Goal: Task Accomplishment & Management: Use online tool/utility

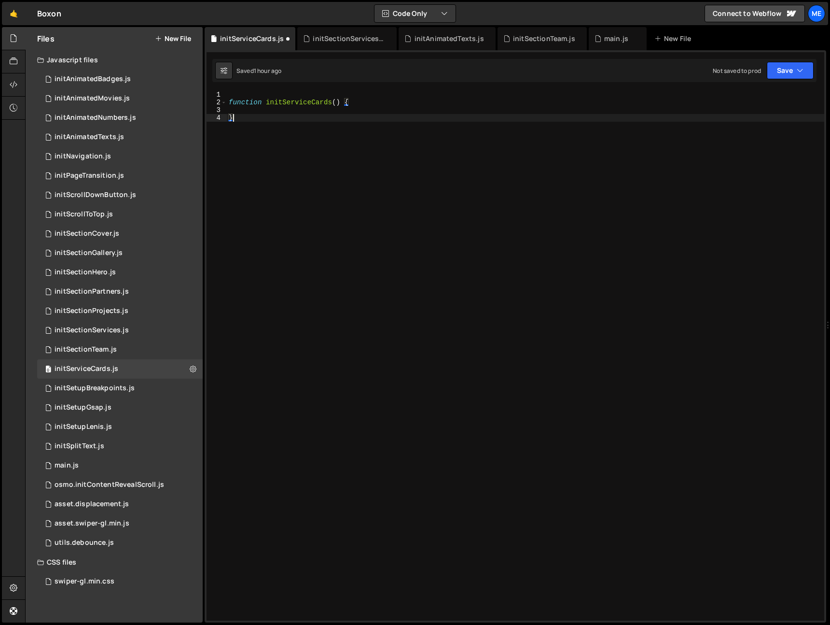
drag, startPoint x: 469, startPoint y: 114, endPoint x: 462, endPoint y: 115, distance: 7.3
click at [470, 113] on div "function initServiceCards ( ) { }" at bounding box center [525, 363] width 597 height 545
click at [319, 127] on div "function initServiceCards ( ) { }" at bounding box center [525, 355] width 597 height 529
type textarea "}"
click at [282, 114] on div "function initServiceCards ( ) { }" at bounding box center [525, 363] width 597 height 545
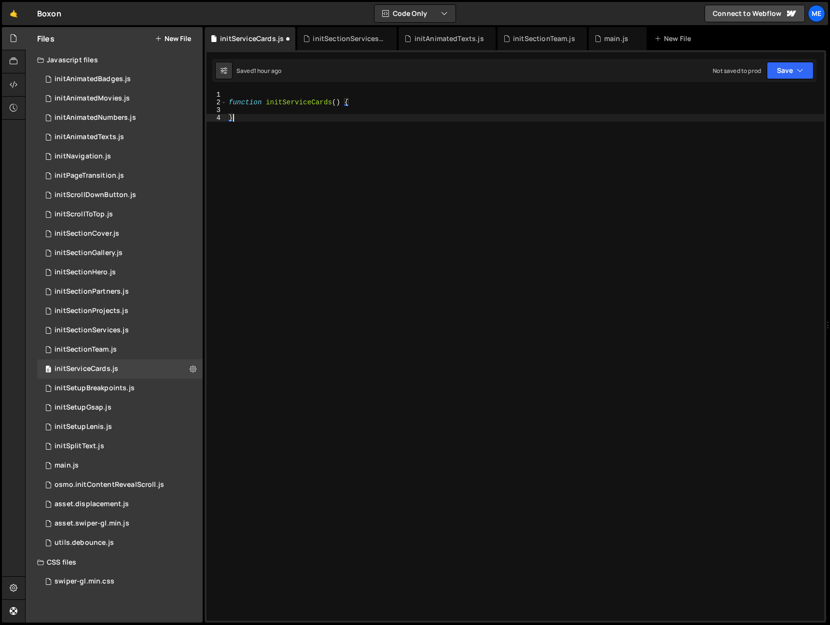
click at [282, 111] on div "function initServiceCards ( ) { }" at bounding box center [525, 363] width 597 height 545
drag, startPoint x: 333, startPoint y: 300, endPoint x: 324, endPoint y: 300, distance: 8.7
click at [332, 300] on div "function initServiceCards ( ) { }" at bounding box center [525, 363] width 597 height 545
paste textarea
type textarea "}"
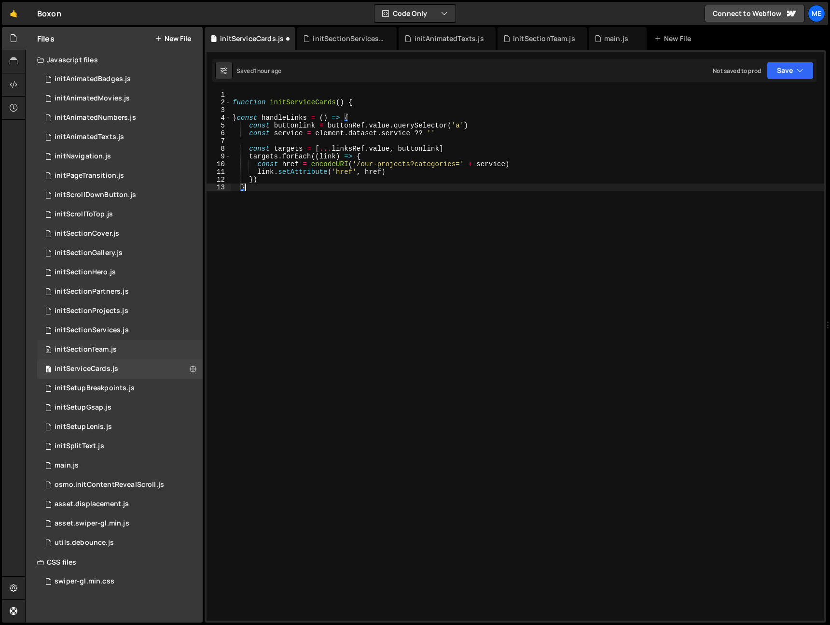
click at [83, 347] on div "initSectionTeam.js" at bounding box center [86, 349] width 62 height 9
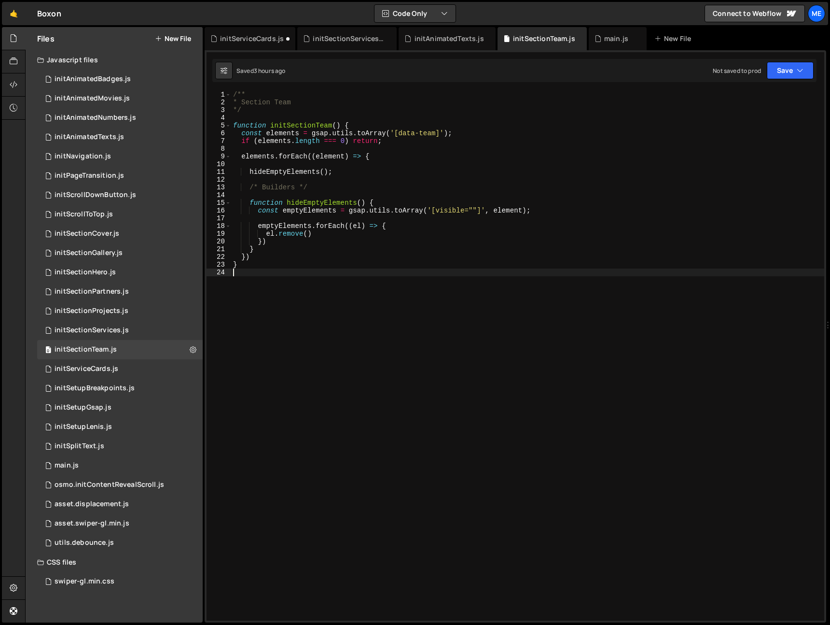
drag, startPoint x: 341, startPoint y: 274, endPoint x: 317, endPoint y: 288, distance: 27.9
click at [327, 276] on div "/** * Section Team */ function initSectionTeam ( ) { const elements = gsap . ut…" at bounding box center [527, 363] width 593 height 545
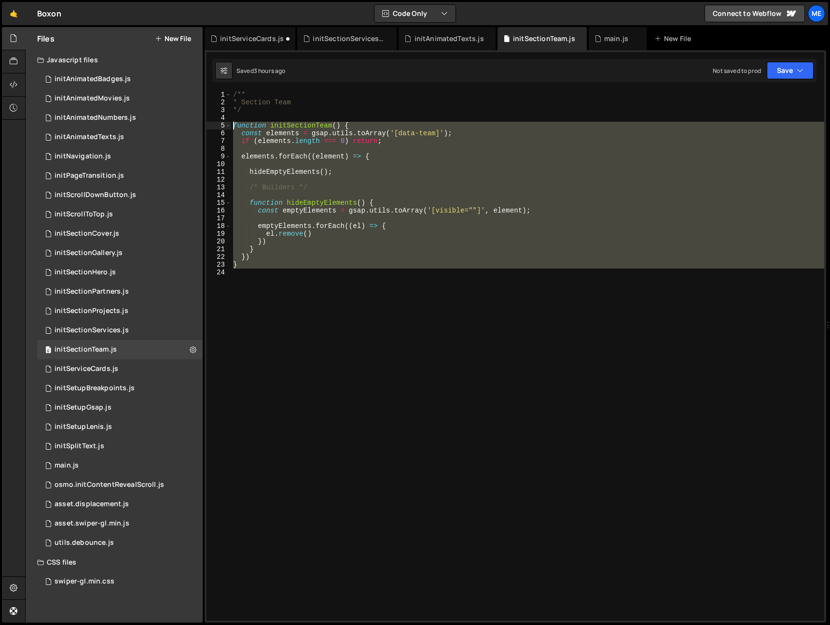
drag, startPoint x: 270, startPoint y: 303, endPoint x: 208, endPoint y: 128, distance: 185.0
click at [208, 128] on div "1 2 3 4 5 6 7 8 9 10 11 12 13 14 15 16 17 18 19 20 21 22 23 24 /** * Section Te…" at bounding box center [516, 355] width 618 height 529
type textarea "function initSectionTeam() { const elements = gsap.utils.toArray('[data-team]');"
click at [240, 42] on div "initServiceCards.js" at bounding box center [252, 39] width 64 height 10
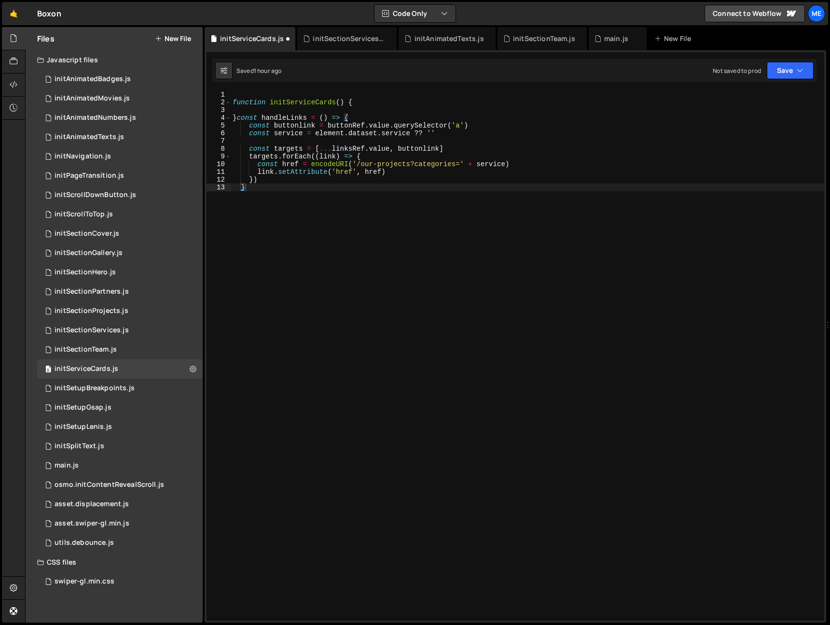
type textarea "function initServiceCards() {"
drag, startPoint x: 369, startPoint y: 102, endPoint x: 366, endPoint y: 110, distance: 8.4
click at [369, 102] on div "function initServiceCards ( ) { } const handleLinks = ( ) => { const buttonlink…" at bounding box center [528, 363] width 594 height 545
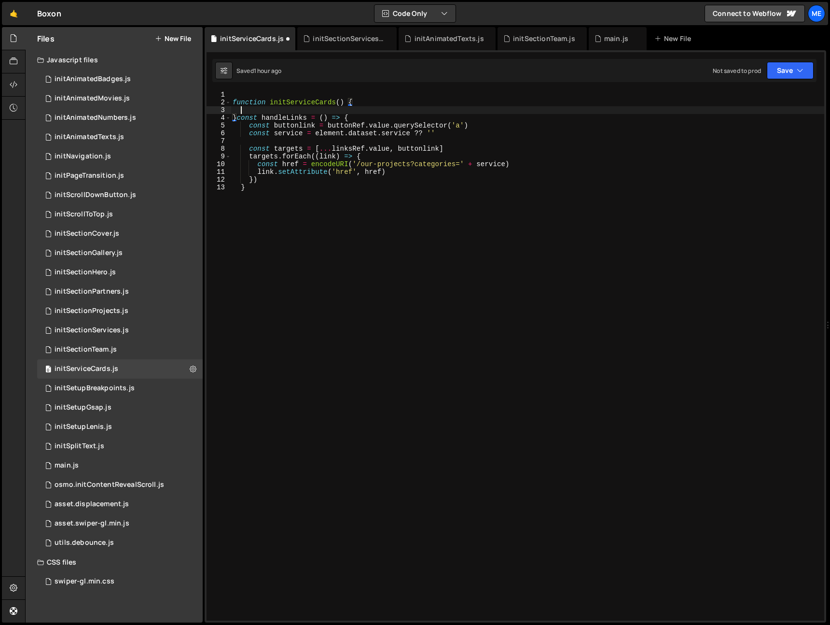
click at [366, 110] on div "function initServiceCards ( ) { } const handleLinks = ( ) => { const buttonlink…" at bounding box center [528, 363] width 594 height 545
paste textarea
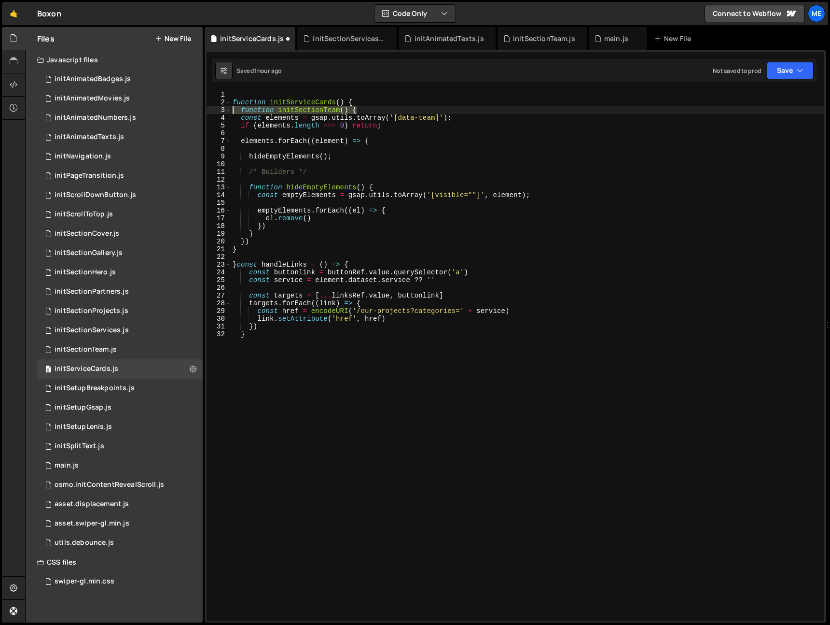
drag, startPoint x: 365, startPoint y: 109, endPoint x: 233, endPoint y: 145, distance: 137.4
click at [224, 113] on div "1 2 3 4 5 6 7 8 9 10 11 12 13 14 15 16 17 18 19 20 21 22 23 24 25 26 27 28 29 3…" at bounding box center [516, 355] width 618 height 529
type textarea "function initSectionTeam() {"
drag, startPoint x: 244, startPoint y: 255, endPoint x: 225, endPoint y: 254, distance: 18.3
click at [225, 254] on div "1 2 3 4 5 6 7 8 9 10 11 12 13 14 15 16 17 18 19 20 21 22 23 24 25 26 27 28 29 3…" at bounding box center [516, 355] width 618 height 529
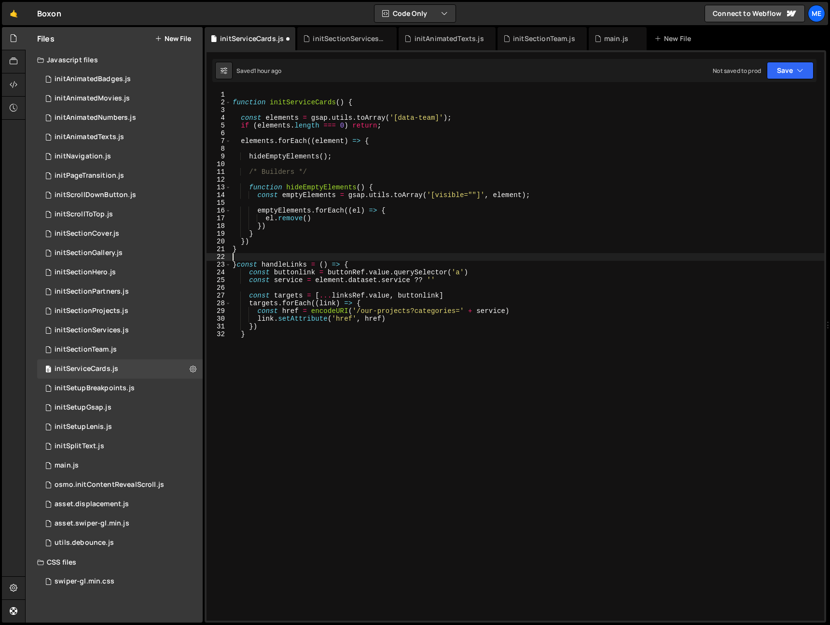
drag, startPoint x: 236, startPoint y: 247, endPoint x: 228, endPoint y: 246, distance: 8.3
click at [228, 246] on div "1 2 3 4 5 6 7 8 9 10 11 12 13 14 15 16 17 18 19 20 21 22 23 24 25 26 27 28 29 3…" at bounding box center [516, 355] width 618 height 529
type textarea "}"
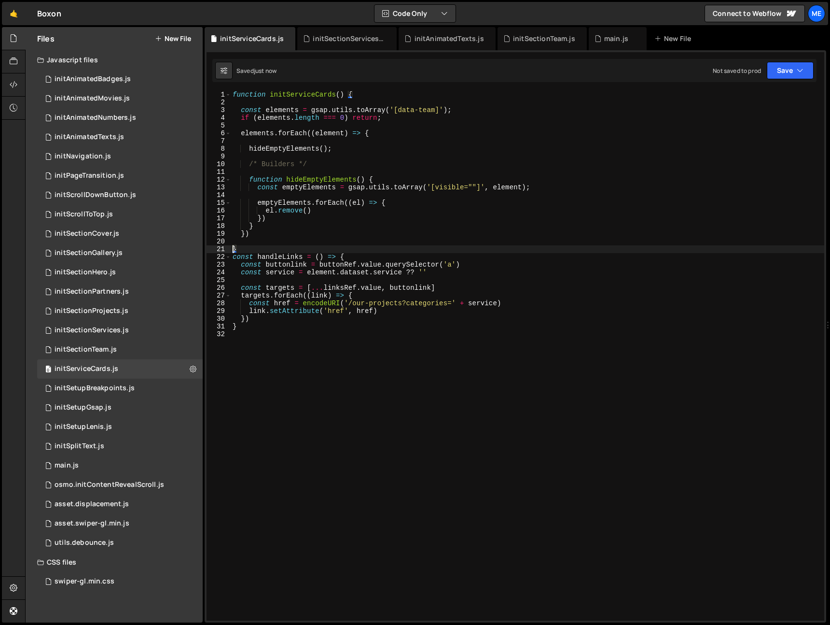
click at [275, 248] on div "function initServiceCards ( ) { const elements = gsap . utils . toArray ( '[dat…" at bounding box center [528, 363] width 594 height 545
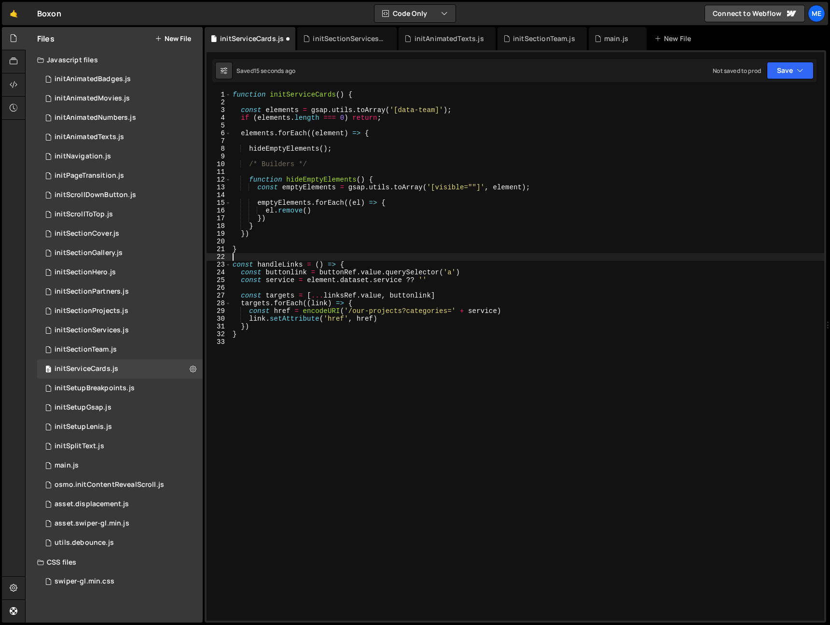
drag, startPoint x: 448, startPoint y: 247, endPoint x: 427, endPoint y: 234, distance: 24.9
click at [446, 246] on div "function initServiceCards ( ) { const elements = gsap . utils . toArray ( '[dat…" at bounding box center [528, 363] width 594 height 545
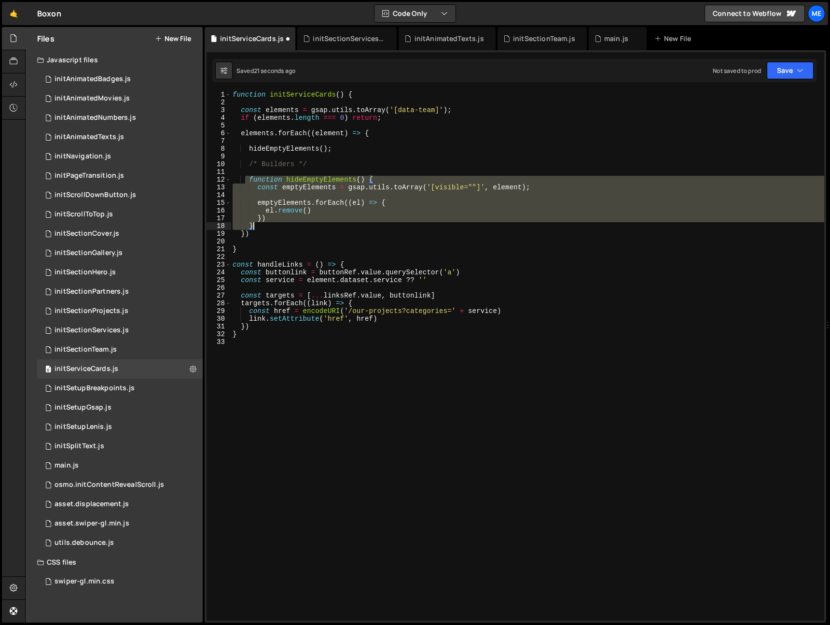
drag, startPoint x: 248, startPoint y: 179, endPoint x: 306, endPoint y: 225, distance: 74.2
click at [306, 226] on div "function initServiceCards ( ) { const elements = gsap . utils . toArray ( '[dat…" at bounding box center [528, 363] width 594 height 545
type textarea "}) }"
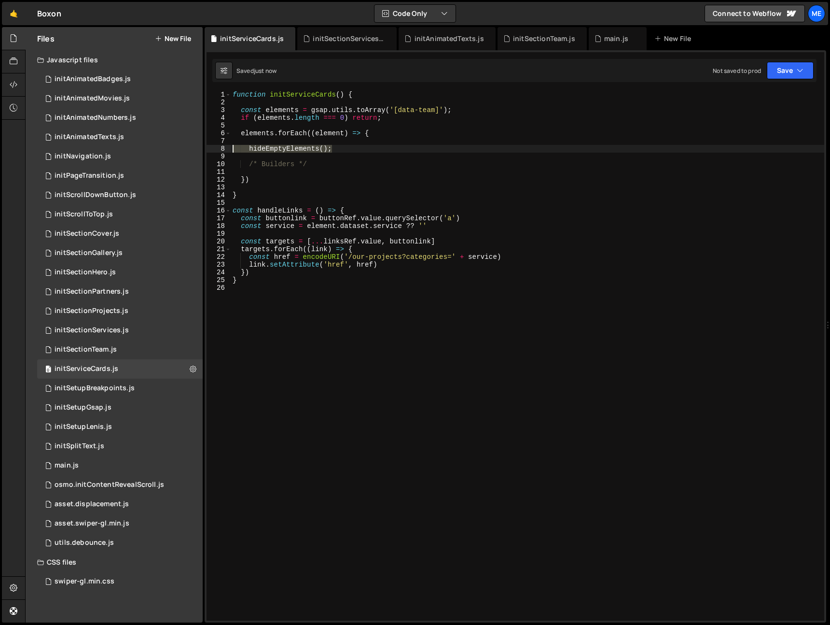
drag, startPoint x: 308, startPoint y: 151, endPoint x: 231, endPoint y: 151, distance: 77.2
click at [231, 151] on div "}) 1 2 3 4 5 6 7 8 9 10 11 12 13 14 15 16 17 18 19 20 21 22 23 24 25 26 functio…" at bounding box center [516, 355] width 618 height 529
type textarea "hideEmptyElements();"
drag, startPoint x: 428, startPoint y: 109, endPoint x: 435, endPoint y: 109, distance: 7.3
click at [435, 109] on div "function initServiceCards ( ) { const elements = gsap . utils . toArray ( '[dat…" at bounding box center [528, 363] width 594 height 545
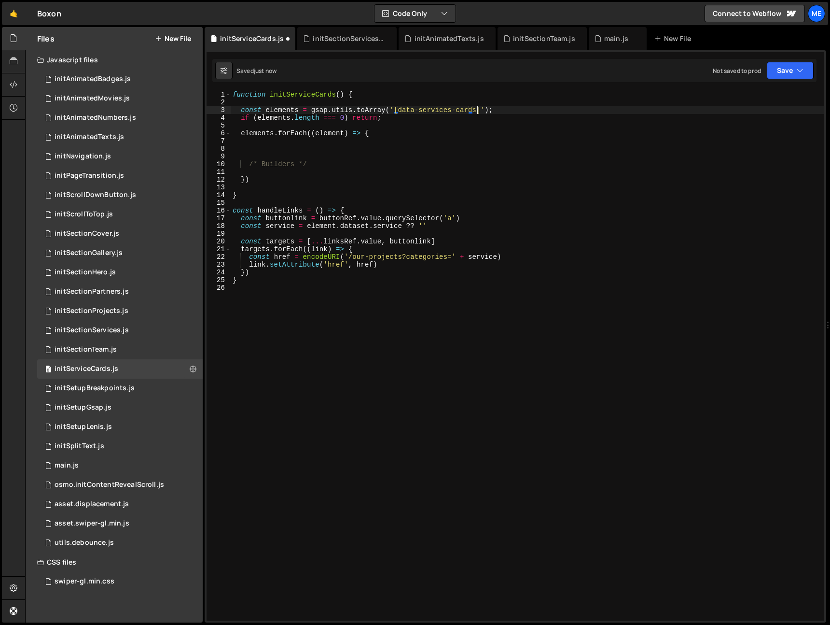
scroll to position [0, 17]
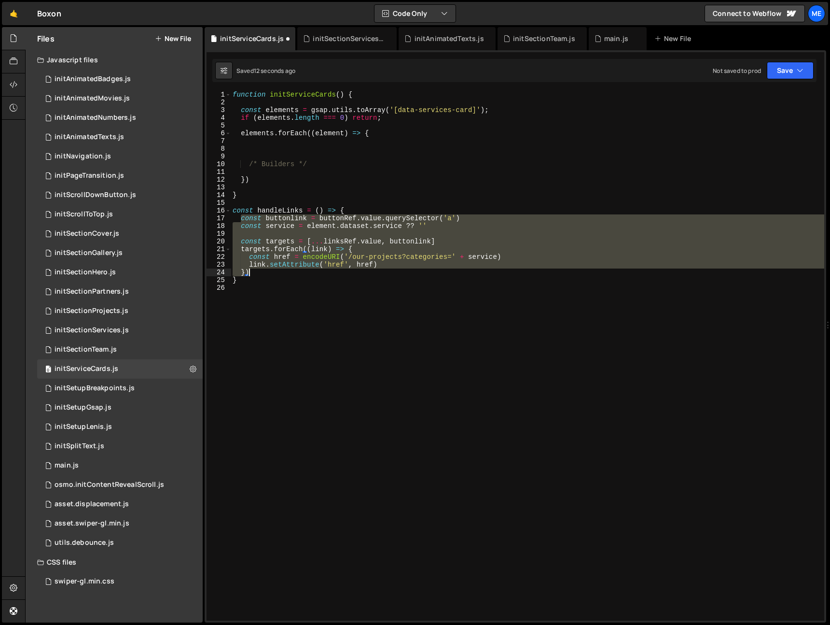
drag, startPoint x: 278, startPoint y: 218, endPoint x: 365, endPoint y: 275, distance: 103.9
click at [365, 274] on div "function initServiceCards ( ) { const elements = gsap . utils . toArray ( '[dat…" at bounding box center [528, 363] width 594 height 545
type textarea "link.setAttribute('href', href) })"
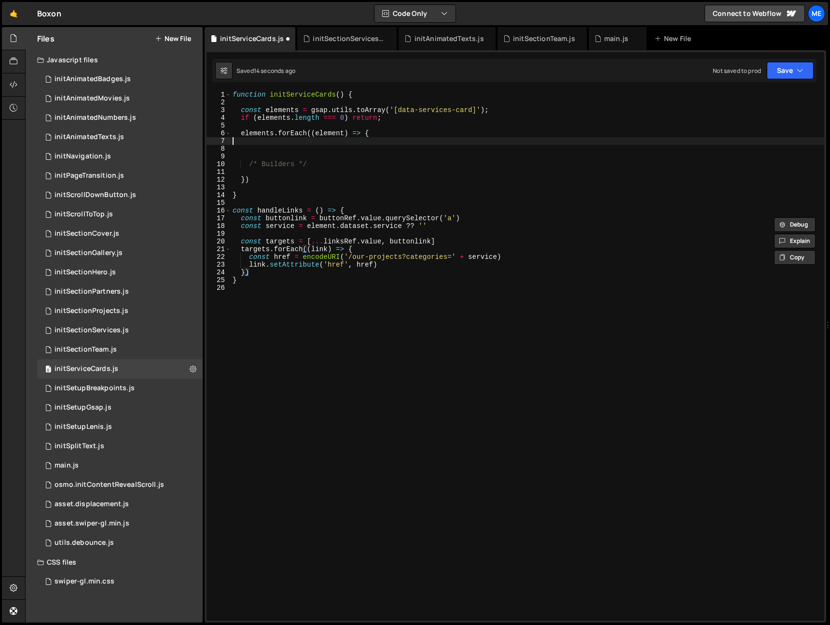
click at [295, 142] on div "function initServiceCards ( ) { const elements = gsap . utils . toArray ( '[dat…" at bounding box center [528, 363] width 594 height 545
paste textarea "})"
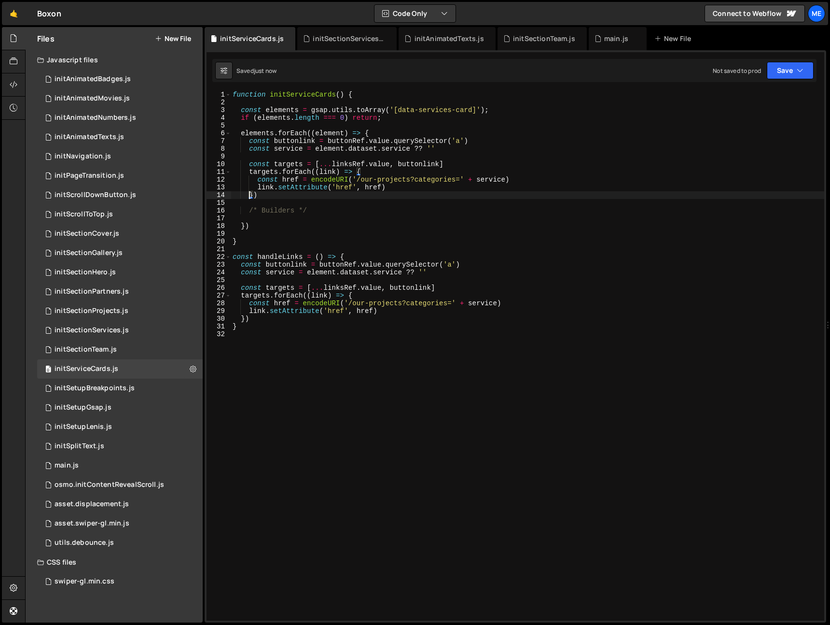
click at [488, 150] on div "function initServiceCards ( ) { const elements = gsap . utils . toArray ( '[dat…" at bounding box center [528, 363] width 594 height 545
type textarea "elements.forEach((element) => {"
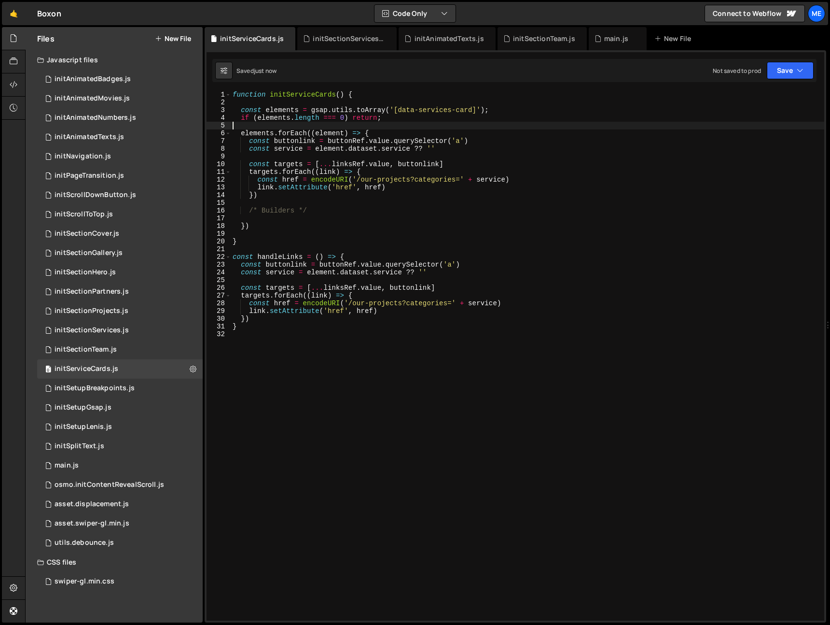
type textarea "elements.forEach((element) => {"
click at [382, 132] on div "function initServiceCards ( ) { const elements = gsap . utils . toArray ( '[dat…" at bounding box center [528, 363] width 594 height 545
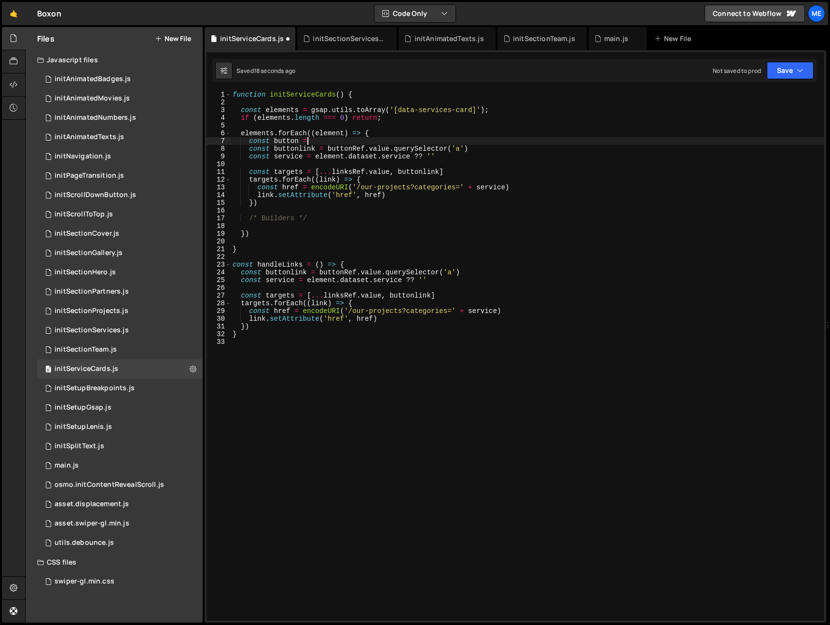
scroll to position [0, 5]
paste textarea "button"
click at [319, 138] on div "function initServiceCards ( ) { const elements = gsap . utils . toArray ( '[dat…" at bounding box center [528, 363] width 594 height 545
click at [300, 142] on div "function initServiceCards ( ) { const elements = gsap . utils . toArray ( '[dat…" at bounding box center [528, 363] width 594 height 545
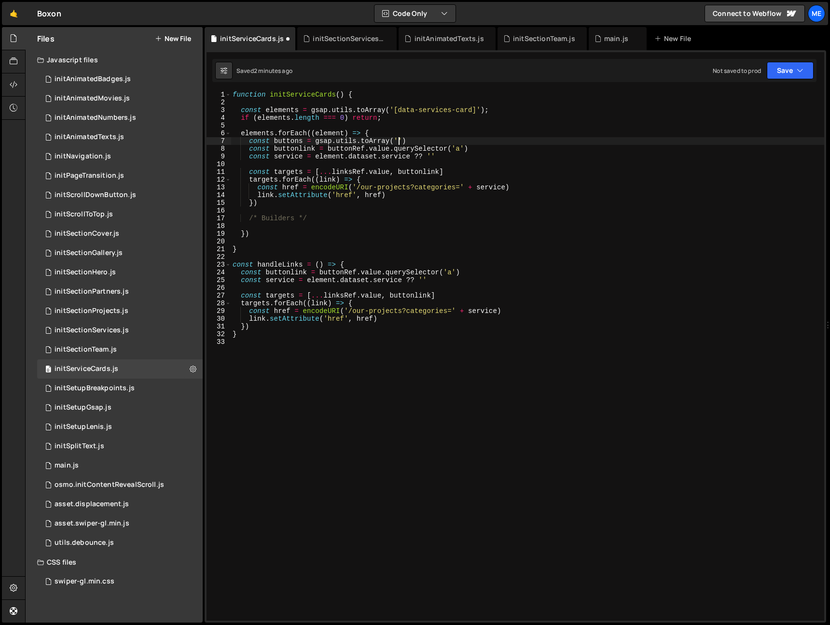
paste textarea "data-primary-button')"
paste textarea "data-primary-button"
click at [493, 139] on div "function initServiceCards ( ) { const elements = gsap . utils . toArray ( '[dat…" at bounding box center [528, 363] width 594 height 545
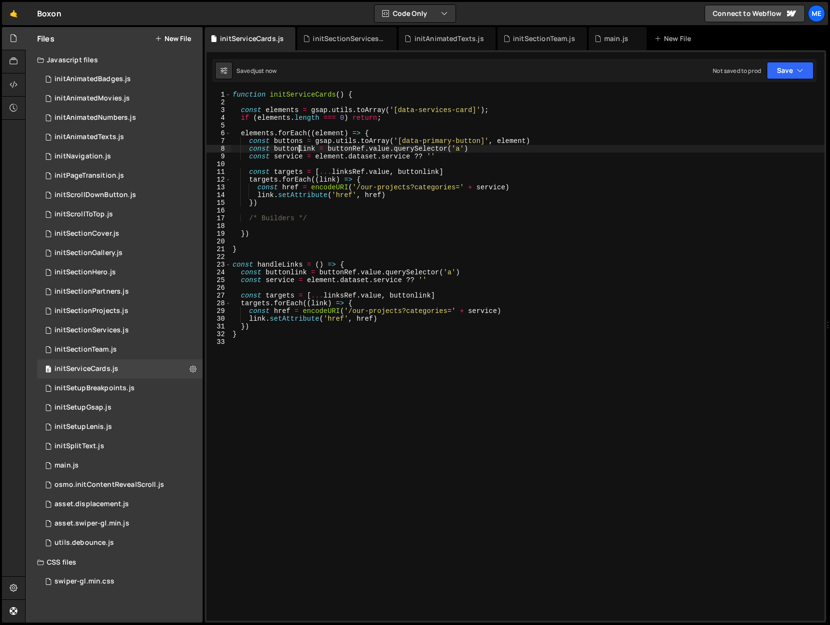
click at [301, 149] on div "function initServiceCards ( ) { const elements = gsap . utils . toArray ( '[dat…" at bounding box center [528, 363] width 594 height 545
type textarea "const buttonlink = buttonRef.value.querySelector('a')"
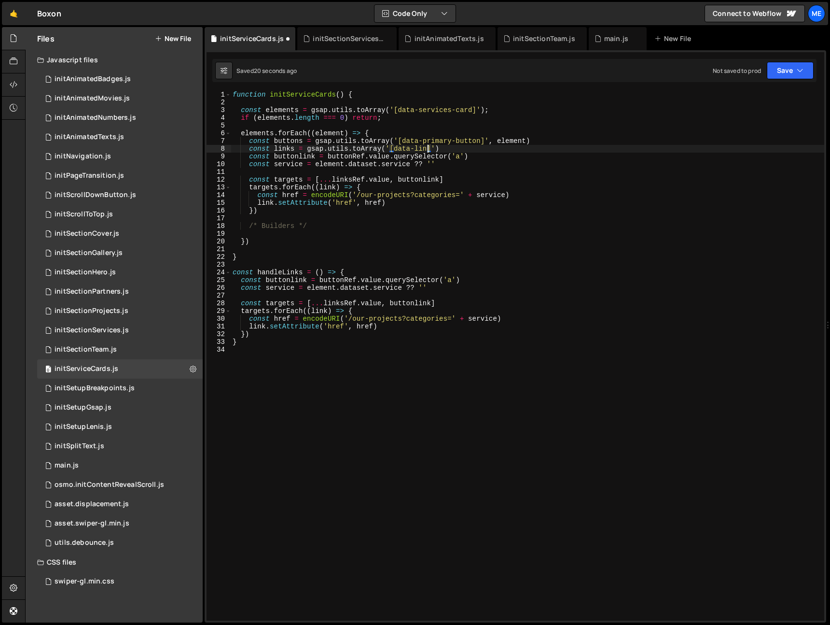
scroll to position [0, 14]
drag, startPoint x: 394, startPoint y: 149, endPoint x: 442, endPoint y: 150, distance: 47.3
click at [434, 150] on div "function initServiceCards ( ) { const elements = gsap . utils . toArray ( '[dat…" at bounding box center [528, 363] width 594 height 545
paste textarea "tag"
click at [435, 146] on div "function initServiceCards ( ) { const elements = gsap . utils . toArray ( '[dat…" at bounding box center [528, 363] width 594 height 545
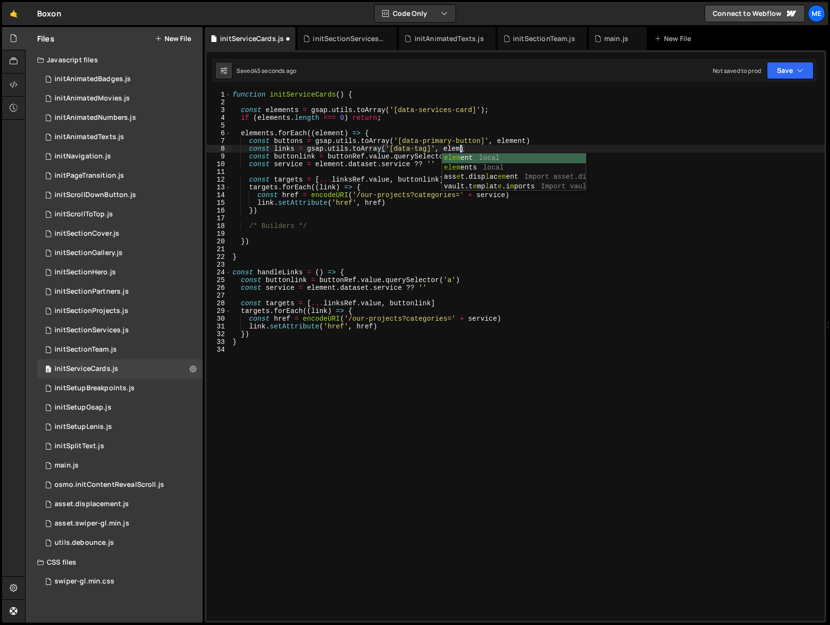
scroll to position [0, 16]
click at [500, 150] on div "function initServiceCards ( ) { const elements = gsap . utils . toArray ( '[dat…" at bounding box center [528, 363] width 594 height 545
click at [500, 153] on div "function initServiceCards ( ) { const elements = gsap . utils . toArray ( '[dat…" at bounding box center [528, 363] width 594 height 545
click at [292, 157] on div "function initServiceCards ( ) { const elements = gsap . utils . toArray ( '[dat…" at bounding box center [528, 363] width 594 height 545
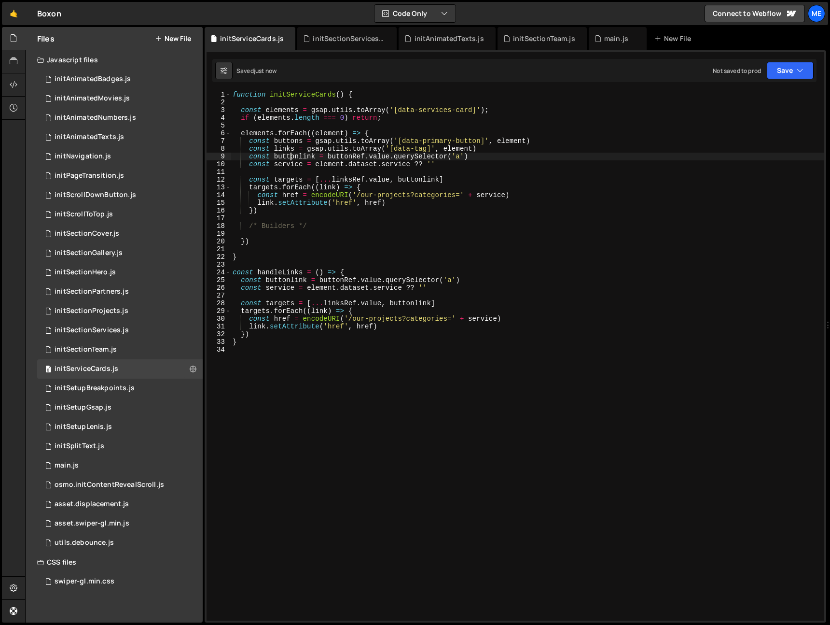
drag, startPoint x: 292, startPoint y: 157, endPoint x: 299, endPoint y: 158, distance: 7.3
click at [292, 157] on div "function initServiceCards ( ) { const elements = gsap . utils . toArray ( '[dat…" at bounding box center [528, 363] width 594 height 545
drag, startPoint x: 318, startPoint y: 139, endPoint x: 391, endPoint y: 139, distance: 73.4
click at [391, 139] on div "function initServiceCards ( ) { const elements = gsap . utils . toArray ( '[dat…" at bounding box center [528, 363] width 594 height 545
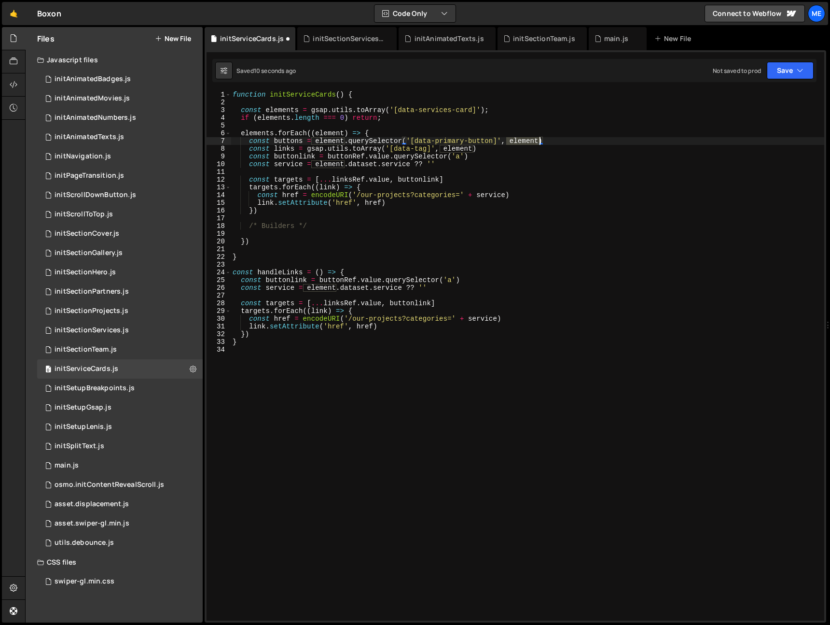
drag, startPoint x: 507, startPoint y: 142, endPoint x: 541, endPoint y: 141, distance: 33.3
click at [541, 141] on div "function initServiceCards ( ) { const elements = gsap . utils . toArray ( '[dat…" at bounding box center [528, 363] width 594 height 545
type textarea "const buttons = element.querySelector('[data-primary-button]',)"
click at [553, 141] on div "function initServiceCards ( ) { const elements = gsap . utils . toArray ( '[dat…" at bounding box center [528, 363] width 594 height 545
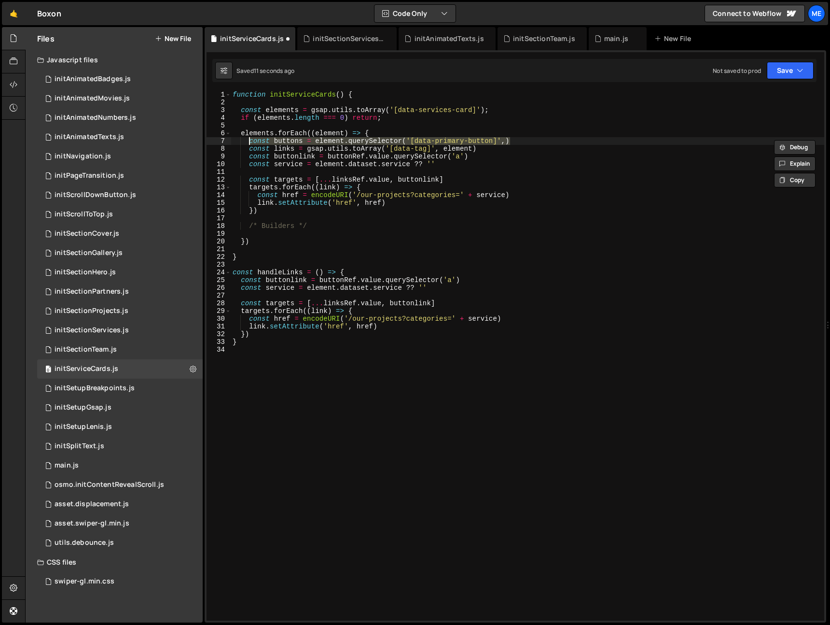
type textarea "const links = gsap.utils.toArray('[data-tag]', element)"
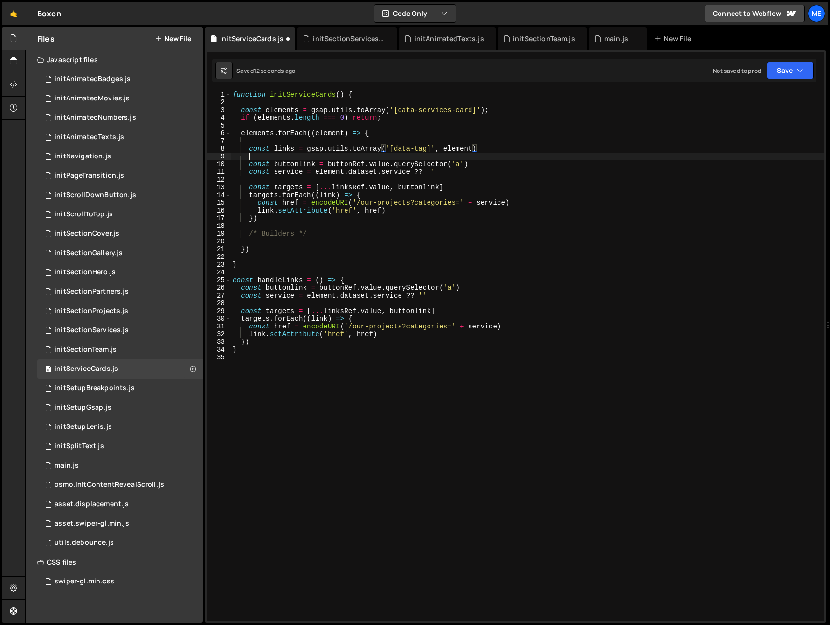
paste textarea "const buttons = element.querySelector('[data-primary-button]',)"
click at [302, 156] on div "function initServiceCards ( ) { const elements = gsap . utils . toArray ( '[dat…" at bounding box center [528, 363] width 594 height 545
click at [285, 158] on div "function initServiceCards ( ) { const elements = gsap . utils . toArray ( '[dat…" at bounding box center [528, 363] width 594 height 545
drag, startPoint x: 285, startPoint y: 158, endPoint x: 334, endPoint y: 160, distance: 49.2
click at [286, 158] on div "function initServiceCards ( ) { const elements = gsap . utils . toArray ( '[dat…" at bounding box center [528, 363] width 594 height 545
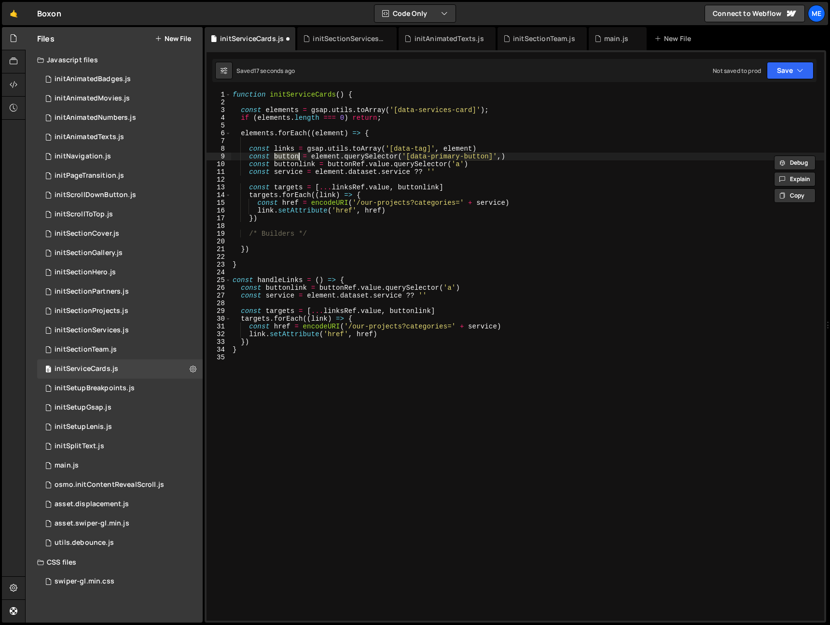
click at [347, 162] on div "function initServiceCards ( ) { const elements = gsap . utils . toArray ( '[dat…" at bounding box center [528, 363] width 594 height 545
drag, startPoint x: 347, startPoint y: 162, endPoint x: 392, endPoint y: 161, distance: 45.9
click at [347, 162] on div "function initServiceCards ( ) { const elements = gsap . utils . toArray ( '[dat…" at bounding box center [528, 363] width 594 height 545
click at [389, 163] on div "function initServiceCards ( ) { const elements = gsap . utils . toArray ( '[dat…" at bounding box center [528, 363] width 594 height 545
paste textarea
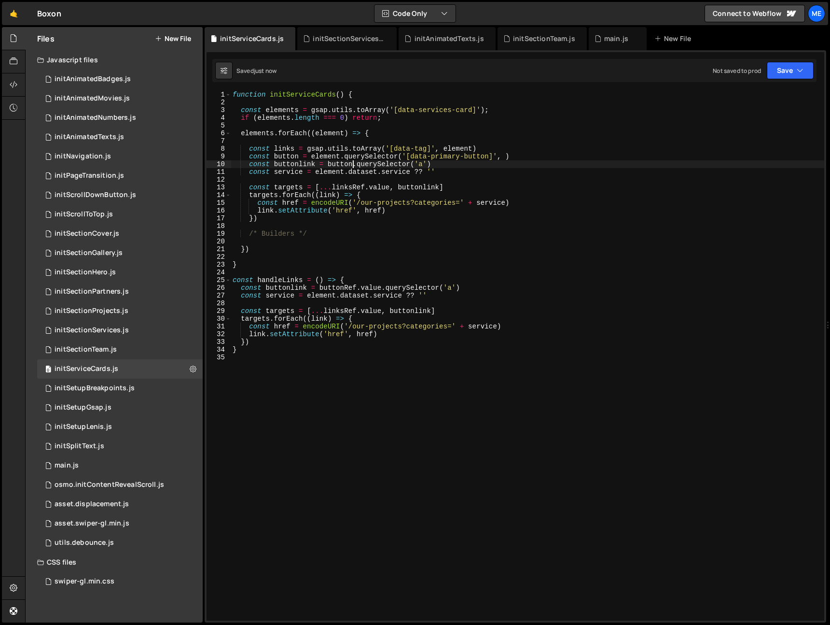
click at [276, 171] on div "function initServiceCards ( ) { const elements = gsap . utils . toArray ( '[dat…" at bounding box center [528, 363] width 594 height 545
type textarea "const service = element.dataset.service ?? ''"
drag, startPoint x: 276, startPoint y: 171, endPoint x: 331, endPoint y: 171, distance: 55.0
click at [277, 171] on div "function initServiceCards ( ) { const elements = gsap . utils . toArray ( '[dat…" at bounding box center [528, 363] width 594 height 545
click at [457, 169] on div "function initServiceCards ( ) { const elements = gsap . utils . toArray ( '[dat…" at bounding box center [526, 362] width 590 height 545
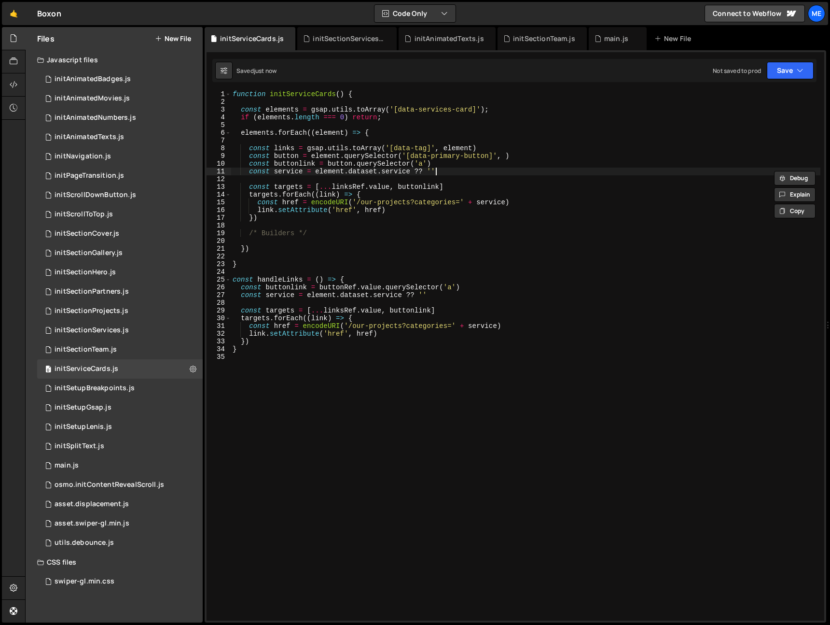
scroll to position [0, 0]
click at [331, 171] on div "function initServiceCards ( ) { const elements = gsap . utils . toArray ( '[dat…" at bounding box center [526, 362] width 590 height 545
drag, startPoint x: 523, startPoint y: 168, endPoint x: 486, endPoint y: 153, distance: 40.0
click at [523, 168] on div "function initServiceCards ( ) { const elements = gsap . utils . toArray ( '[dat…" at bounding box center [526, 362] width 590 height 545
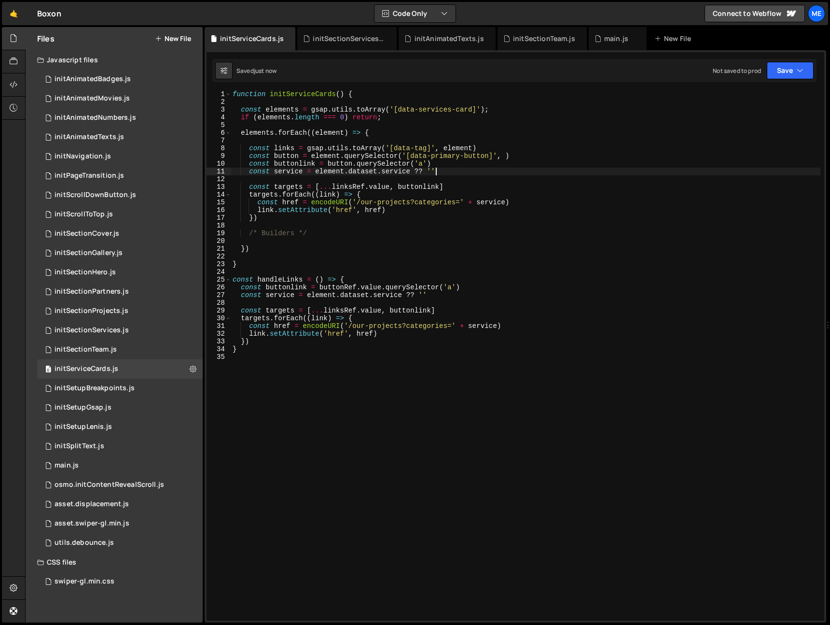
click at [380, 139] on div "function initServiceCards ( ) { const elements = gsap . utils . toArray ( '[dat…" at bounding box center [526, 362] width 590 height 545
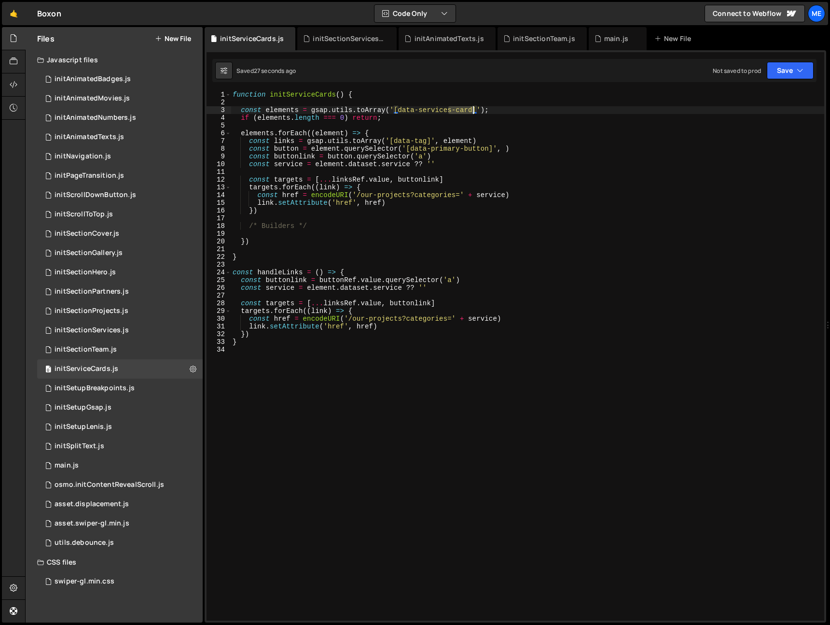
drag, startPoint x: 449, startPoint y: 111, endPoint x: 472, endPoint y: 111, distance: 23.7
click at [473, 111] on div "function initServiceCards ( ) { const elements = gsap . utils . toArray ( '[dat…" at bounding box center [528, 363] width 594 height 545
click at [287, 141] on div "function initServiceCards ( ) { const elements = gsap . utils . toArray ( '[dat…" at bounding box center [528, 363] width 594 height 545
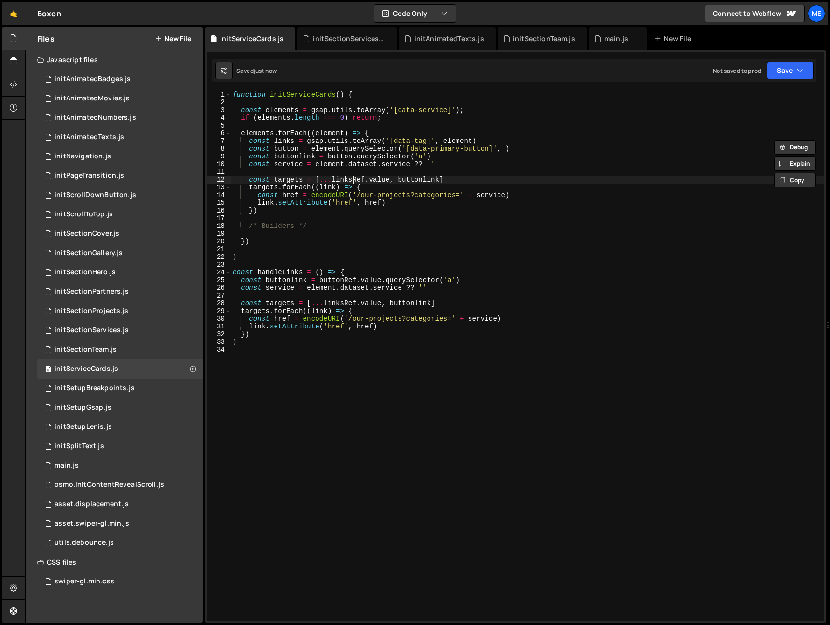
click at [351, 176] on div "function initServiceCards ( ) { const elements = gsap . utils . toArray ( '[dat…" at bounding box center [528, 363] width 594 height 545
click at [390, 179] on div "function initServiceCards ( ) { const elements = gsap . utils . toArray ( '[dat…" at bounding box center [528, 363] width 594 height 545
paste textarea
click at [401, 202] on div "function initServiceCards ( ) { const elements = gsap . utils . toArray ( '[dat…" at bounding box center [528, 363] width 594 height 545
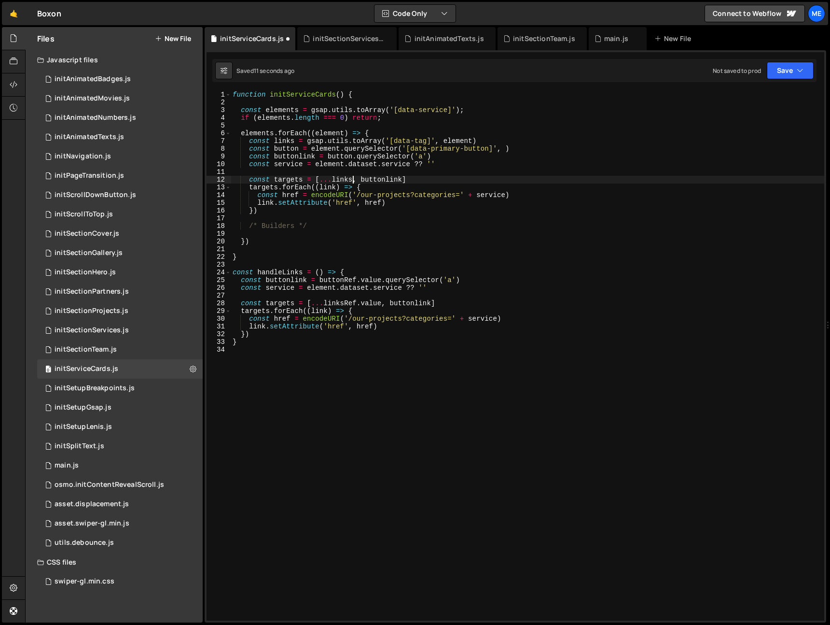
type textarea "link.setAttribute('href', href)"
drag, startPoint x: 332, startPoint y: 232, endPoint x: 328, endPoint y: 250, distance: 18.4
click at [332, 232] on div "function initServiceCards ( ) { const elements = gsap . utils . toArray ( '[dat…" at bounding box center [528, 363] width 594 height 545
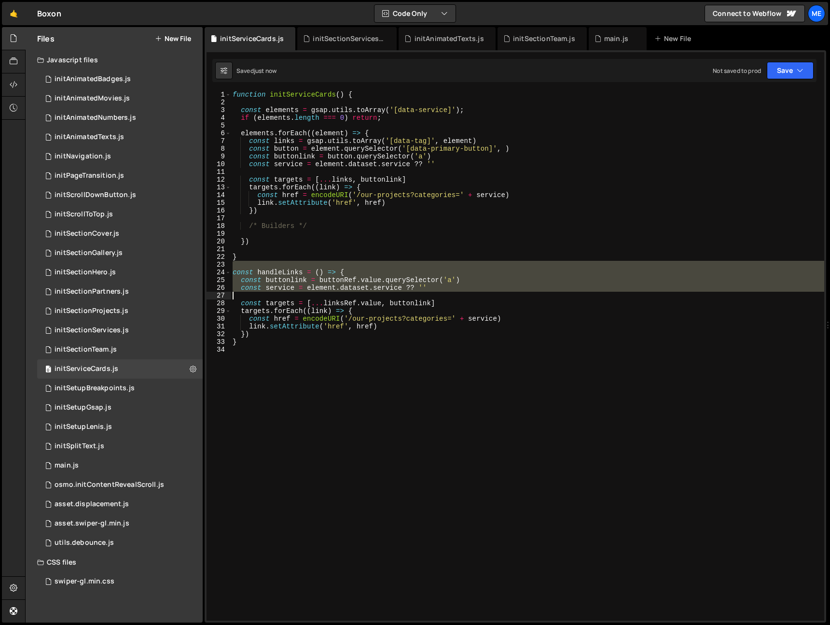
drag, startPoint x: 317, startPoint y: 309, endPoint x: 337, endPoint y: 388, distance: 80.7
click at [336, 388] on div "function initServiceCards ( ) { const elements = gsap . utils . toArray ( '[dat…" at bounding box center [528, 363] width 594 height 545
type textarea "}"
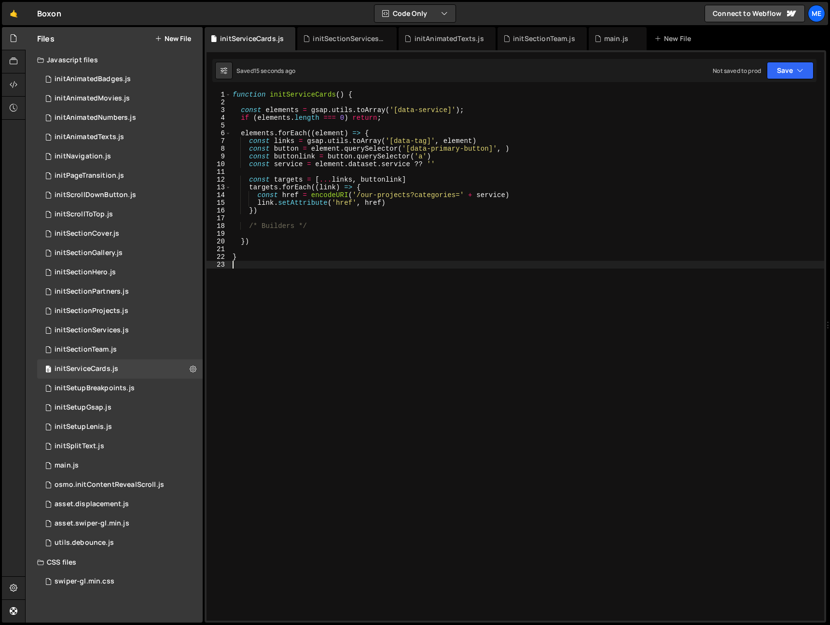
click at [223, 220] on div "1 2 3 4 5 6 7 8 9 10 11 12 13 14 15 16 17 18 19 20 21 22 23 function initServic…" at bounding box center [516, 355] width 618 height 529
type textarea "/* Builders */"
click at [324, 89] on div "initSectionTeam(); 34 35 36 37 38 39 40 41 42 43 44 45 46 47 48 49 50 51 52 53 …" at bounding box center [516, 336] width 622 height 572
type textarea "function initServiceCards() {"
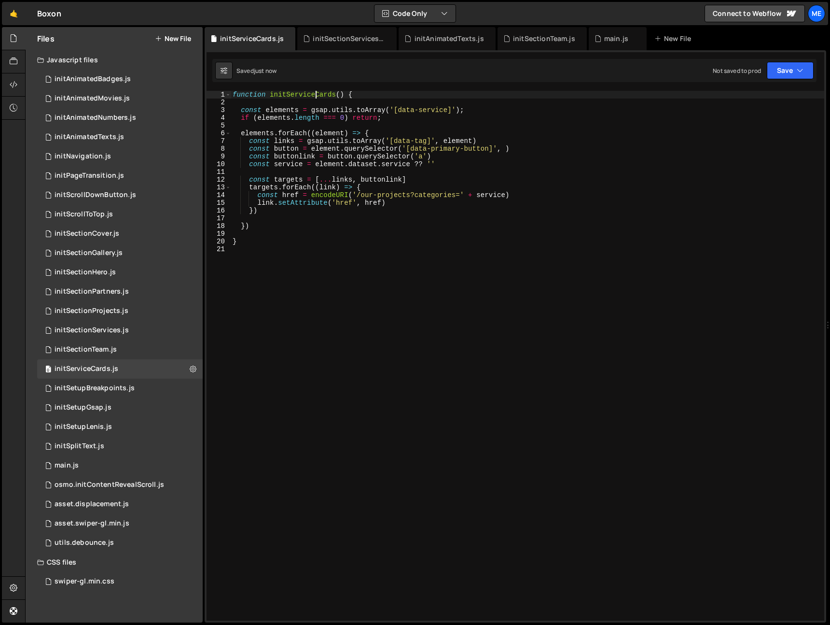
click at [316, 95] on div "function initServiceCards ( ) { const elements = gsap . utils . toArray ( '[dat…" at bounding box center [528, 363] width 594 height 545
click at [417, 37] on div "initAnimatedTexts.js" at bounding box center [449, 39] width 69 height 10
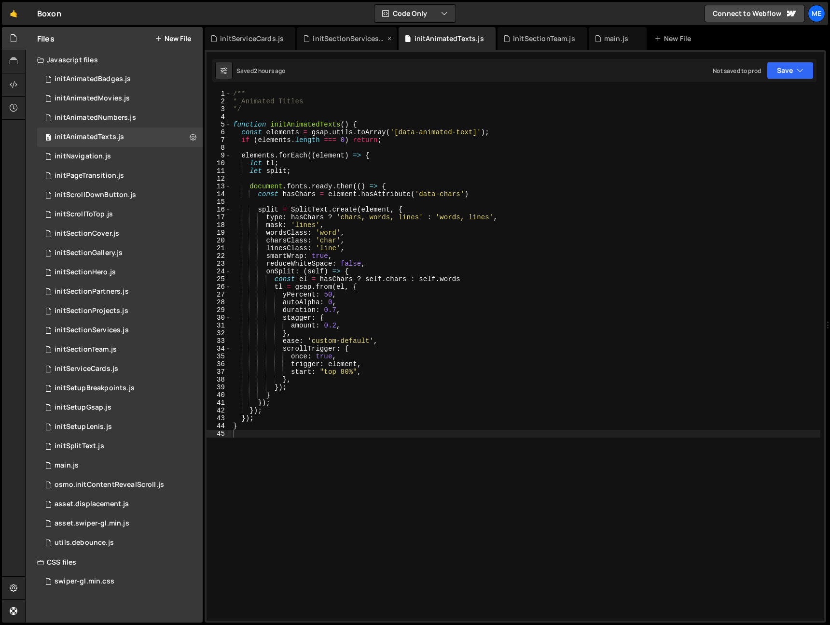
drag, startPoint x: 353, startPoint y: 37, endPoint x: 369, endPoint y: 38, distance: 15.9
click at [353, 37] on div "initSectionServices.js" at bounding box center [349, 39] width 72 height 10
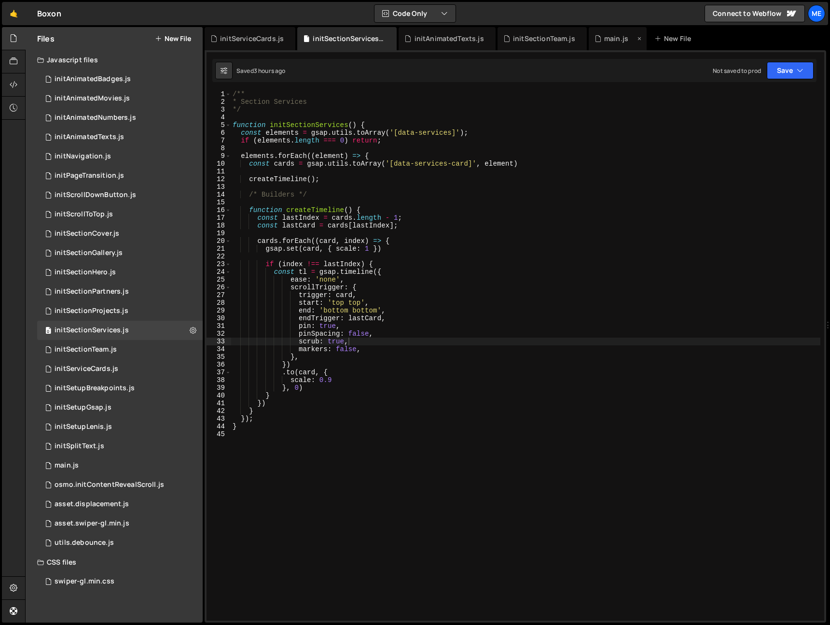
click at [608, 36] on div "main.js" at bounding box center [616, 39] width 24 height 10
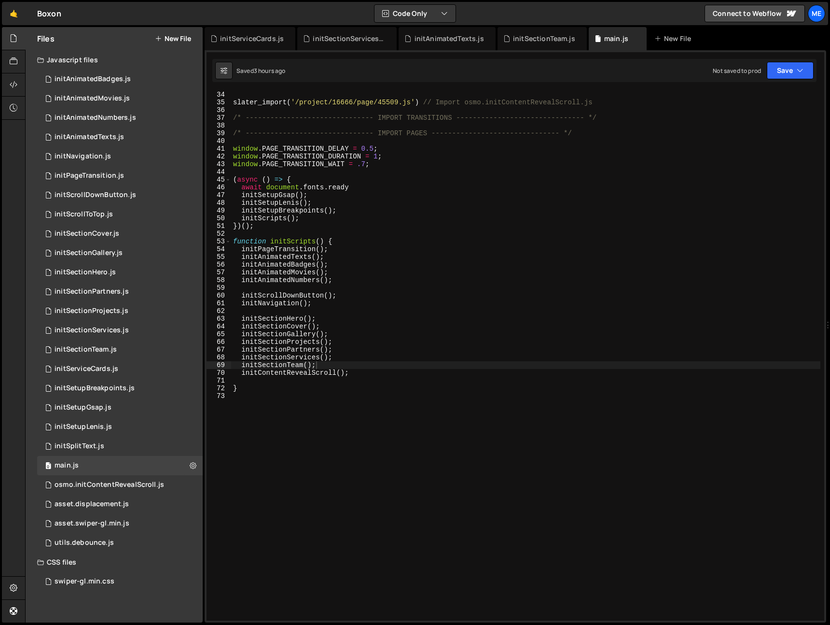
click at [344, 279] on div "slater_import ( '/project/16666/page/45509.js' ) // Import osmo.initContentReve…" at bounding box center [525, 363] width 589 height 545
drag, startPoint x: 344, startPoint y: 301, endPoint x: 351, endPoint y: 290, distance: 13.3
click at [345, 301] on div "slater_import ( '/project/16666/page/45509.js' ) // Import osmo.initContentReve…" at bounding box center [525, 363] width 589 height 545
click at [349, 281] on div "slater_import ( '/project/16666/page/45509.js' ) // Import osmo.initContentReve…" at bounding box center [525, 363] width 589 height 545
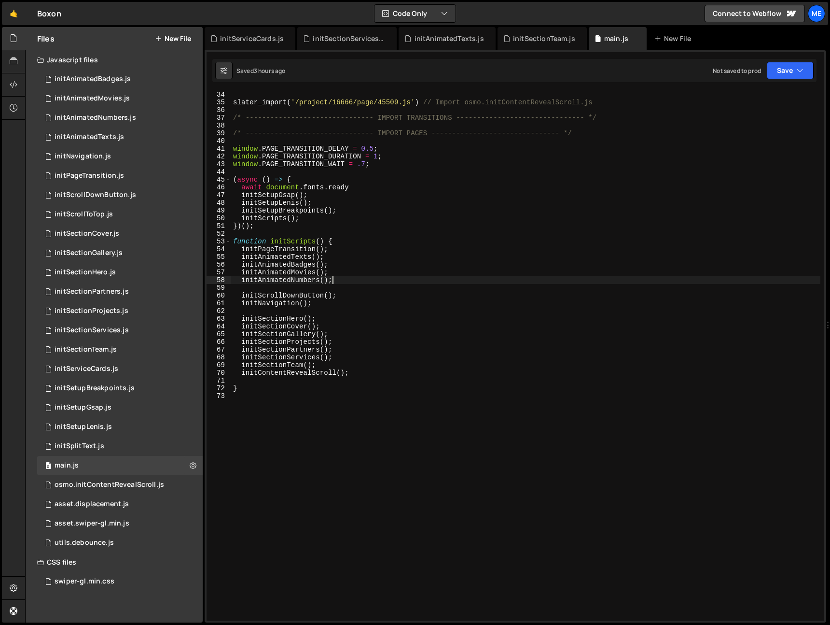
type textarea "initAnimatedNumbers();"
paste textarea "initServiceCards"
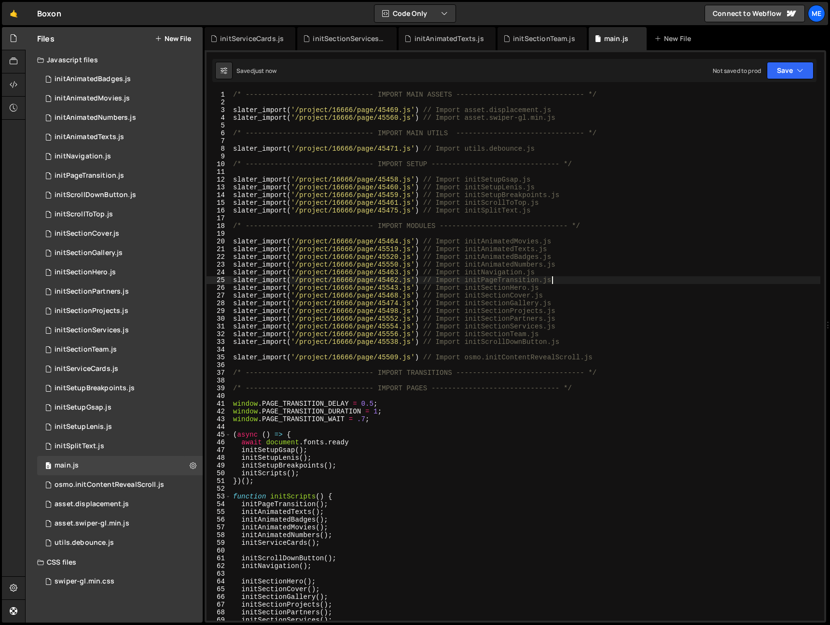
click at [564, 279] on div "/* ------------------------------- IMPORT MAIN ASSETS -------------------------…" at bounding box center [525, 363] width 589 height 545
type textarea "slater_import('/project/16666/page/45462.js') // Import initPageTransition.js"
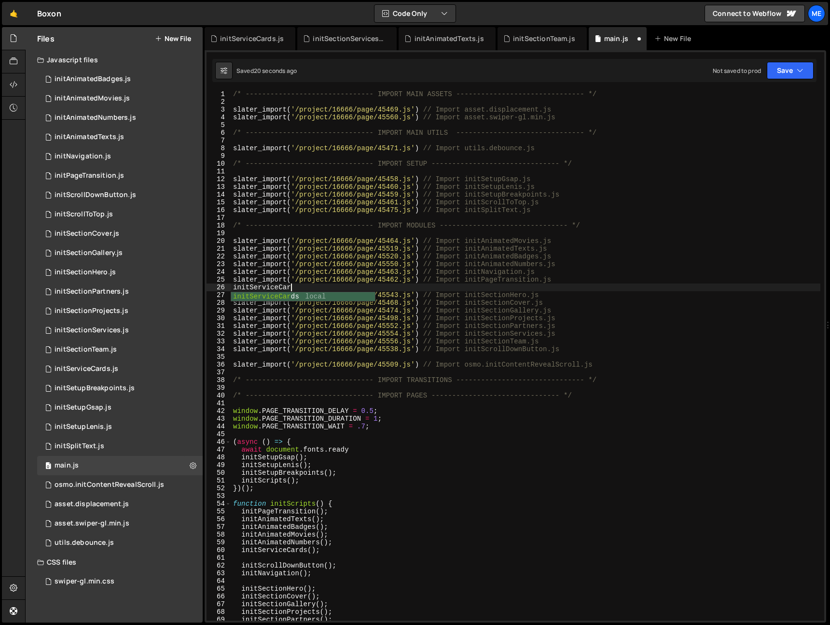
scroll to position [0, 4]
type textarea "initServiceCards"
click at [265, 35] on div "initServiceCards.js" at bounding box center [252, 39] width 64 height 10
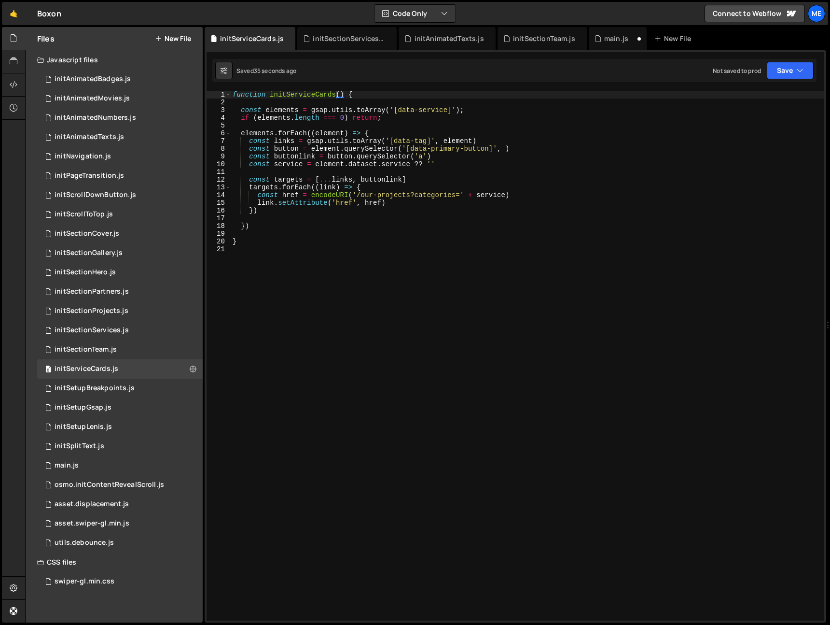
click at [303, 98] on div "function initServiceCards ( ) { const elements = gsap . utils . toArray ( '[dat…" at bounding box center [528, 363] width 594 height 545
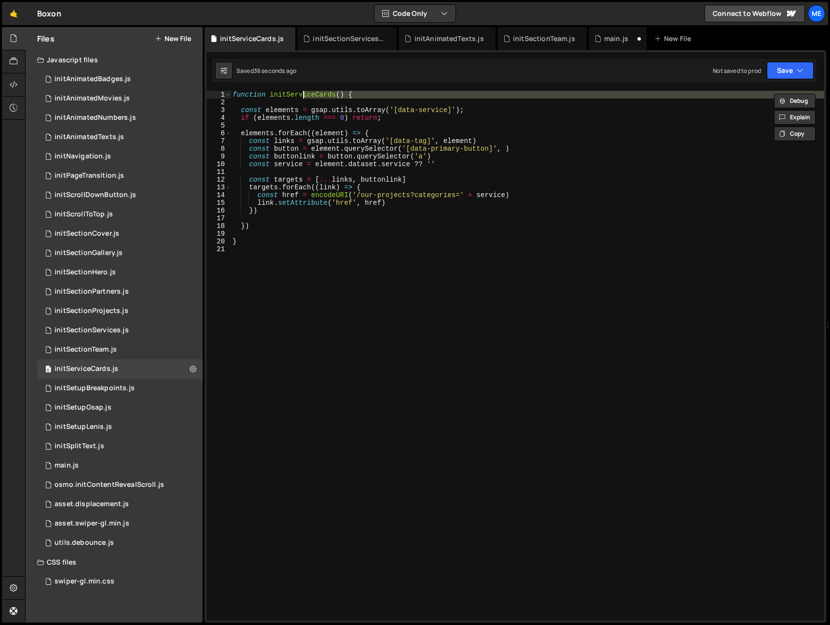
click at [303, 98] on div "function initServiceCards ( ) { const elements = gsap . utils . toArray ( '[dat…" at bounding box center [528, 355] width 594 height 529
type textarea "function initServiceCards() {"
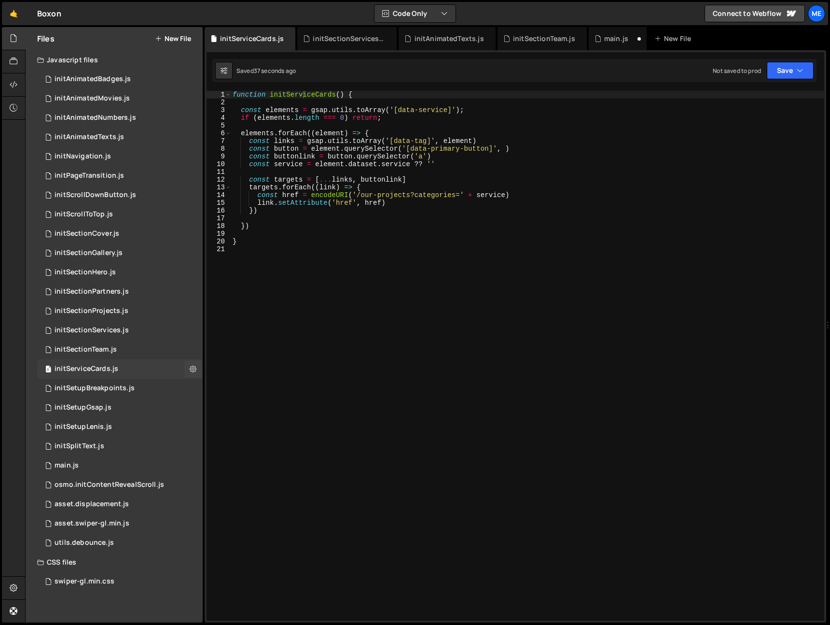
drag, startPoint x: 97, startPoint y: 366, endPoint x: 106, endPoint y: 370, distance: 10.4
click at [97, 366] on div "initServiceCards.js" at bounding box center [87, 368] width 64 height 9
click at [284, 95] on div "function initServiceCards ( ) { const elements = gsap . utils . toArray ( '[dat…" at bounding box center [528, 363] width 594 height 545
click at [589, 35] on div "main.js" at bounding box center [618, 38] width 58 height 23
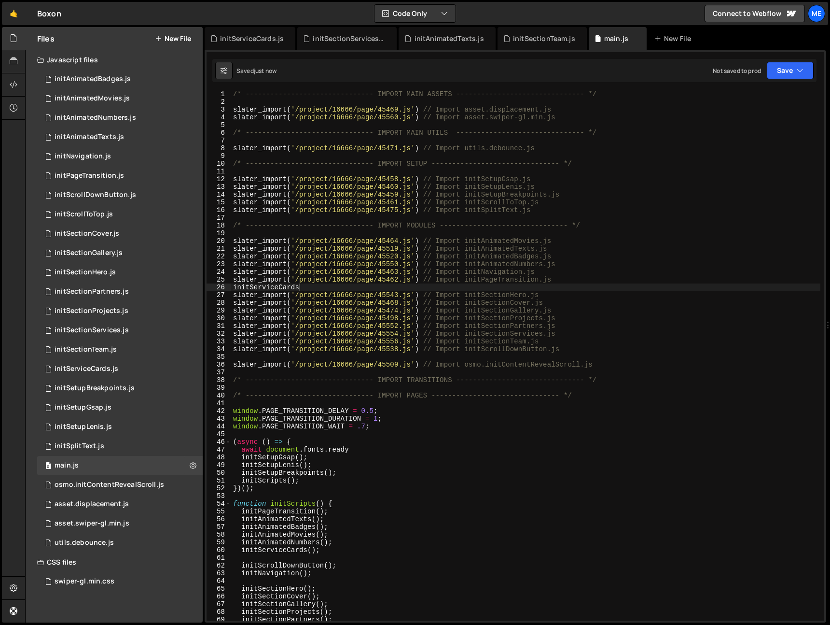
click at [319, 286] on div "/* ------------------------------- IMPORT MAIN ASSETS -------------------------…" at bounding box center [525, 362] width 589 height 545
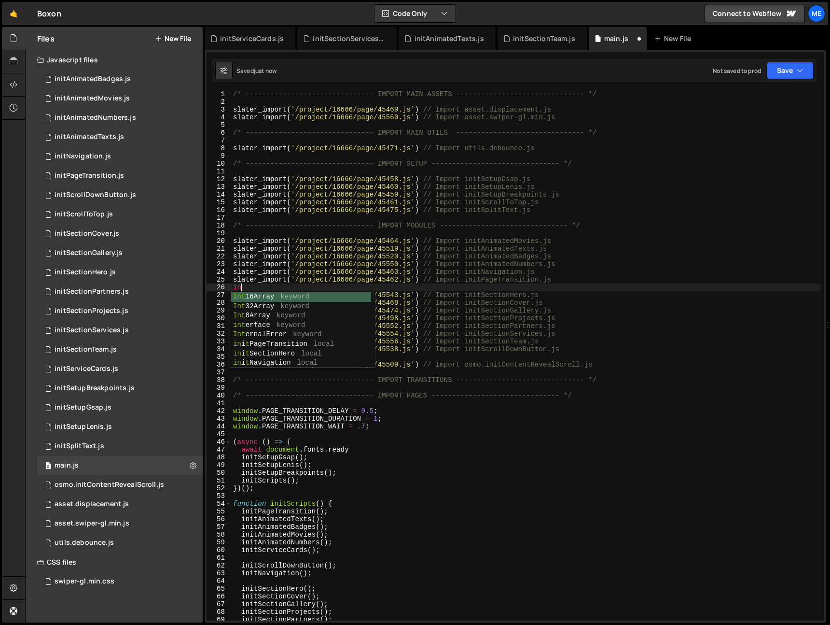
scroll to position [0, 0]
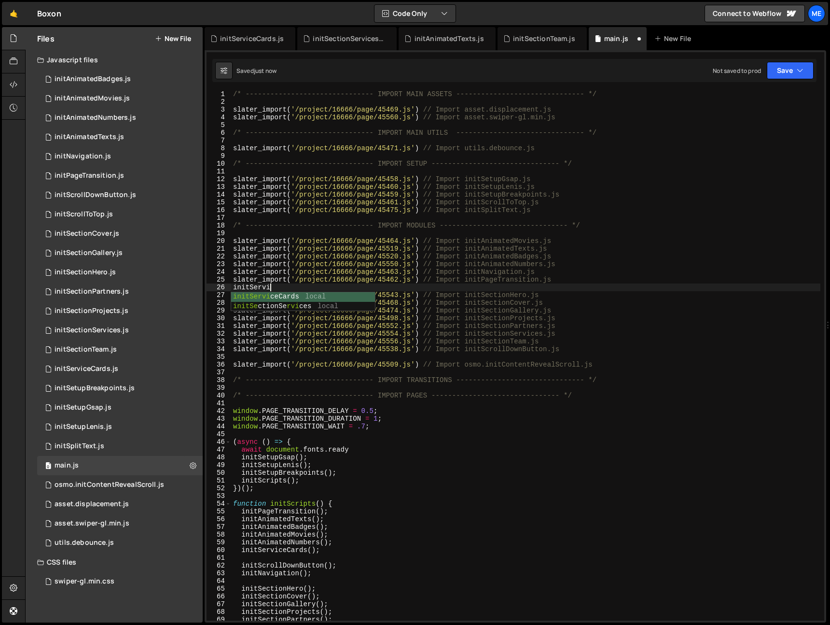
type textarea "initService"
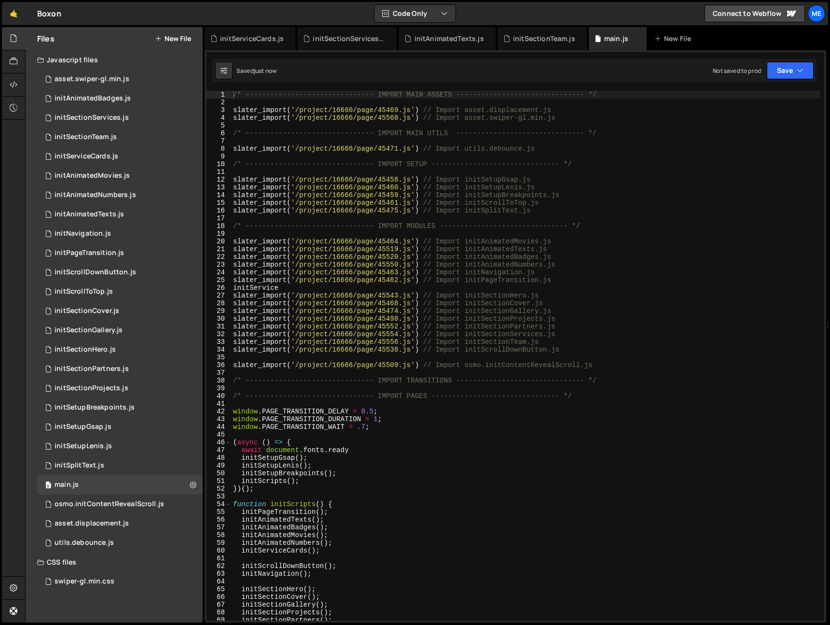
click at [308, 290] on div "/* ------------------------------- IMPORT MAIN ASSETS -------------------------…" at bounding box center [525, 363] width 589 height 545
type textarea "initServiceCards"
click at [94, 157] on div "initServiceCards.js" at bounding box center [87, 156] width 64 height 9
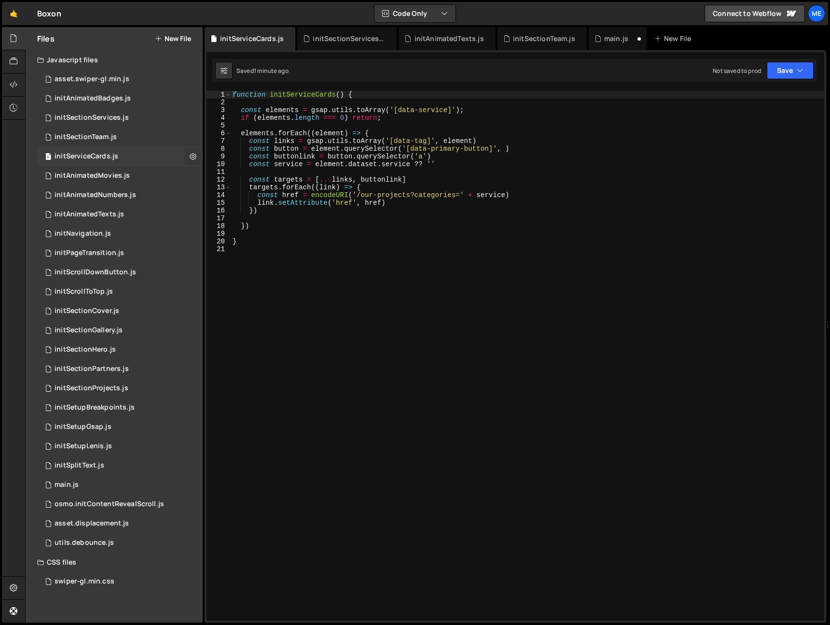
click at [192, 156] on icon at bounding box center [193, 156] width 7 height 9
click at [239, 173] on button "Edit File Settings" at bounding box center [252, 176] width 95 height 19
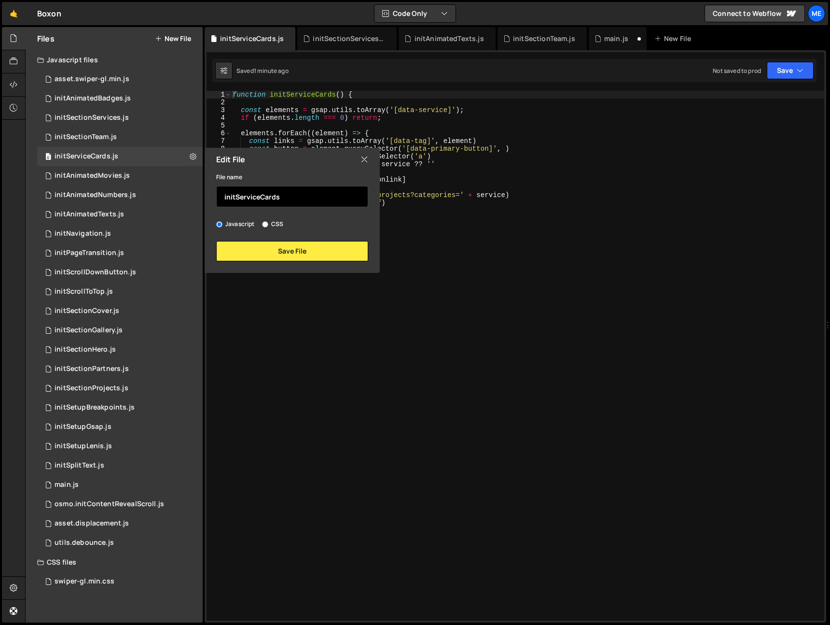
click at [291, 196] on input "initServiceCards" at bounding box center [292, 196] width 152 height 21
drag, startPoint x: 291, startPoint y: 196, endPoint x: 268, endPoint y: 196, distance: 23.2
click at [289, 196] on input "initServiceCards" at bounding box center [292, 196] width 152 height 21
drag, startPoint x: 225, startPoint y: 197, endPoint x: 196, endPoint y: 195, distance: 28.5
click at [196, 195] on div "Files New File Javascript files 0 asset.swiper-gl.min.js 0 0 initAnimatedBadges…" at bounding box center [114, 324] width 177 height 595
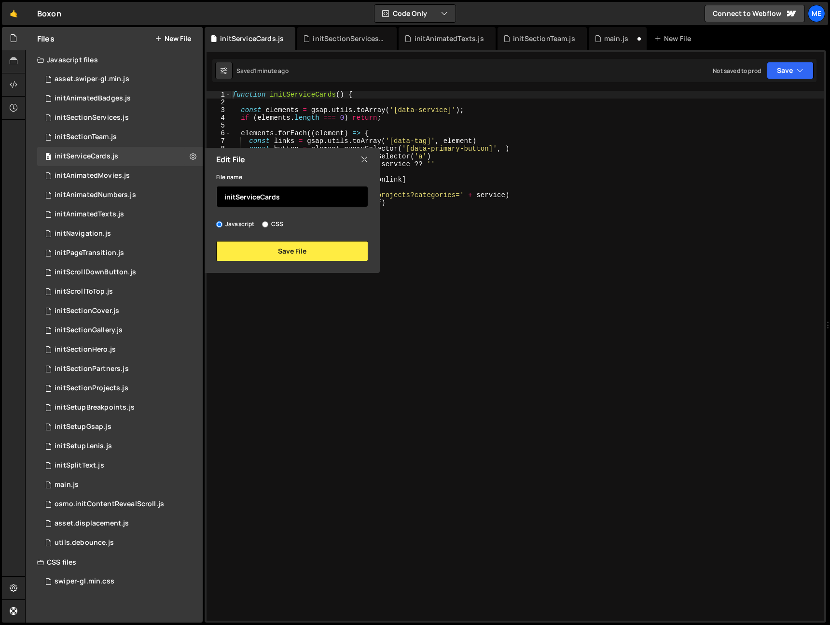
click at [290, 197] on input "initServiceCards" at bounding box center [292, 196] width 152 height 21
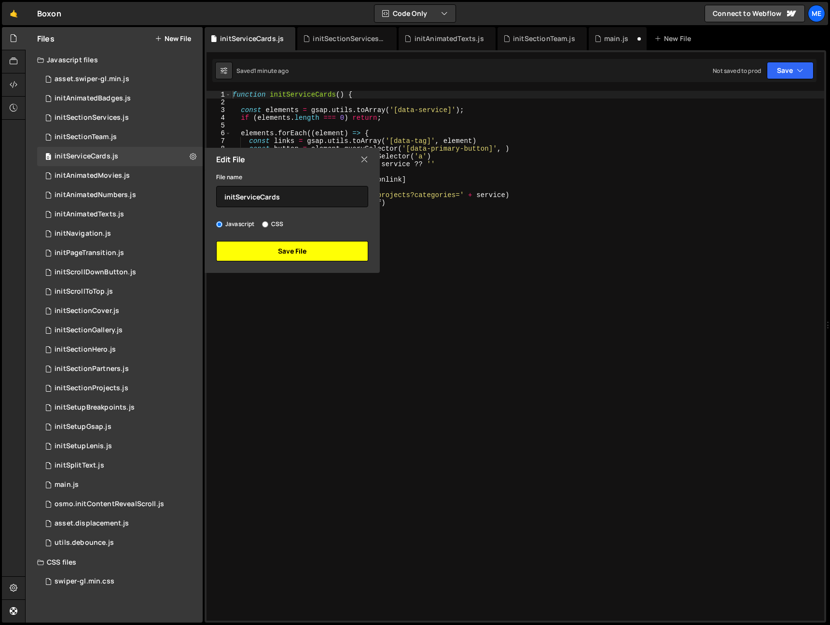
click at [300, 251] on button "Save File" at bounding box center [292, 251] width 152 height 20
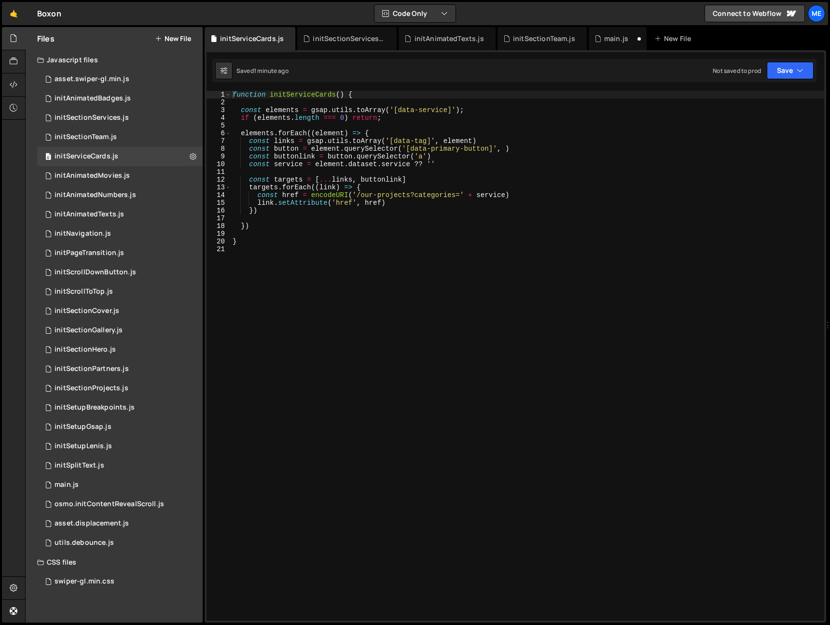
type textarea "function initServiceCards() {"
click at [317, 93] on div "function initServiceCards ( ) { const elements = gsap . utils . toArray ( '[dat…" at bounding box center [528, 363] width 594 height 545
click at [604, 35] on div "main.js" at bounding box center [616, 39] width 24 height 10
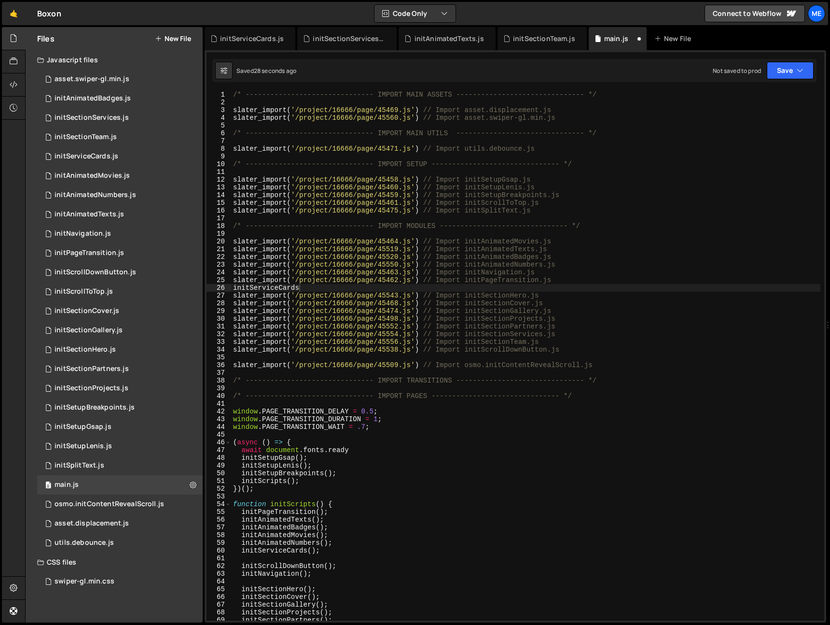
click at [316, 287] on div "/* ------------------------------- IMPORT MAIN ASSETS -------------------------…" at bounding box center [525, 363] width 589 height 545
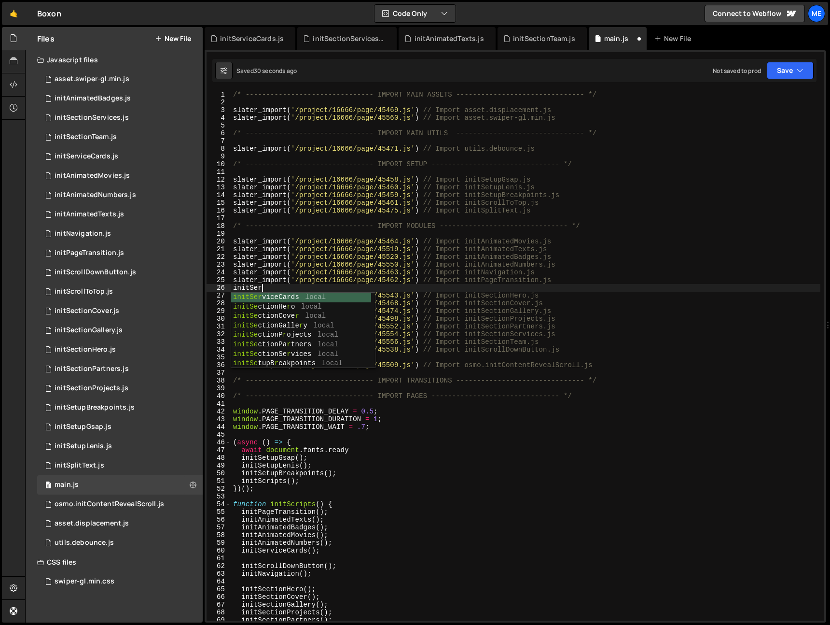
scroll to position [0, 1]
type textarea "initServ"
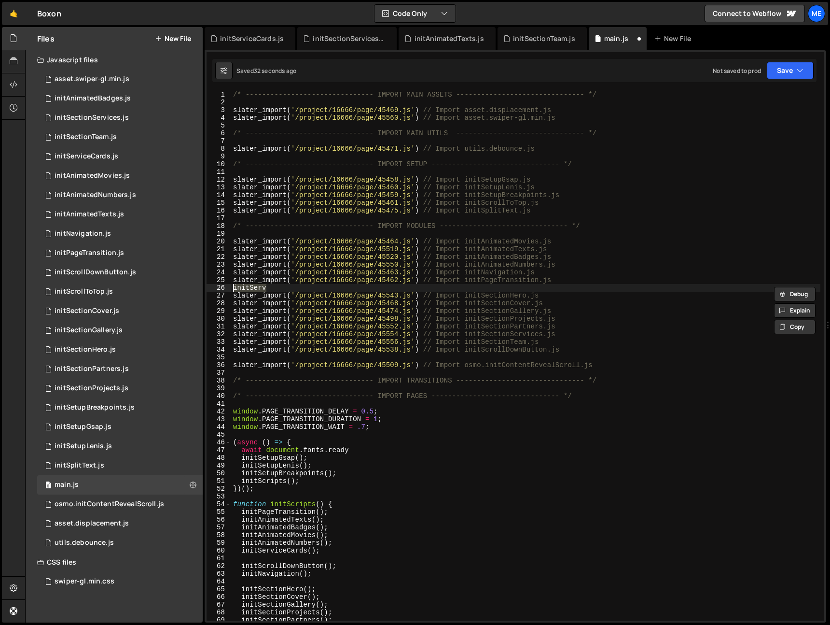
scroll to position [0, 0]
click at [596, 351] on div "/* ------------------------------- IMPORT MAIN ASSETS -------------------------…" at bounding box center [525, 363] width 589 height 545
type textarea "slater_import('/project/16666/page/45538.js') // Import initScrollDownButton.js"
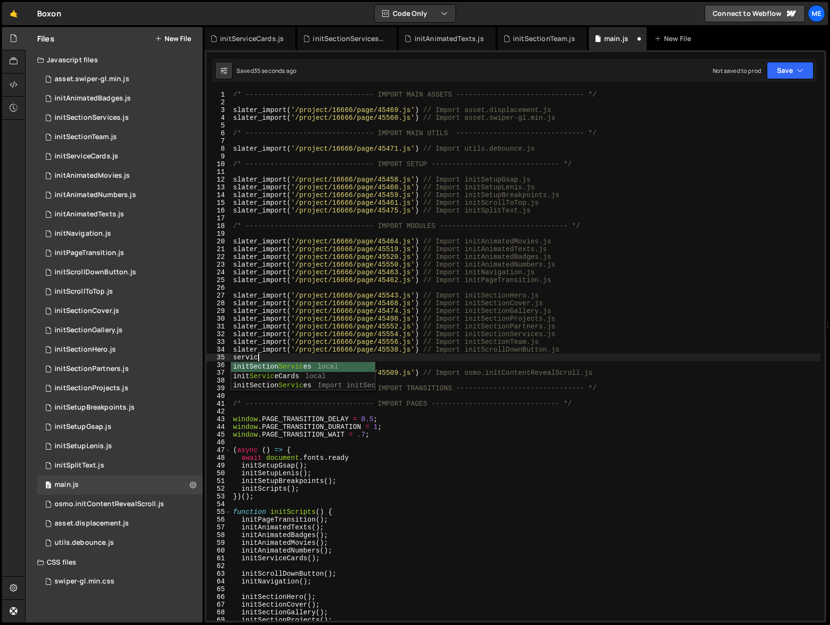
type textarea "service"
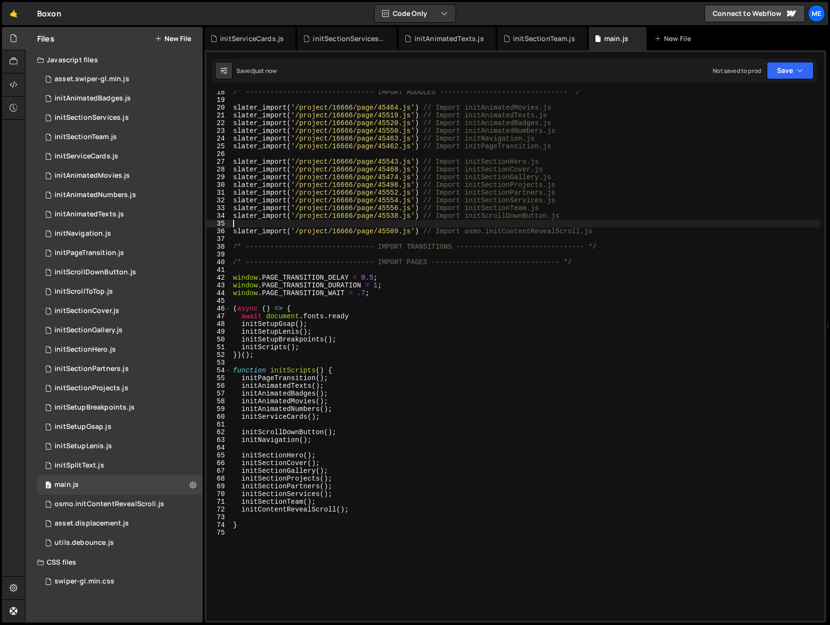
scroll to position [159, 0]
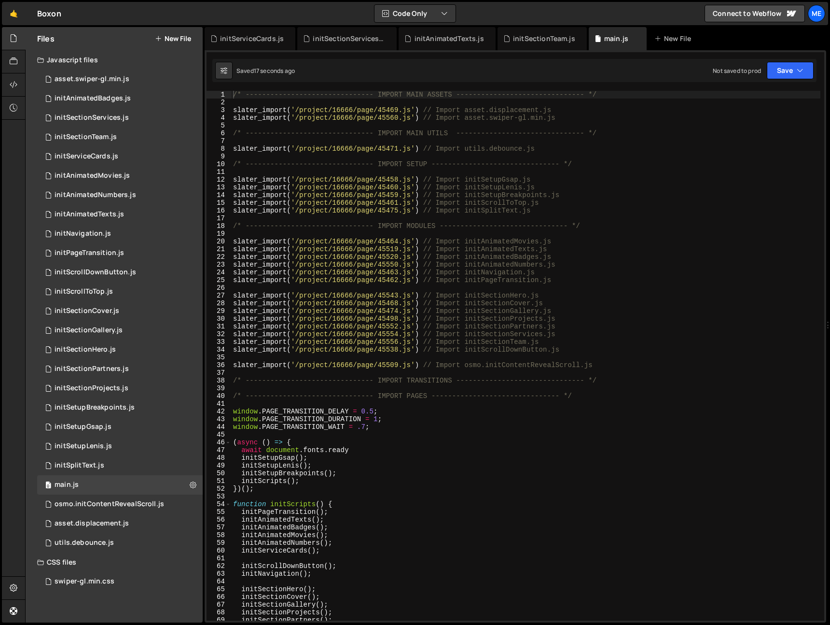
type textarea "slater_import('/project/16666/page/45462.js') // Import initPageTransition.js"
drag, startPoint x: 568, startPoint y: 279, endPoint x: 574, endPoint y: 280, distance: 6.3
click at [568, 279] on div "/* ------------------------------- IMPORT MAIN ASSETS -------------------------…" at bounding box center [525, 363] width 589 height 545
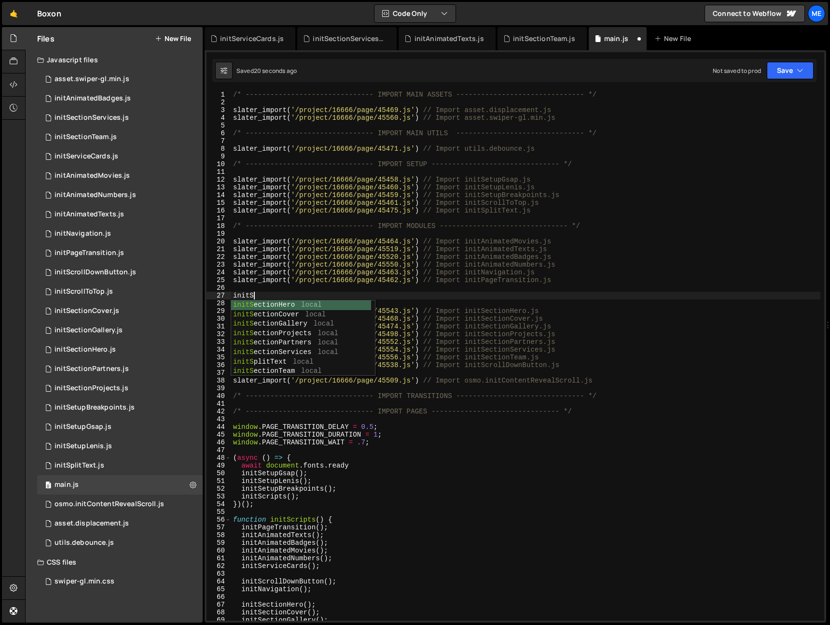
scroll to position [0, 1]
type textarea "initServiceCards"
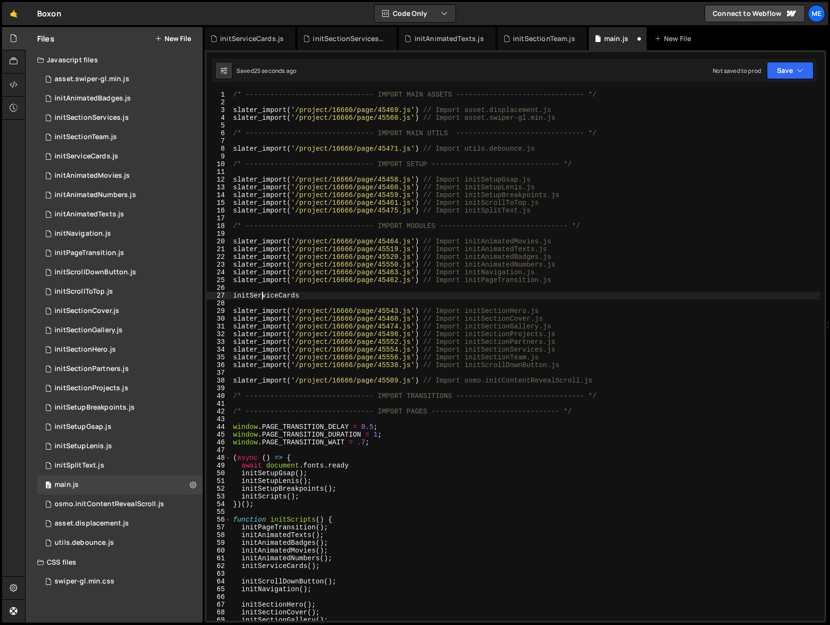
click at [260, 298] on div "/* ------------------------------- IMPORT MAIN ASSETS -------------------------…" at bounding box center [525, 363] width 589 height 545
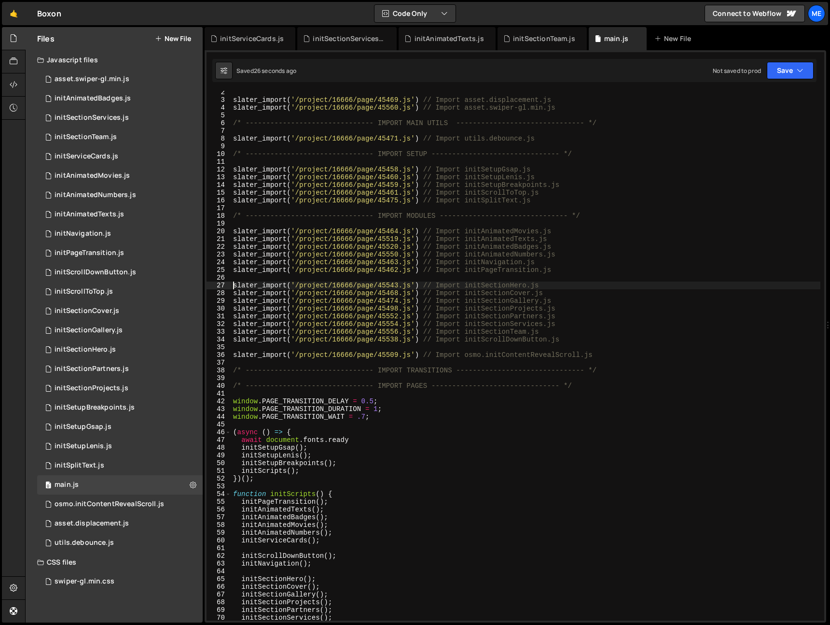
scroll to position [188, 0]
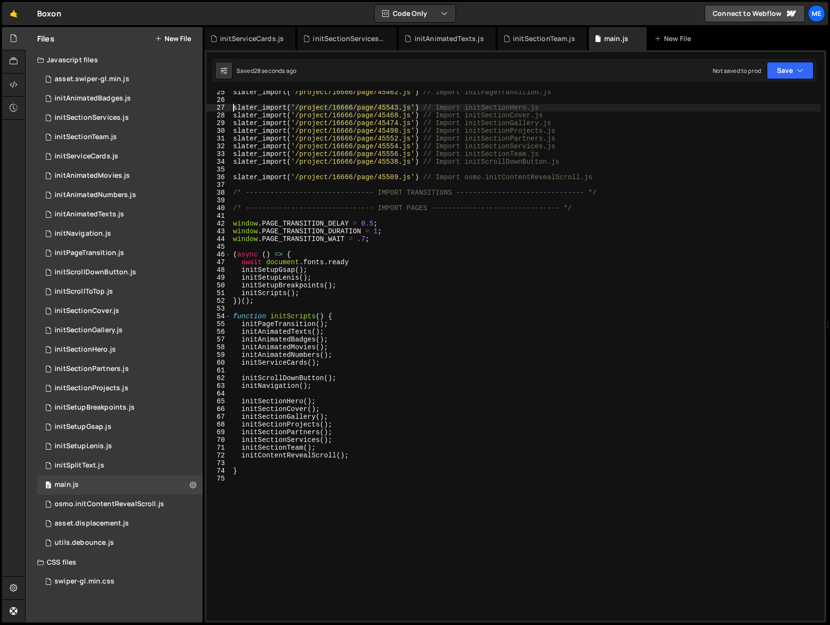
click at [278, 365] on div "slater_import ( '/project/16666/page/45462.js' ) // Import initPageTransition.j…" at bounding box center [525, 360] width 589 height 545
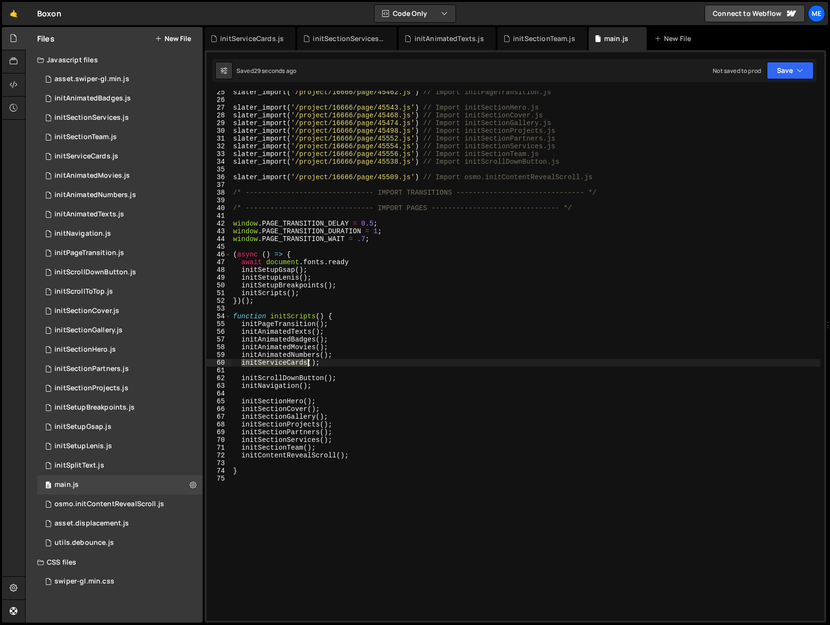
click at [278, 365] on div "slater_import ( '/project/16666/page/45462.js' ) // Import initPageTransition.j…" at bounding box center [525, 360] width 589 height 545
paste textarea
type textarea "initServiceCards();"
click at [97, 153] on div "initServiceCards.js" at bounding box center [87, 156] width 64 height 9
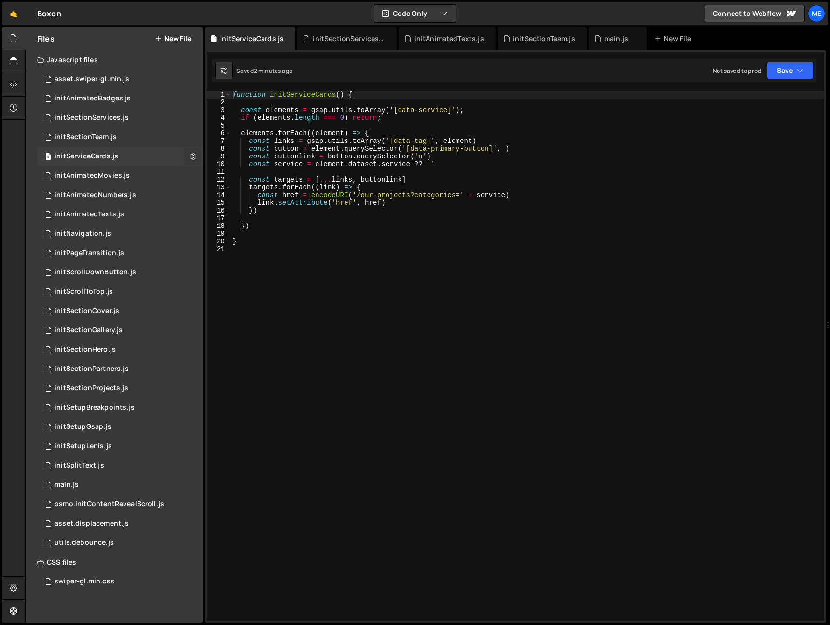
click at [193, 155] on icon at bounding box center [193, 156] width 7 height 9
type input "initServiceCards"
radio input "true"
click at [235, 173] on button "Edit File Settings" at bounding box center [252, 176] width 95 height 19
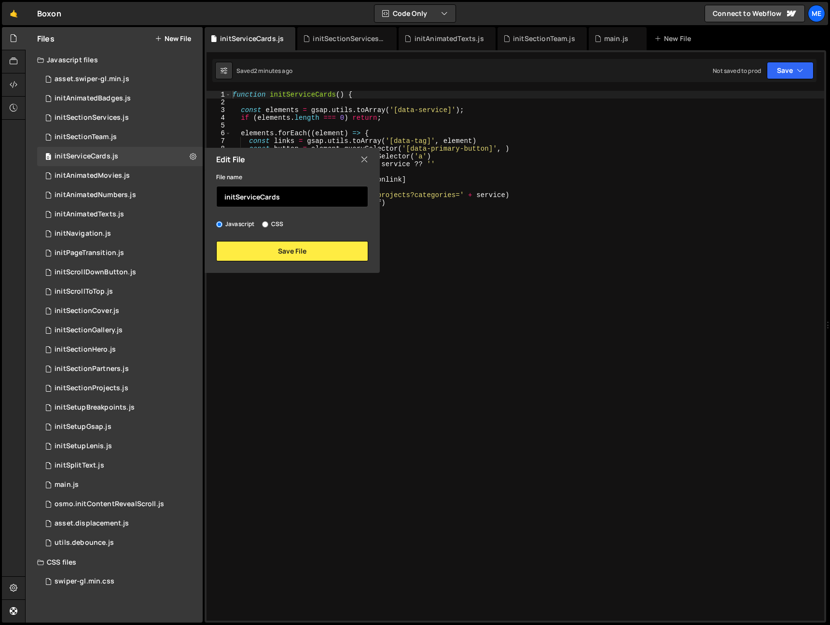
click at [295, 196] on input "initServiceCards" at bounding box center [292, 196] width 152 height 21
drag, startPoint x: 294, startPoint y: 196, endPoint x: 151, endPoint y: 199, distance: 143.9
click at [151, 199] on div "Files New File Javascript files 0 asset.swiper-gl.min.js 0 0 initAnimatedBadges…" at bounding box center [114, 324] width 177 height 595
click at [292, 197] on input "initServiceCard" at bounding box center [292, 196] width 152 height 21
type input "initServiceCards"
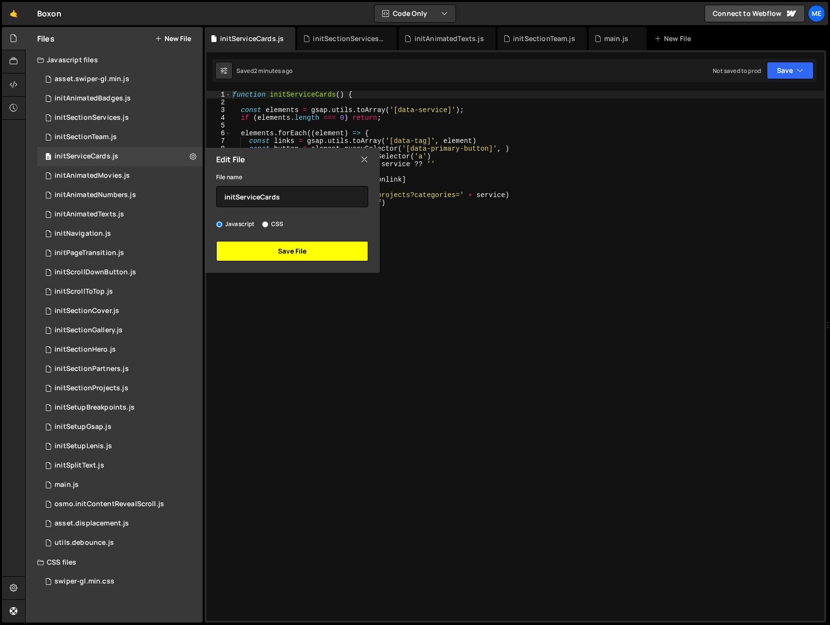
click at [288, 253] on button "Save File" at bounding box center [292, 251] width 152 height 20
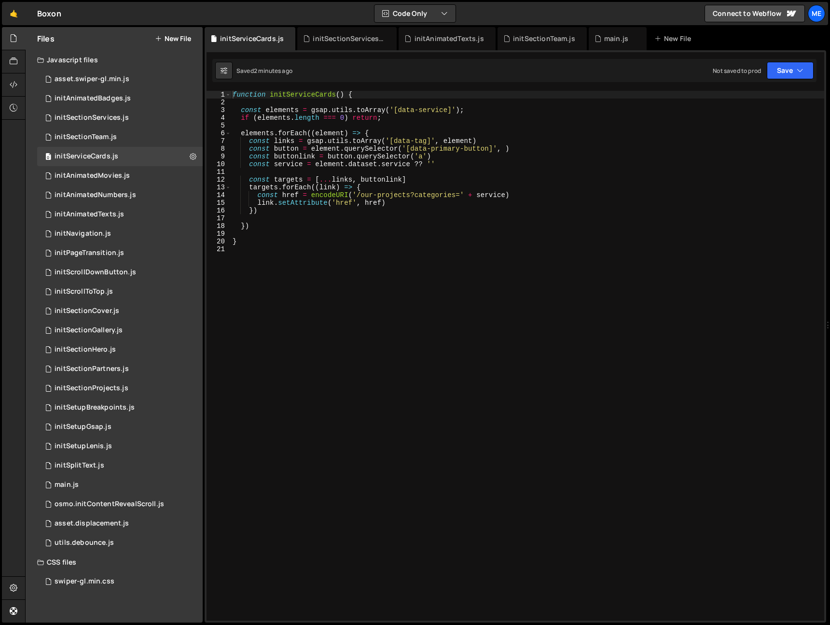
type textarea "})"
click at [333, 229] on div "function initServiceCards ( ) { const elements = gsap . utils . toArray ( '[dat…" at bounding box center [528, 363] width 594 height 545
click at [600, 38] on div "main.js" at bounding box center [615, 39] width 41 height 10
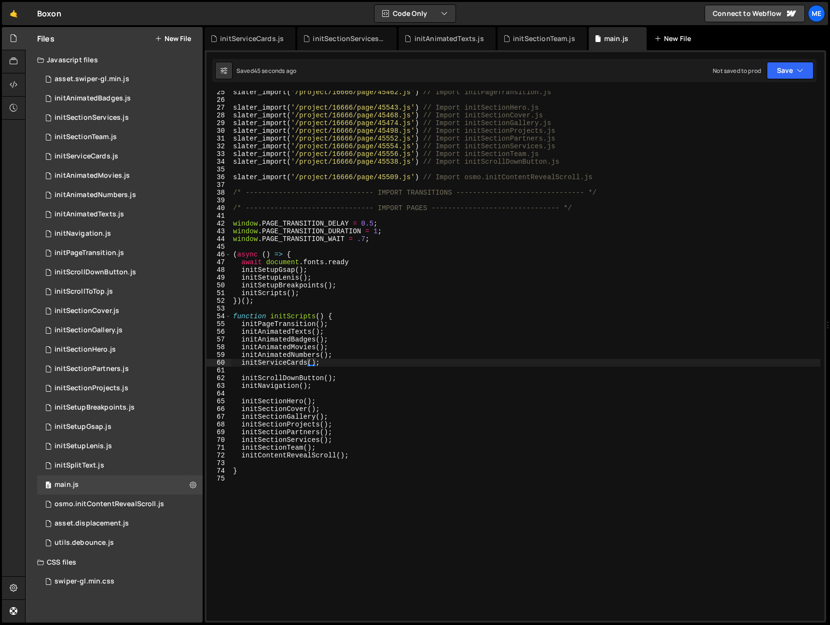
click at [0, 0] on icon at bounding box center [0, 0] width 0 height 0
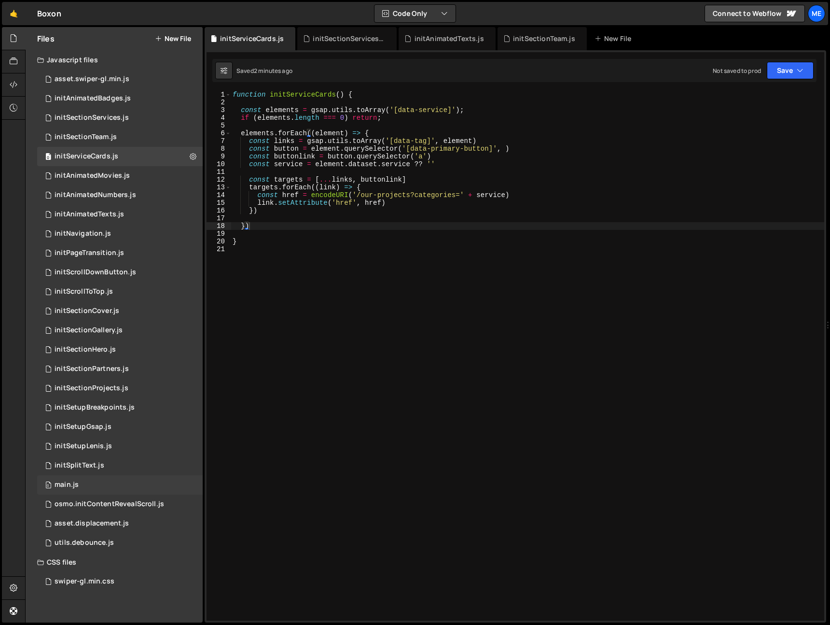
click at [87, 486] on div "0 main.js 0" at bounding box center [120, 484] width 166 height 19
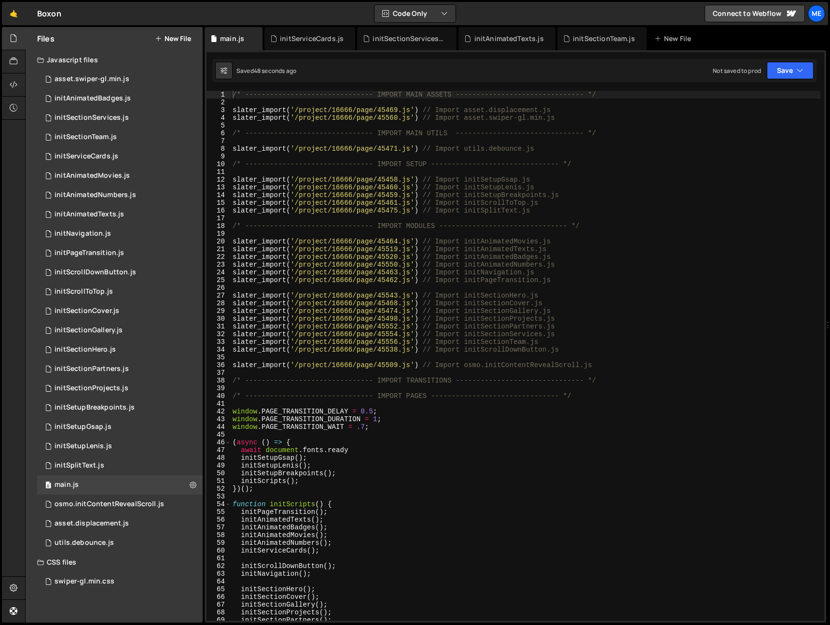
type textarea "slater_import('/project/16666/page/45462.js') // Import initPageTransition.js"
click at [578, 278] on div "/* ------------------------------- IMPORT MAIN ASSETS -------------------------…" at bounding box center [526, 363] width 590 height 545
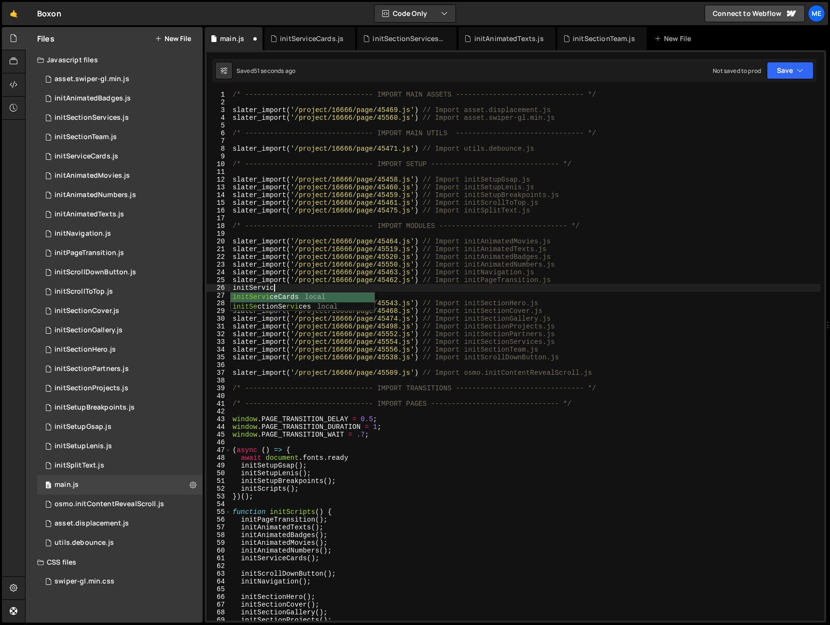
scroll to position [0, 2]
type textarea "initServiceCards"
click at [820, 12] on div "Me" at bounding box center [816, 13] width 17 height 17
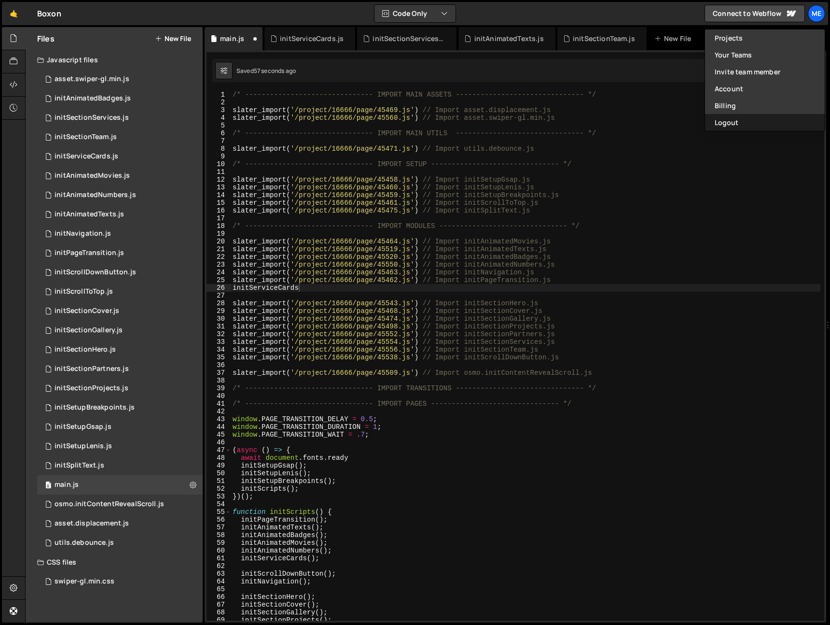
click at [757, 120] on button "Logout" at bounding box center [765, 122] width 120 height 17
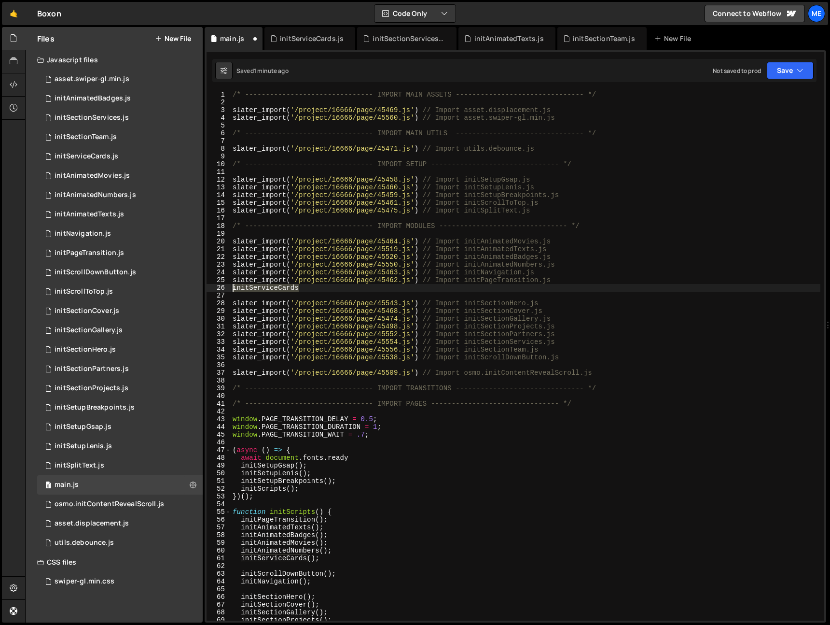
drag, startPoint x: 313, startPoint y: 286, endPoint x: 231, endPoint y: 286, distance: 82.0
click at [231, 286] on div "initServiceCards 1 2 3 4 5 6 7 8 9 10 11 12 13 14 15 16 17 18 19 20 21 22 23 24…" at bounding box center [516, 355] width 618 height 529
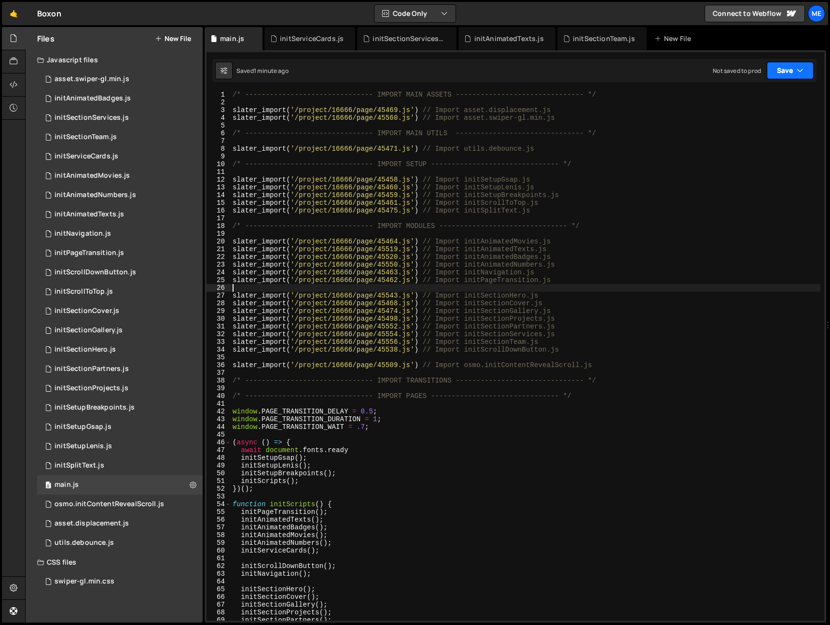
drag, startPoint x: 806, startPoint y: 73, endPoint x: 805, endPoint y: 79, distance: 5.9
click at [806, 73] on button "Save" at bounding box center [790, 70] width 47 height 17
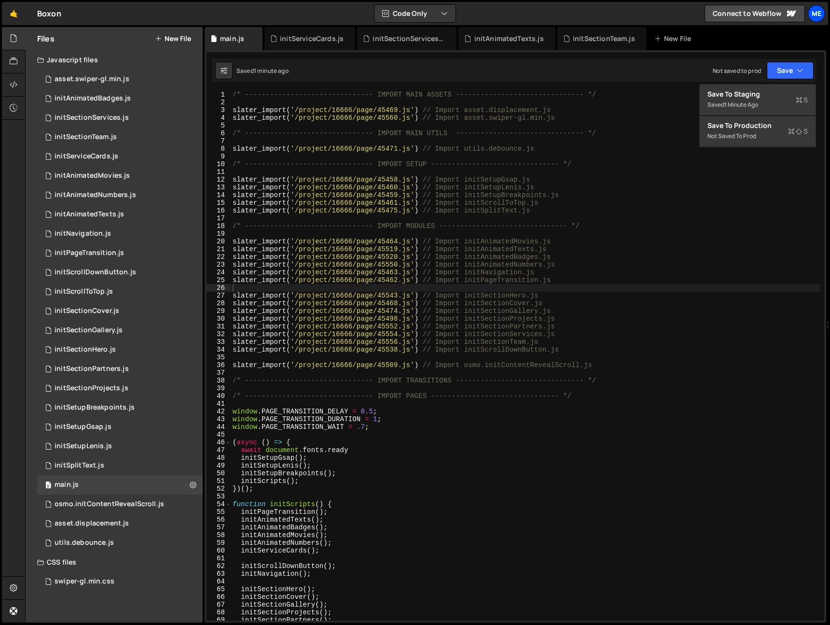
click at [819, 14] on div "Me" at bounding box center [816, 13] width 17 height 17
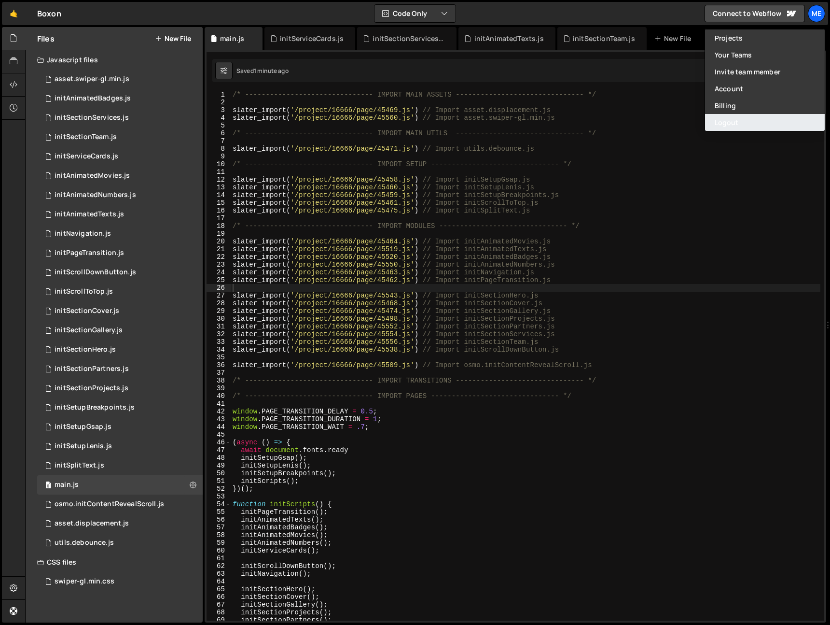
click at [755, 125] on button "Logout" at bounding box center [765, 122] width 120 height 17
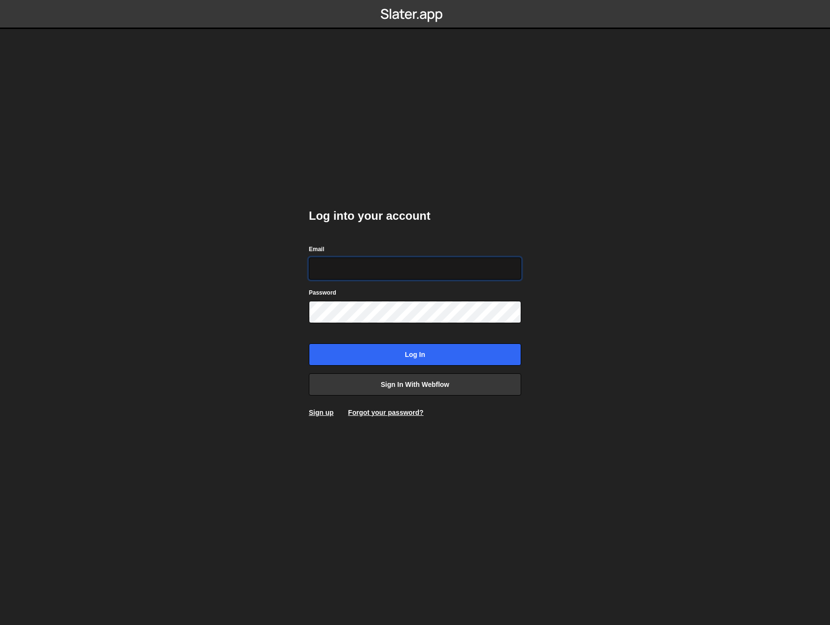
type input "hello@meetpilou.com"
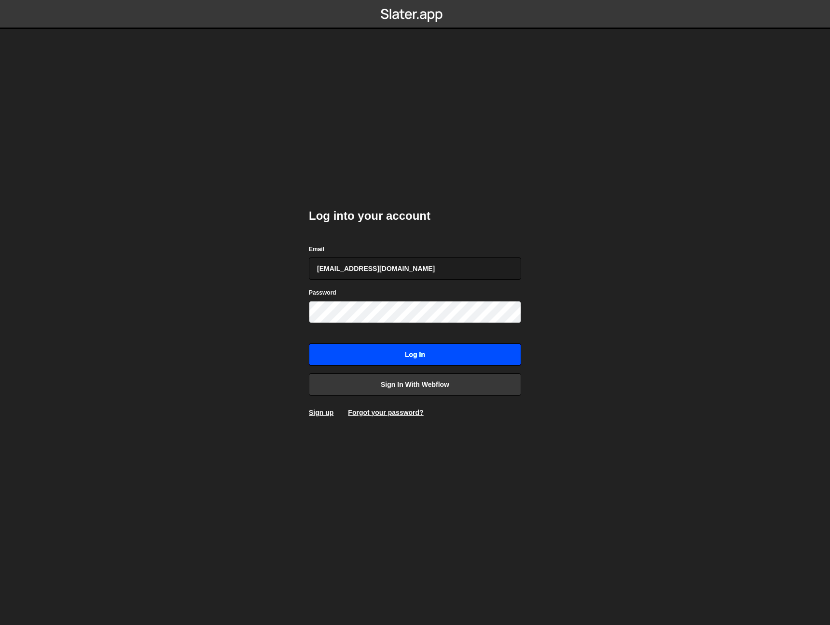
click at [457, 351] on input "Log in" at bounding box center [415, 354] width 212 height 22
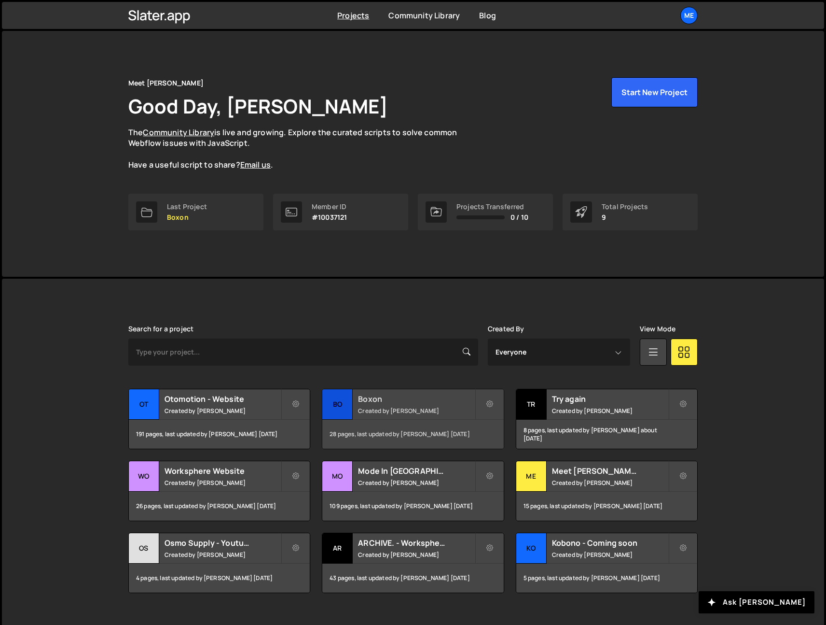
click at [410, 400] on h2 "Boxon" at bounding box center [416, 398] width 116 height 11
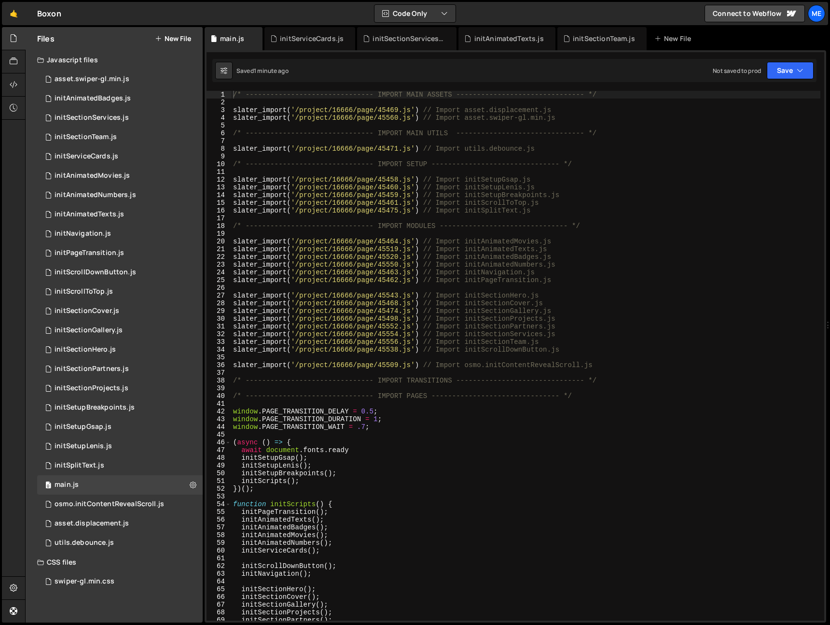
type textarea "slater_import('/project/16666/page/45462.js') // Import initPageTransition.js"
click at [569, 279] on div "/* ------------------------------- IMPORT MAIN ASSETS -------------------------…" at bounding box center [525, 363] width 589 height 545
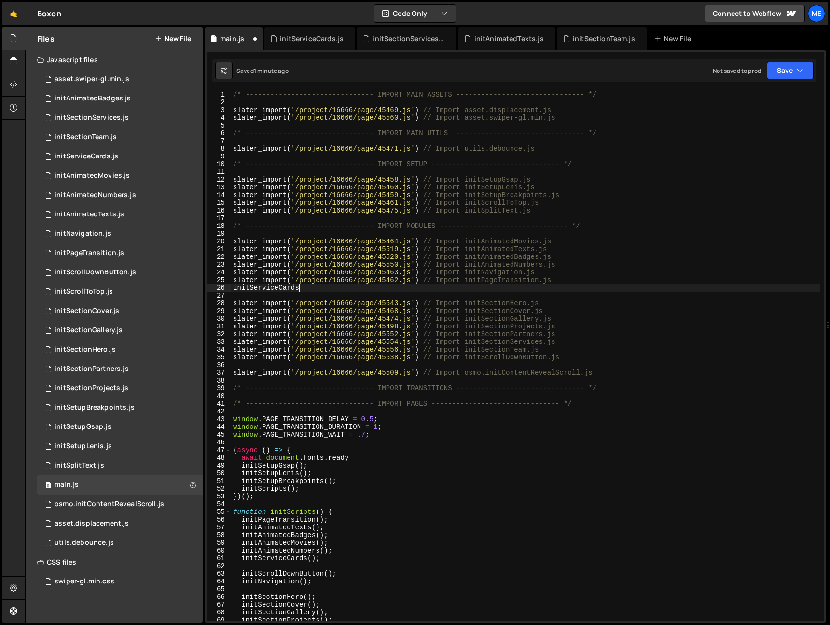
scroll to position [0, 4]
type textarea "initServiceCards()"
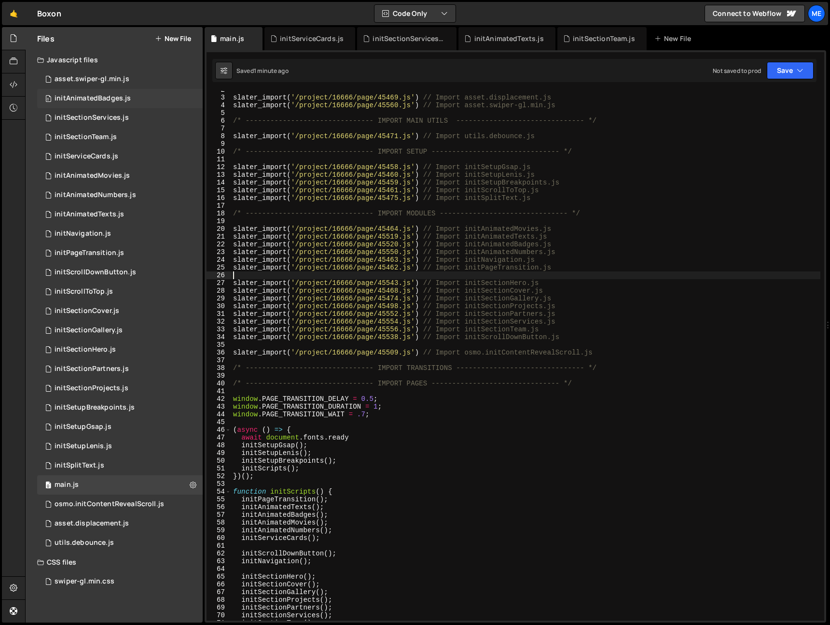
scroll to position [13, 0]
click at [100, 156] on div "initServiceCards.js" at bounding box center [87, 156] width 64 height 9
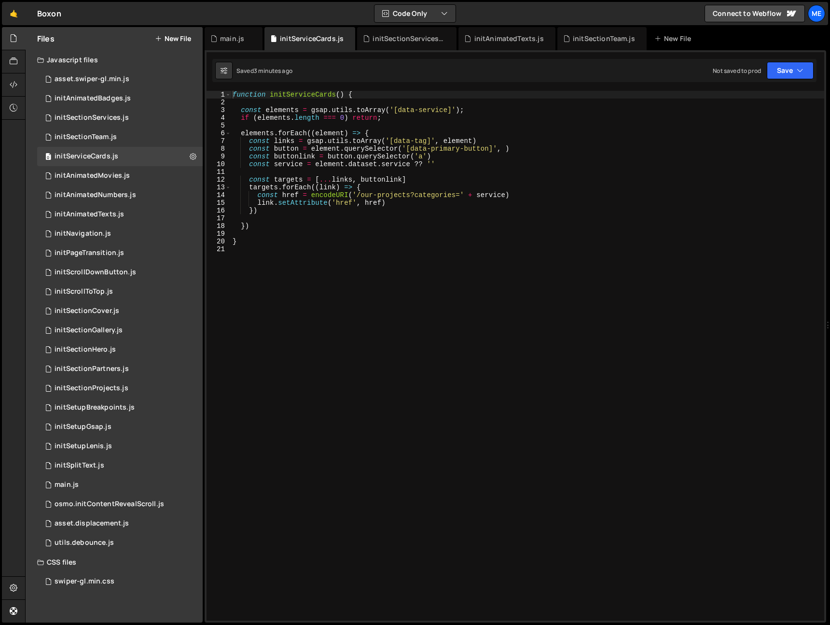
type textarea "})"
click at [271, 213] on div "function initServiceCards ( ) { const elements = gsap . utils . toArray ( '[dat…" at bounding box center [528, 363] width 594 height 545
click at [271, 217] on div "function initServiceCards ( ) { const elements = gsap . utils . toArray ( '[dat…" at bounding box center [528, 363] width 594 height 545
type textarea "})"
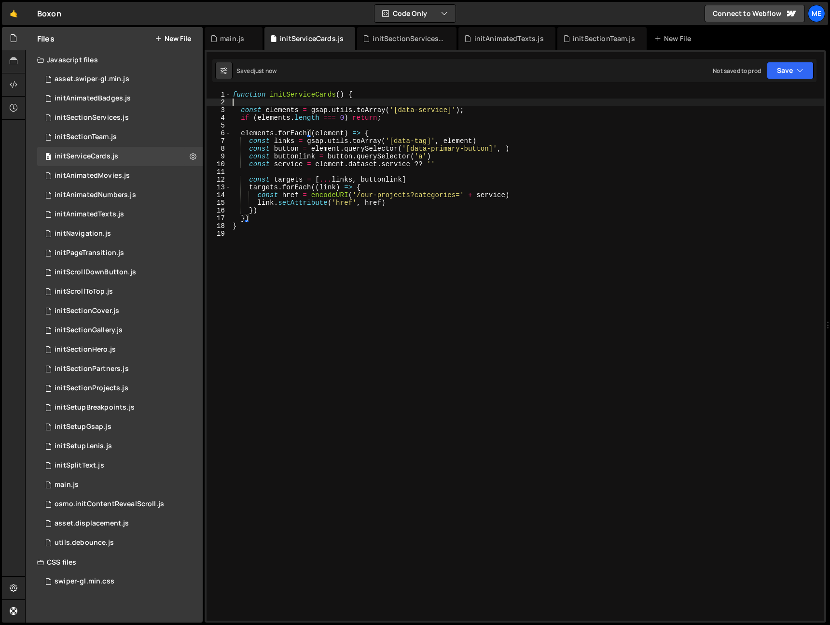
click at [261, 100] on div "function initServiceCards ( ) { const elements = gsap . utils . toArray ( '[dat…" at bounding box center [528, 363] width 594 height 545
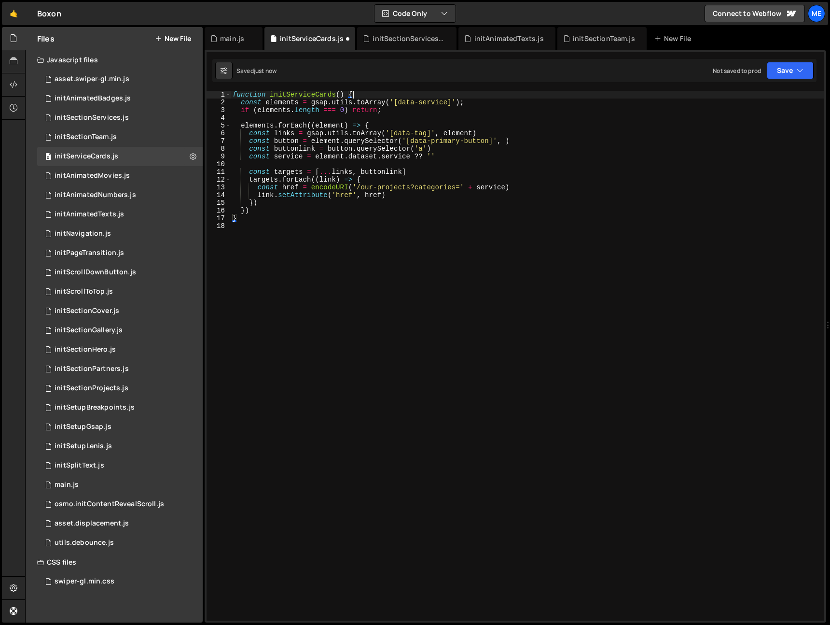
type textarea "}"
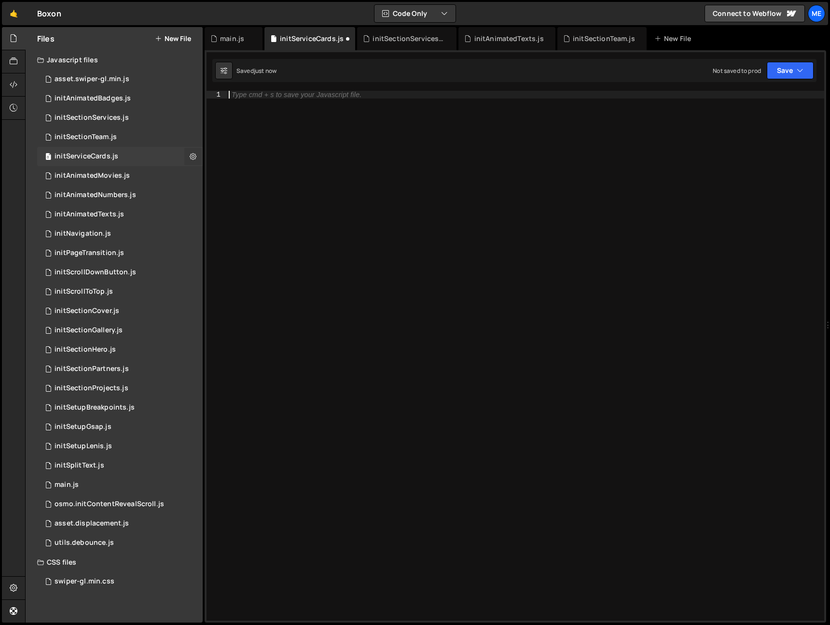
click at [193, 155] on icon at bounding box center [193, 156] width 7 height 9
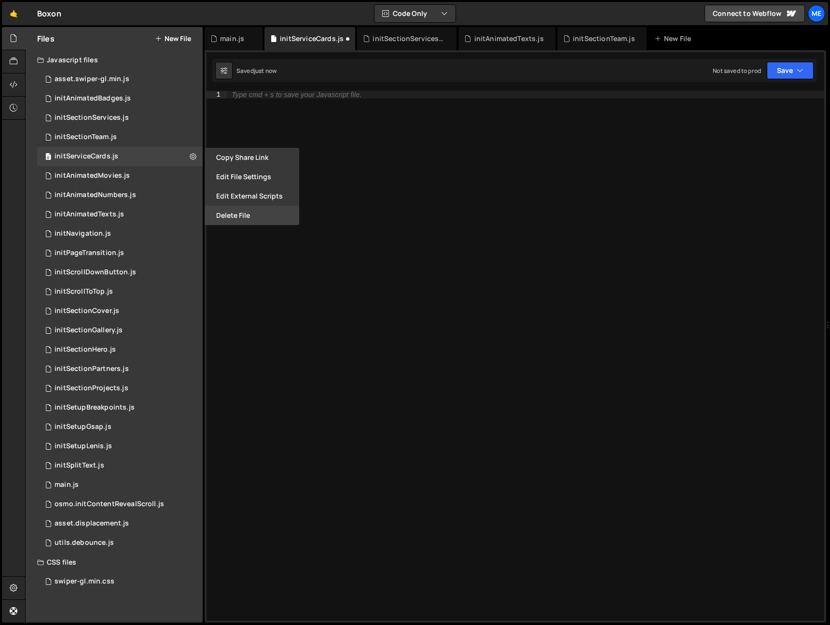
click at [233, 215] on button "Delete File" at bounding box center [252, 215] width 95 height 19
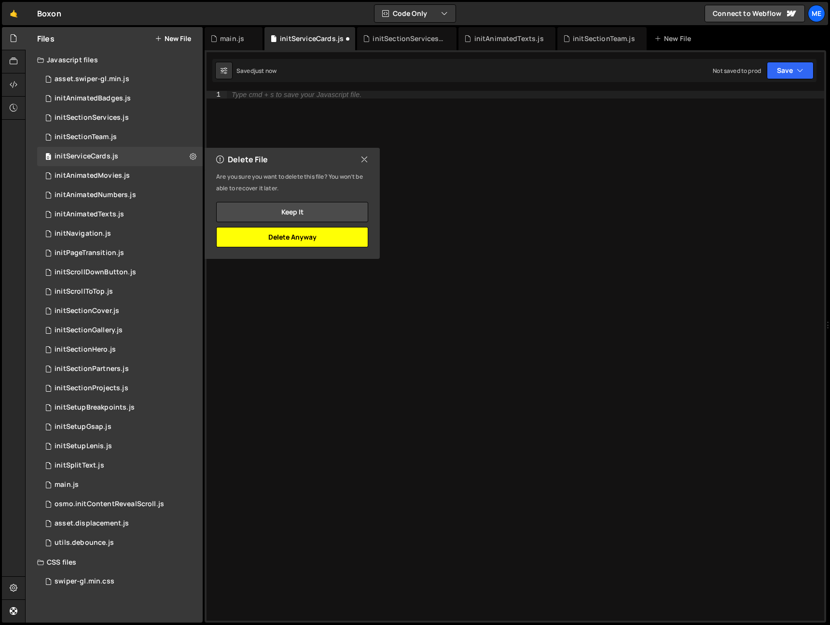
click at [295, 239] on button "Delete Anyway" at bounding box center [292, 237] width 152 height 20
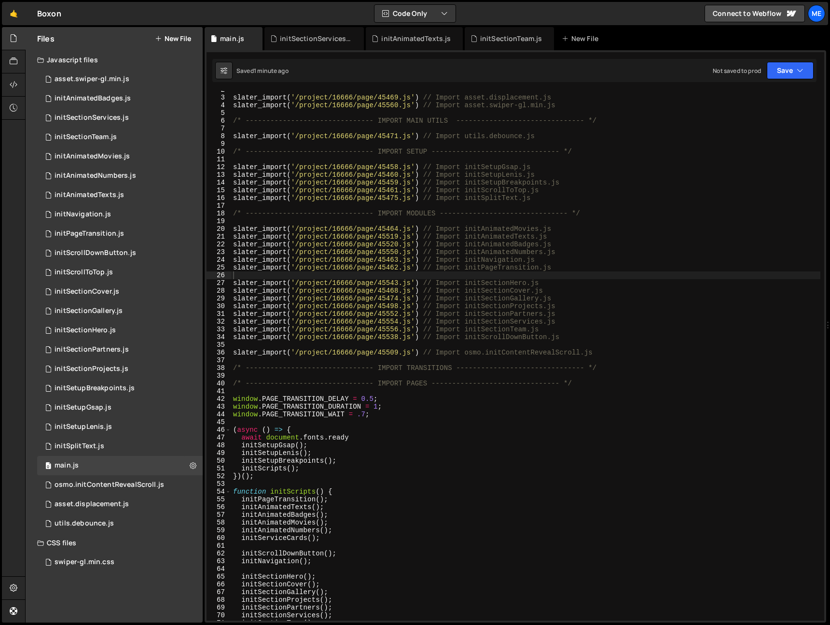
click at [176, 36] on button "New File" at bounding box center [173, 39] width 36 height 8
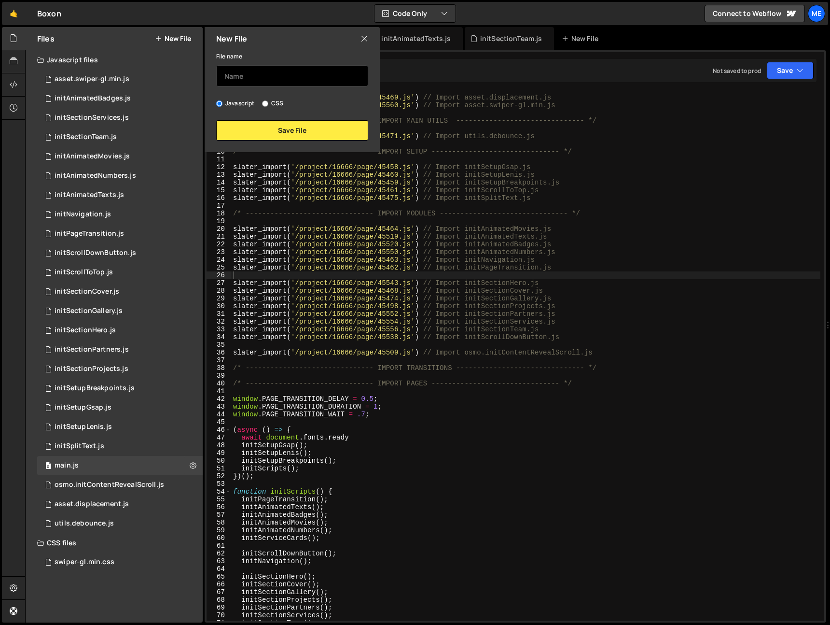
click at [246, 65] on input "text" at bounding box center [292, 75] width 152 height 21
type input "initServiceCards"
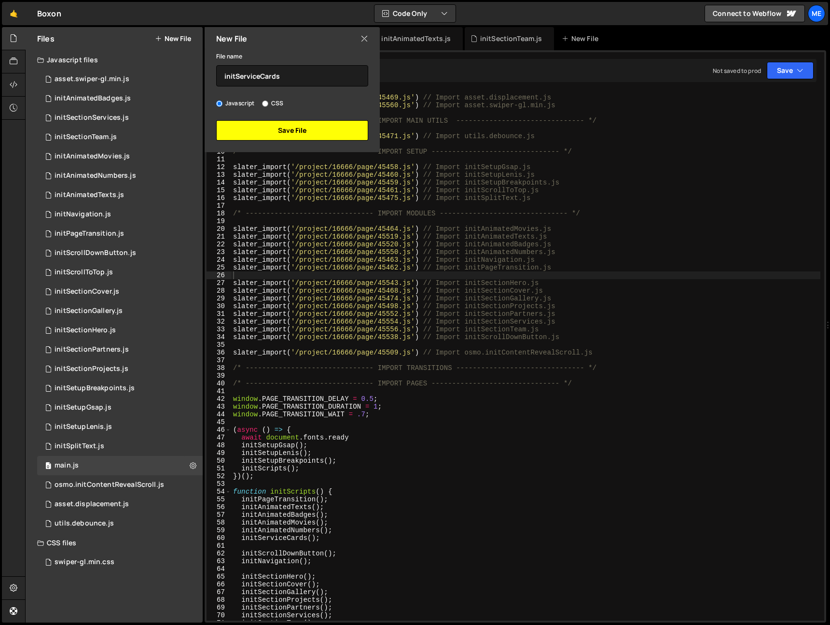
click at [307, 132] on button "Save File" at bounding box center [292, 130] width 152 height 20
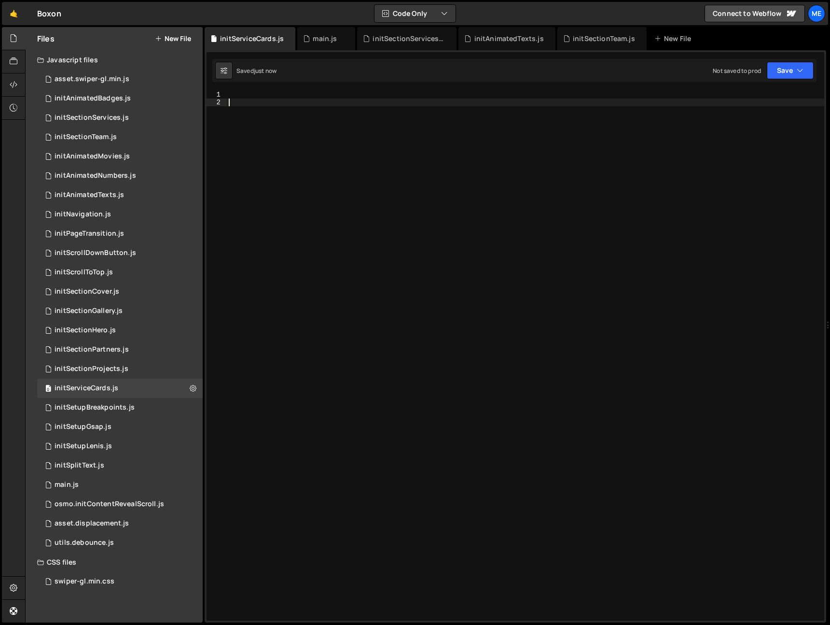
click at [392, 161] on div at bounding box center [525, 363] width 597 height 545
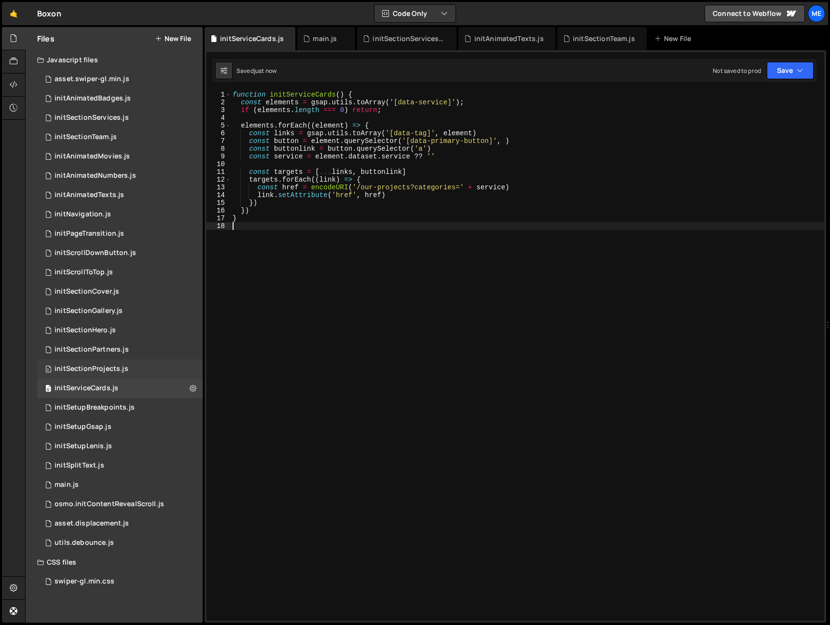
click at [96, 375] on div "0 initSectionProjects.js 0" at bounding box center [120, 368] width 166 height 19
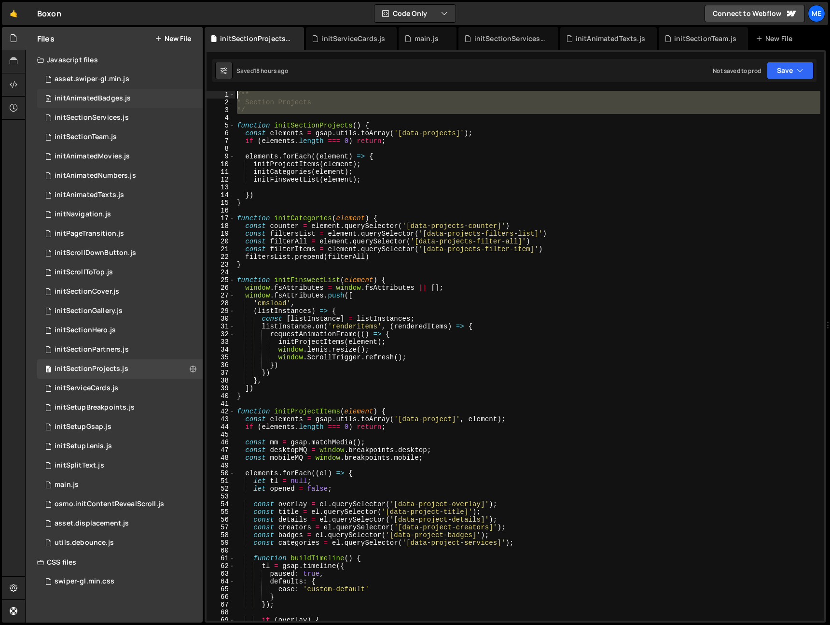
drag, startPoint x: 258, startPoint y: 117, endPoint x: 194, endPoint y: 101, distance: 66.6
click at [212, 81] on div "Debug Explain Copy initSectionProjects.js initServiceCards.js main.js initSecti…" at bounding box center [516, 325] width 622 height 596
type textarea "/** * Section Projects"
click at [110, 386] on div "initServiceCards.js" at bounding box center [87, 388] width 64 height 9
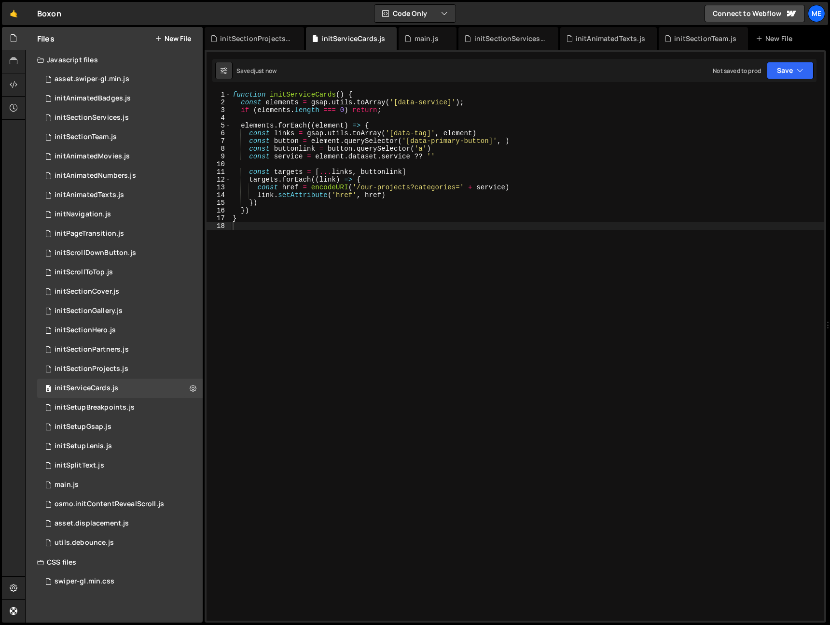
click at [296, 139] on div "function initServiceCards ( ) { const elements = gsap . utils . toArray ( '[dat…" at bounding box center [528, 363] width 594 height 545
type textarea "function initServiceCards() {"
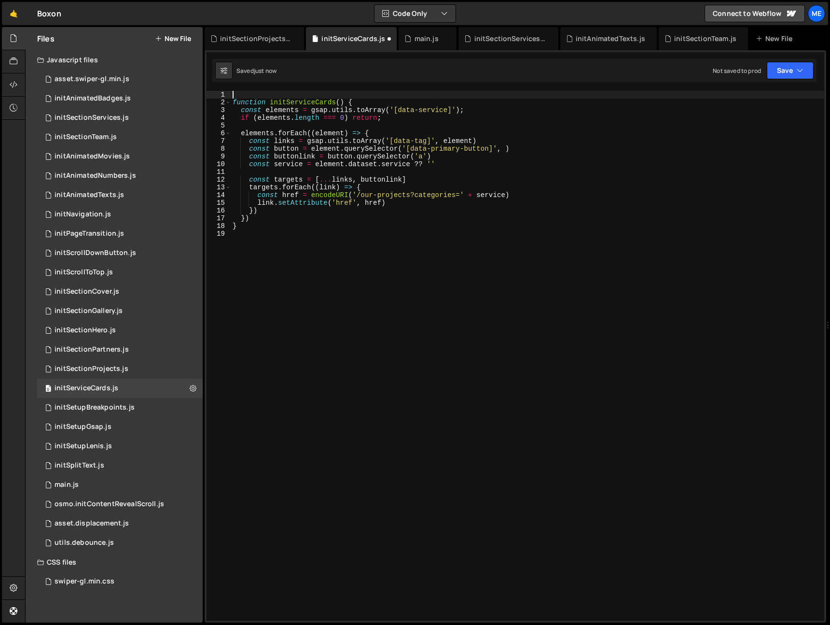
paste textarea
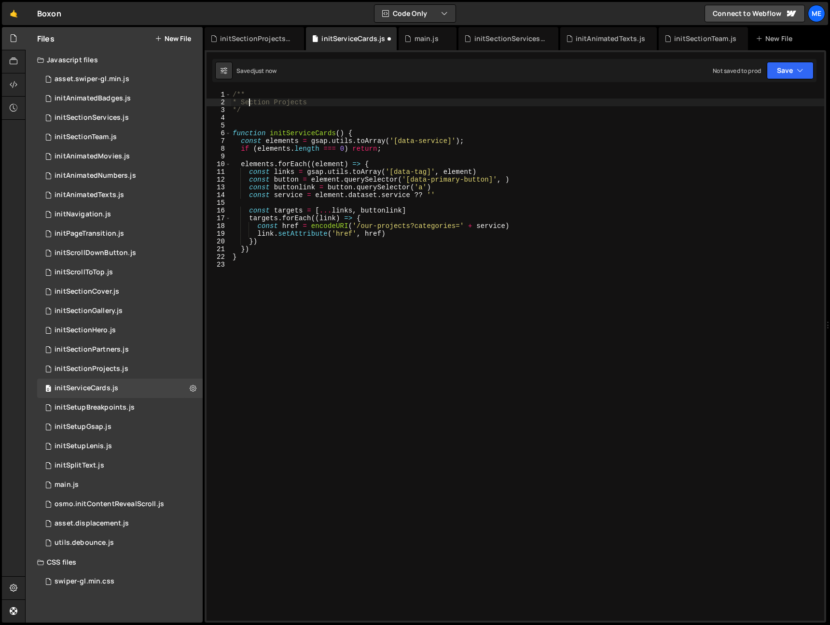
click at [249, 101] on div "/** * Section Projects */ function initServiceCards ( ) { const elements = gsap…" at bounding box center [528, 363] width 594 height 545
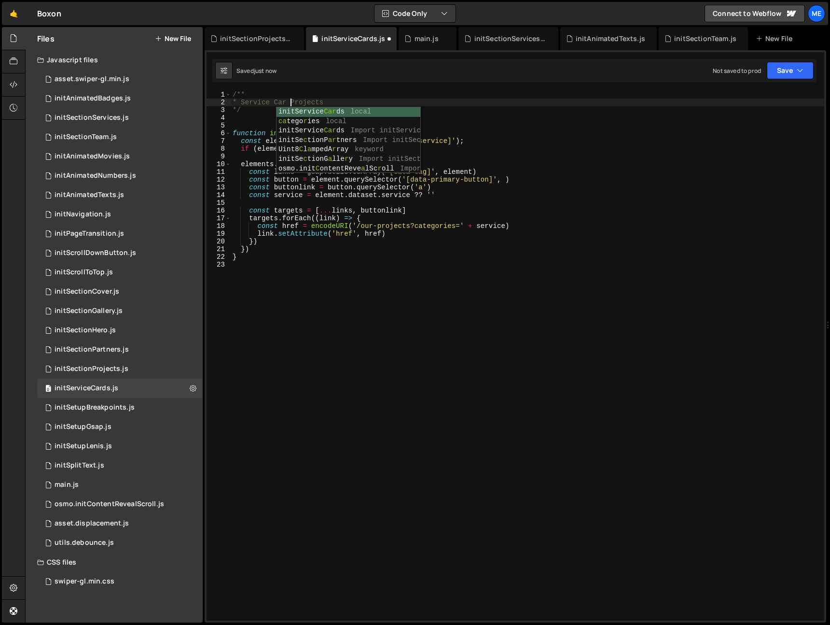
scroll to position [0, 4]
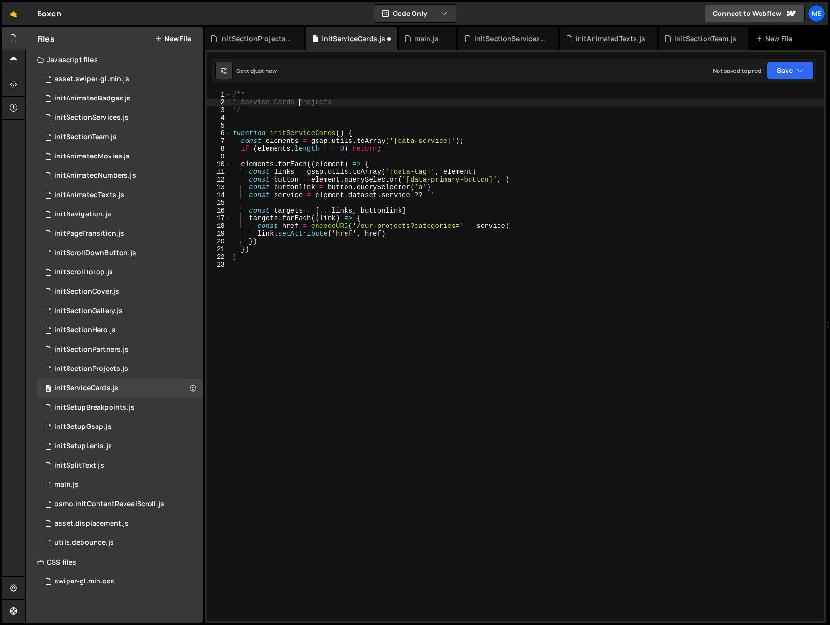
drag, startPoint x: 364, startPoint y: 99, endPoint x: 363, endPoint y: 106, distance: 6.3
click at [364, 99] on div "/** * Service Cards Projects */ function initServiceCards ( ) { const elements …" at bounding box center [528, 363] width 594 height 545
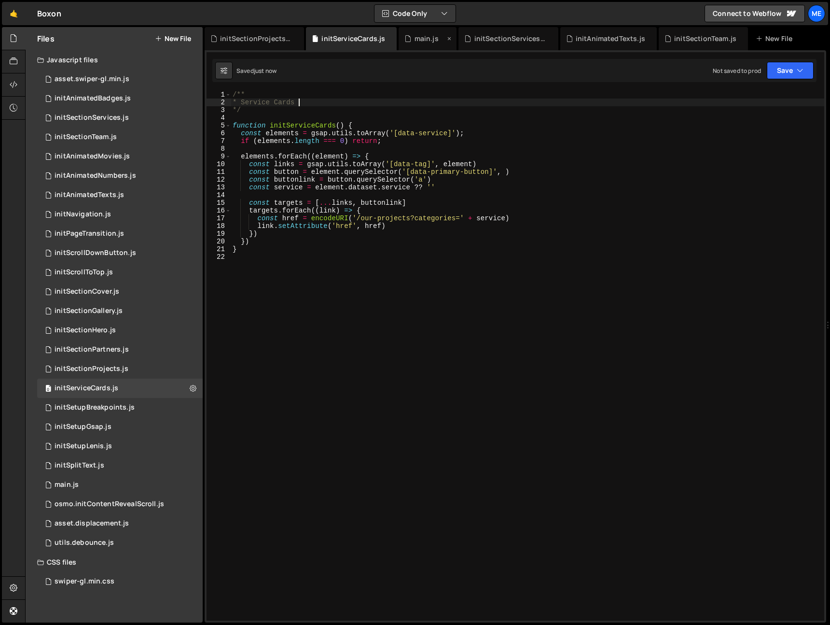
type textarea "* Service Cards"
drag, startPoint x: 417, startPoint y: 40, endPoint x: 414, endPoint y: 49, distance: 10.4
click at [417, 40] on div "main.js" at bounding box center [427, 39] width 24 height 10
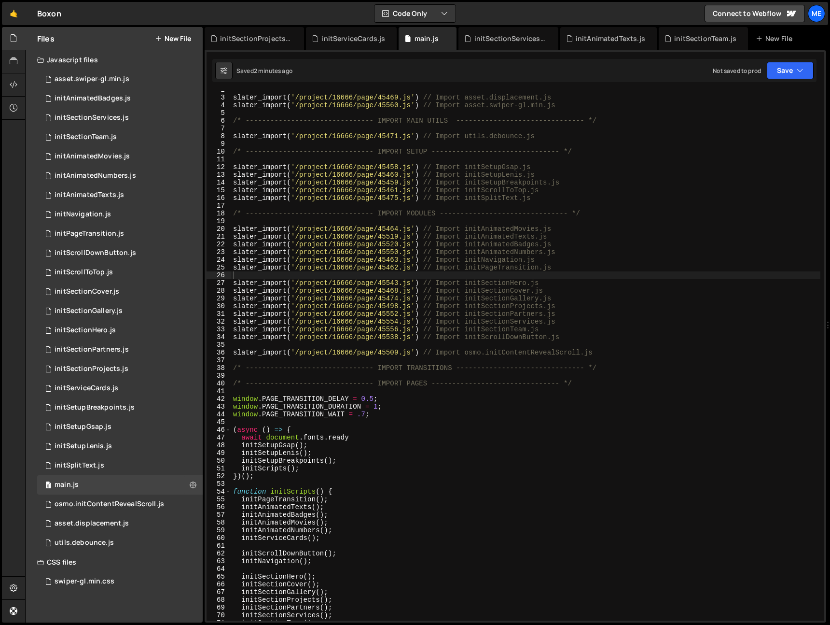
click at [448, 274] on div "slater_import ( '/project/16666/page/45469.js' ) // Import asset.displacement.j…" at bounding box center [525, 358] width 589 height 545
type textarea "initServiceCards"
click at [575, 263] on div "slater_import ( '/project/16666/page/45469.js' ) // Import asset.displacement.j…" at bounding box center [525, 358] width 589 height 545
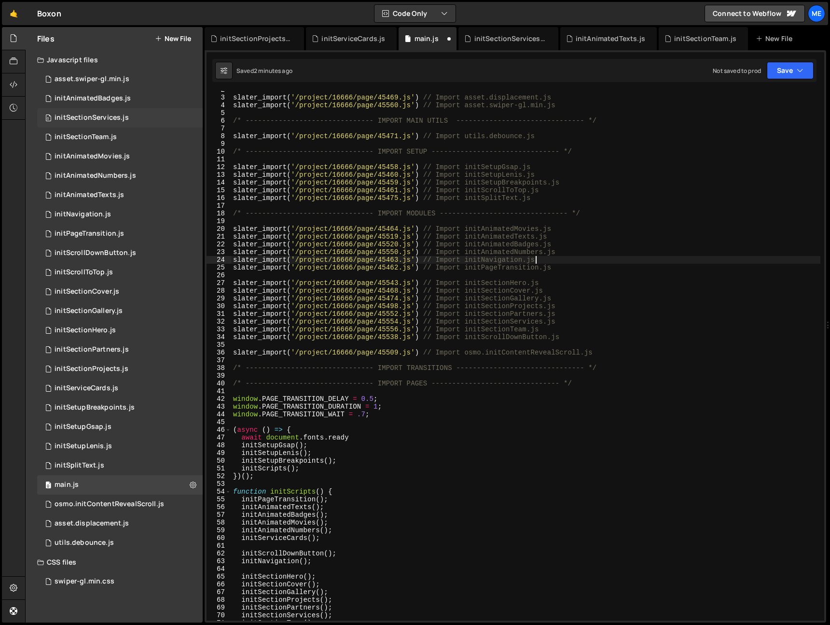
type textarea "slater_import('/project/16666/page/45463.js') // Import initNavigation.js"
click at [122, 120] on div "initSectionServices.js" at bounding box center [92, 117] width 74 height 9
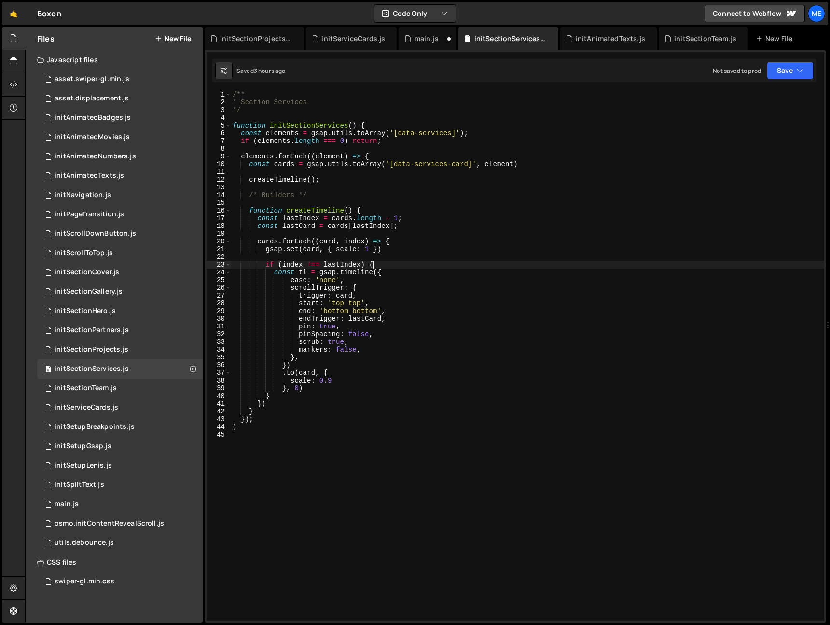
drag, startPoint x: 405, startPoint y: 262, endPoint x: 357, endPoint y: 248, distance: 50.1
click at [405, 262] on div "/** * Section Services */ function initSectionServices ( ) { const elements = g…" at bounding box center [528, 363] width 594 height 545
drag, startPoint x: 347, startPoint y: 97, endPoint x: 373, endPoint y: 97, distance: 26.5
click at [350, 97] on div "/** * Section Services */ function initSectionServices ( ) { const elements = g…" at bounding box center [528, 363] width 594 height 545
type textarea "/**"
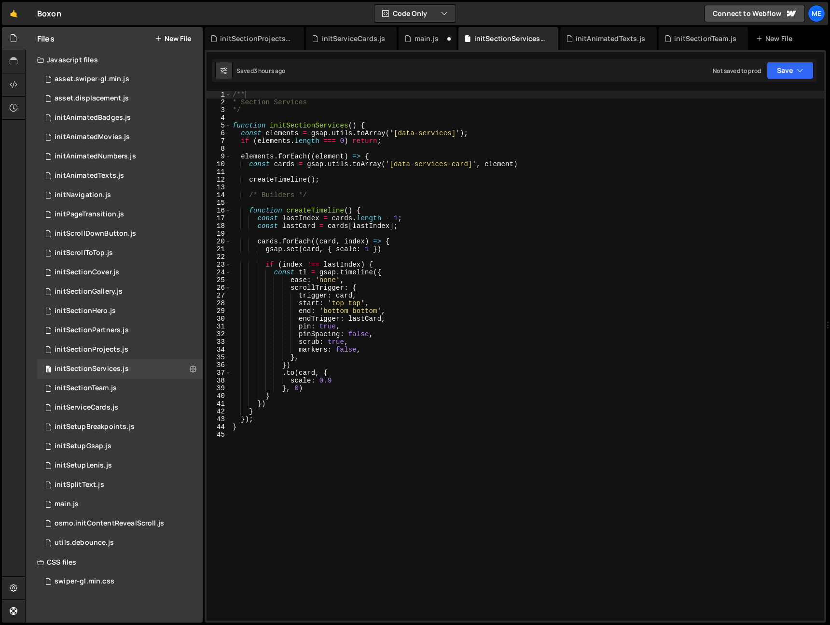
drag, startPoint x: 420, startPoint y: 40, endPoint x: 443, endPoint y: 79, distance: 45.0
click at [421, 40] on div "main.js" at bounding box center [427, 39] width 24 height 10
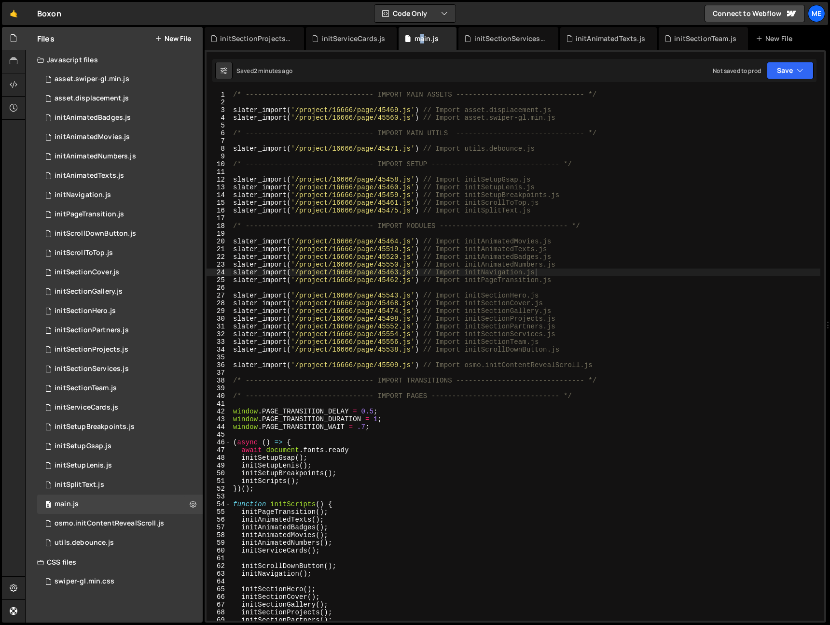
type textarea "/* ------------------------------- IMPORT MAIN UTILS --------------------------…"
click at [630, 133] on div "/* ------------------------------- IMPORT MAIN ASSETS -------------------------…" at bounding box center [525, 363] width 589 height 545
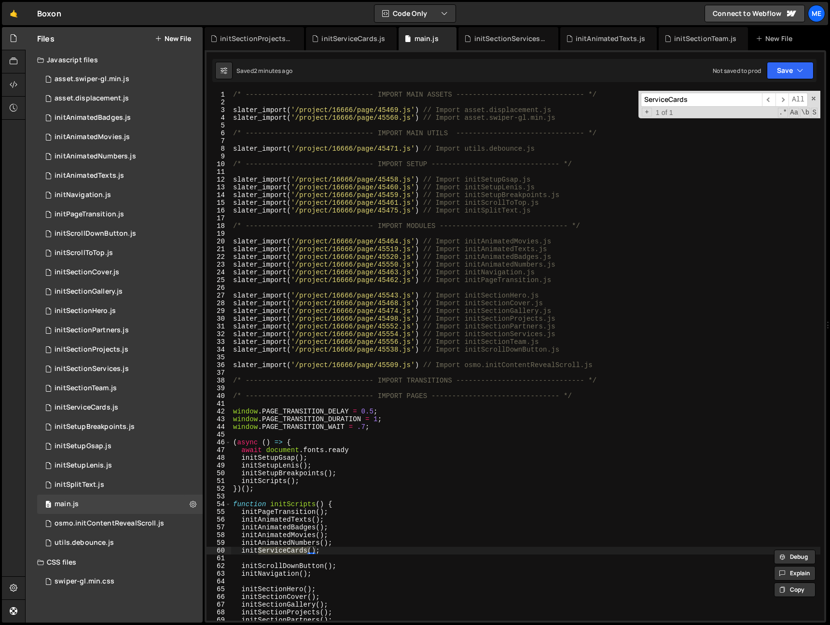
drag, startPoint x: 703, startPoint y: 98, endPoint x: 581, endPoint y: 101, distance: 122.1
click at [580, 97] on div "/* ------------------------------- IMPORT MAIN ASSETS -------------------------…" at bounding box center [525, 355] width 589 height 529
type input "ServiceCards"
click at [249, 286] on div "/* ------------------------------- IMPORT MAIN ASSETS -------------------------…" at bounding box center [525, 363] width 589 height 545
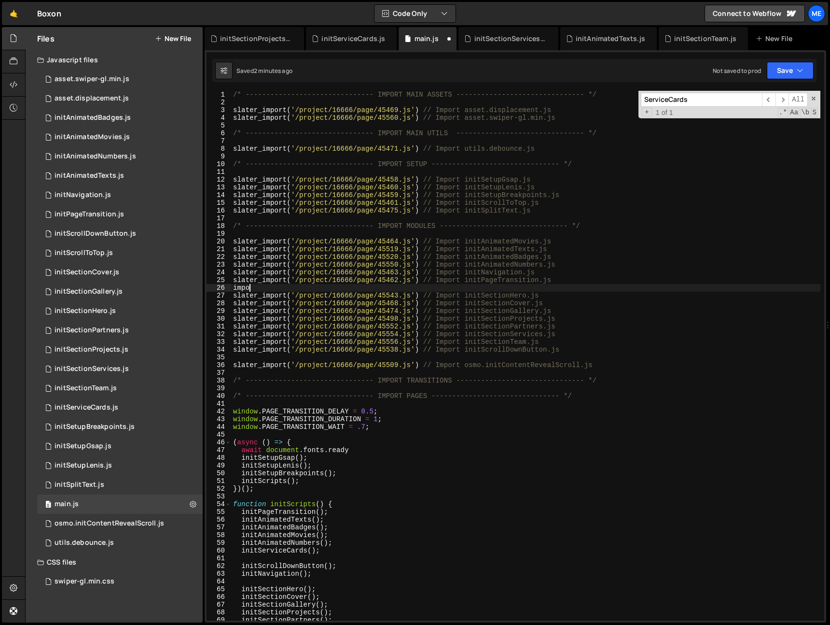
scroll to position [0, 0]
type textarea "i"
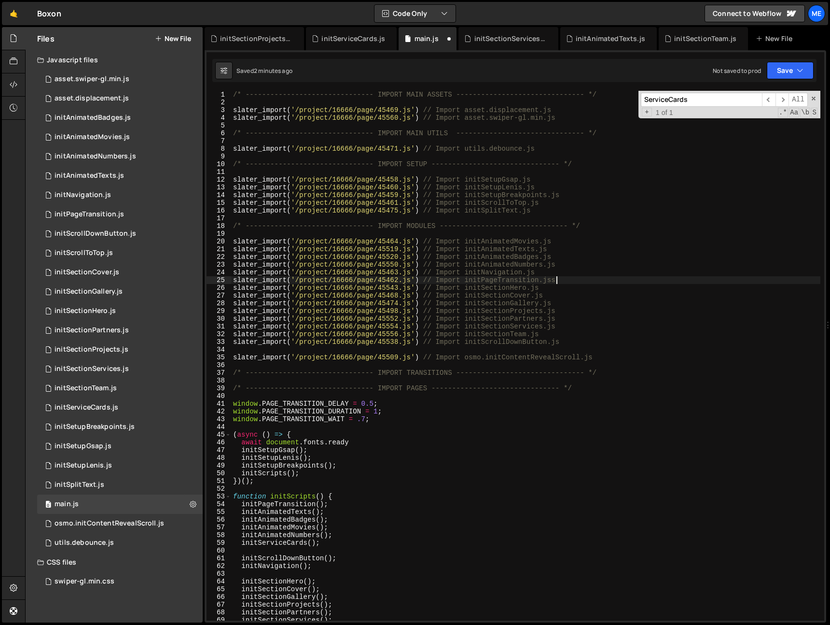
type textarea "slater_import('/project/16666/page/45462.js') // Import initPageTransition.js"
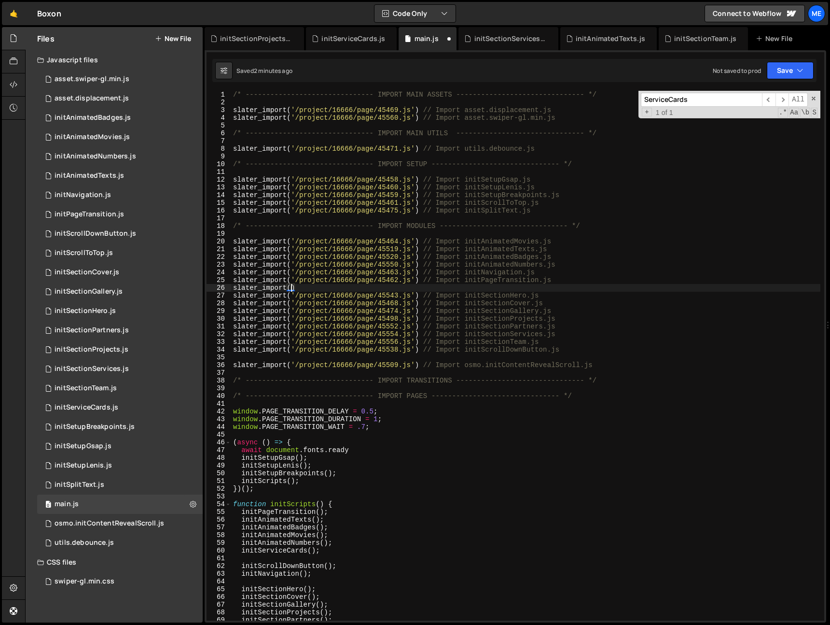
scroll to position [0, 4]
paste textarea "ServiceCards')"
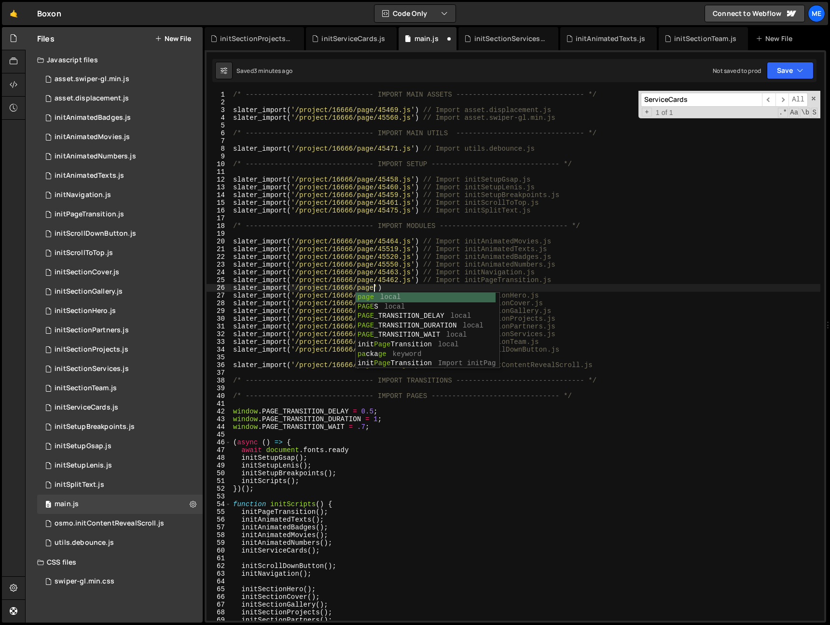
type textarea "slater_import('/project/16666/page/')"
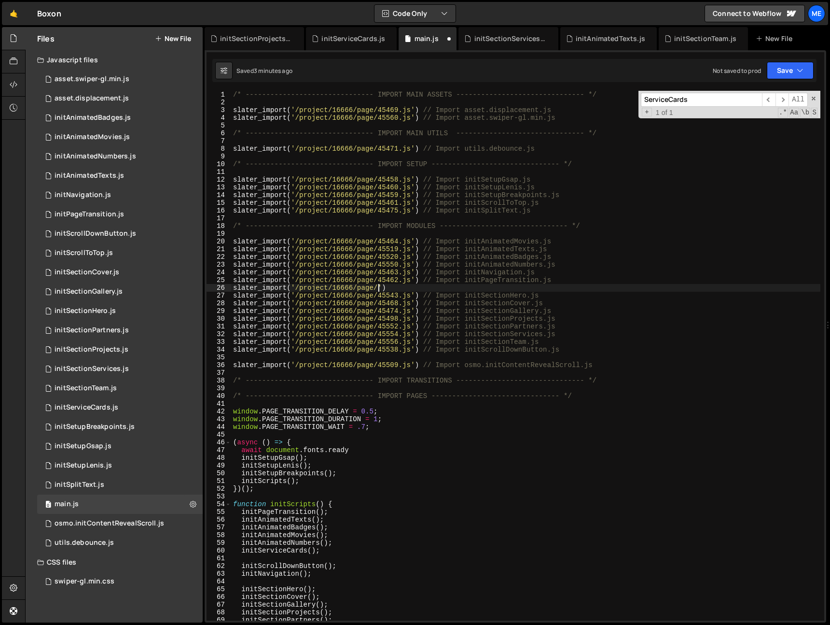
click at [399, 286] on div "/* ------------------------------- IMPORT MAIN ASSETS -------------------------…" at bounding box center [525, 363] width 589 height 545
click at [679, 300] on div "/* ------------------------------- IMPORT MAIN ASSETS -------------------------…" at bounding box center [525, 363] width 589 height 545
drag, startPoint x: 815, startPoint y: 99, endPoint x: 808, endPoint y: 108, distance: 11.4
click at [815, 99] on span at bounding box center [813, 98] width 7 height 7
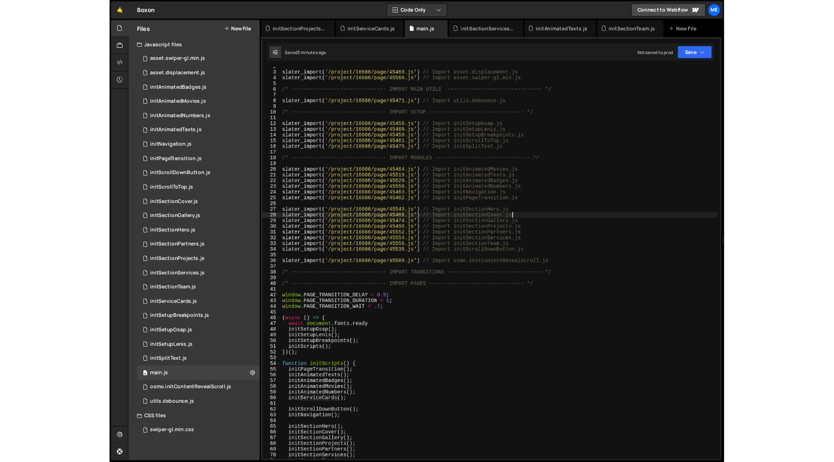
scroll to position [62, 0]
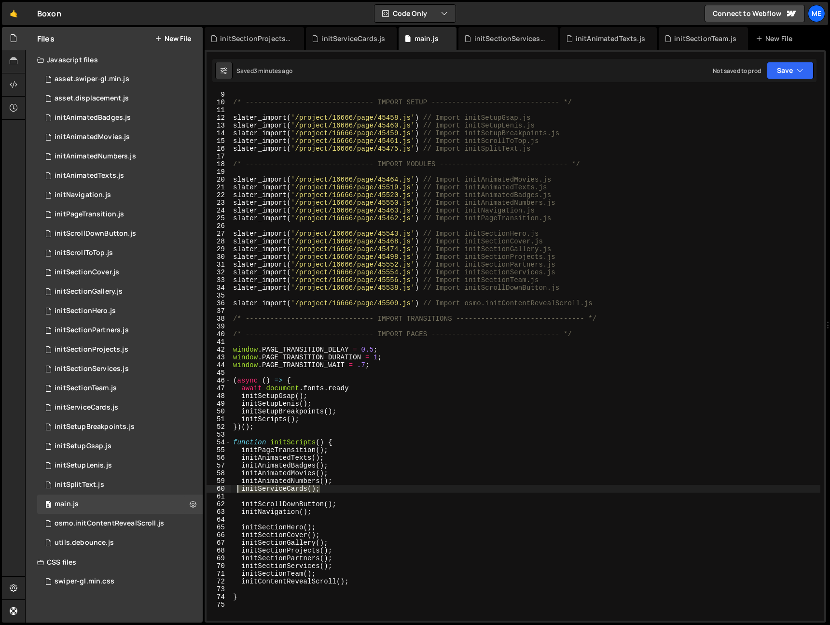
drag, startPoint x: 323, startPoint y: 487, endPoint x: 230, endPoint y: 489, distance: 93.2
click at [230, 488] on div "slater_import('/project/16666/page/45468.js') // Import initSectionCover.js 9 1…" at bounding box center [516, 355] width 618 height 529
type textarea "initServiceCards();"
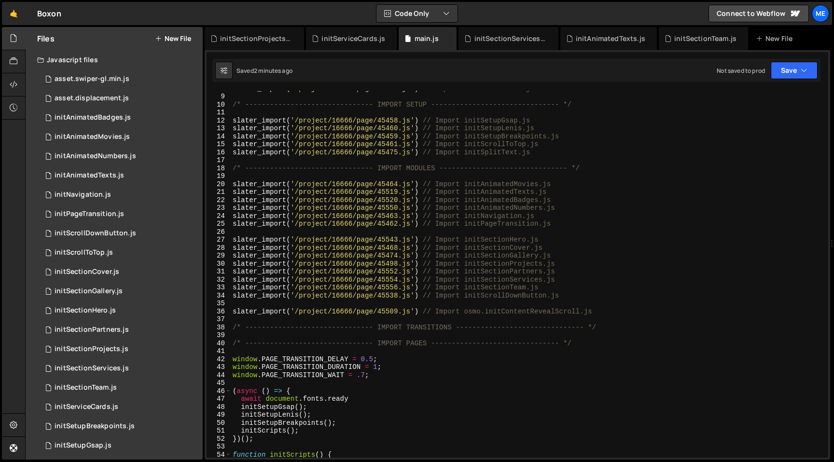
click at [478, 235] on div "slater_import ( '/project/16666/page/45471.js' ) // Import utils.debounce.js /*…" at bounding box center [528, 275] width 594 height 383
click at [387, 269] on div "slater_import ( '/project/16666/page/45471.js' ) // Import utils.debounce.js /*…" at bounding box center [528, 275] width 594 height 383
type textarea "slater_import('/project/16666/page/45552.js') // Import initSectionPartners.js"
click at [412, 234] on div "slater_import ( '/project/16666/page/45471.js' ) // Import utils.debounce.js /*…" at bounding box center [528, 275] width 594 height 383
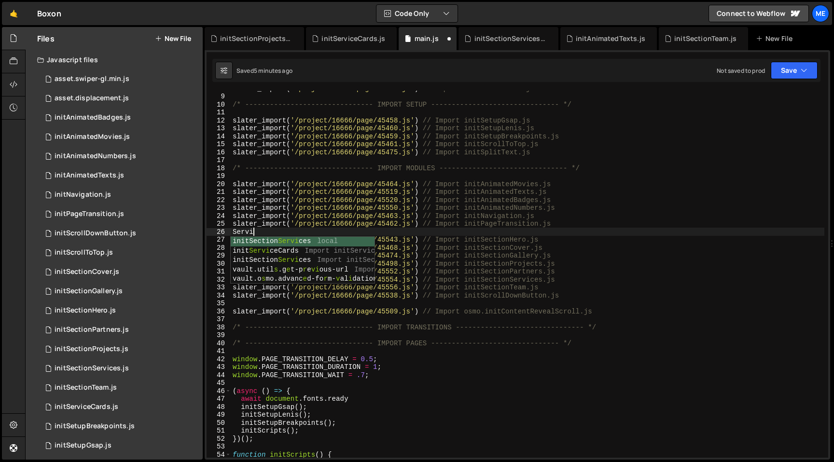
scroll to position [0, 1]
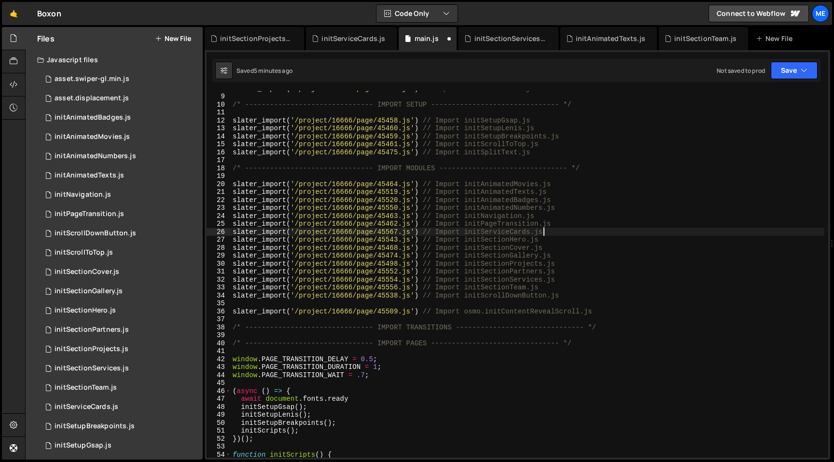
click at [477, 234] on div "slater_import ( '/project/16666/page/45471.js' ) // Import utils.debounce.js /*…" at bounding box center [528, 275] width 594 height 383
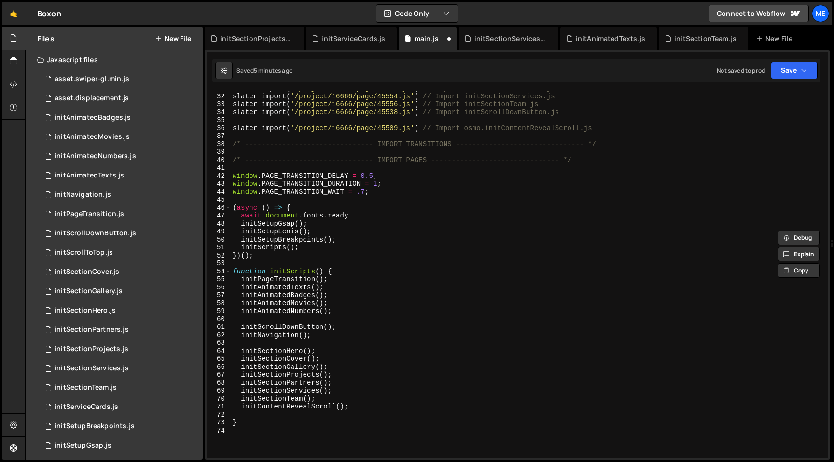
scroll to position [246, 0]
click at [342, 311] on div "slater_import ( '/project/16666/page/45552.js' ) // Import initSectionPartners.…" at bounding box center [528, 274] width 594 height 383
type textarea "initAnimatedNumbers();"
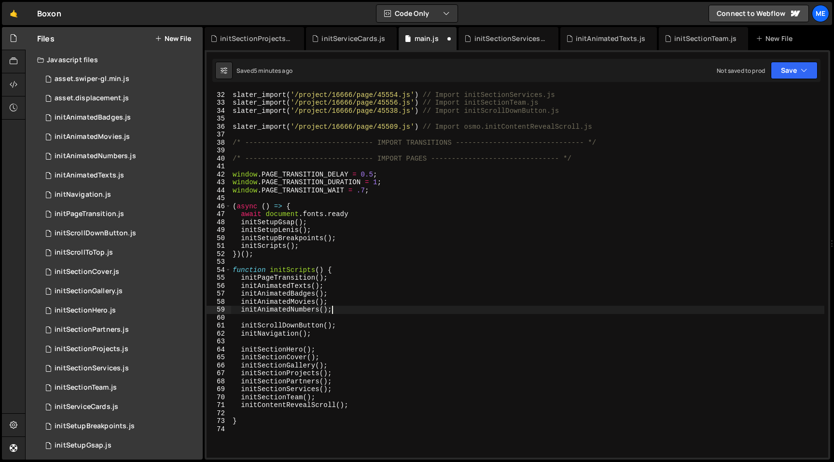
scroll to position [0, 0]
paste textarea "initServiceCards"
type textarea "initServiceCards();"
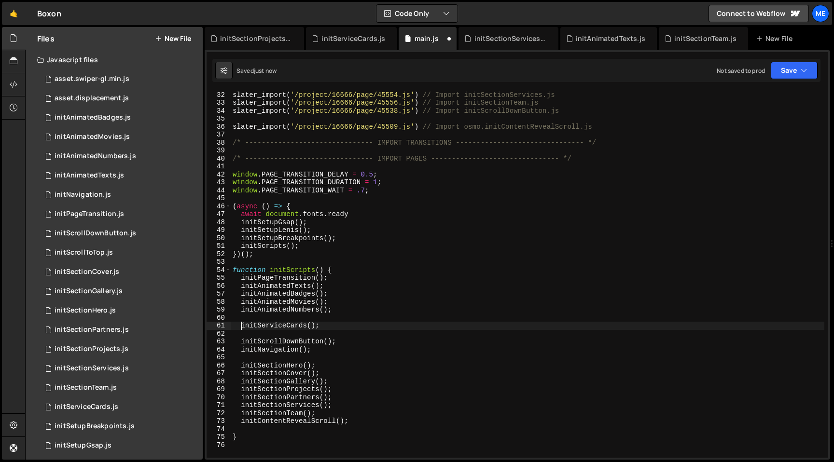
scroll to position [0, 0]
type textarea "initScrollDownButton();"
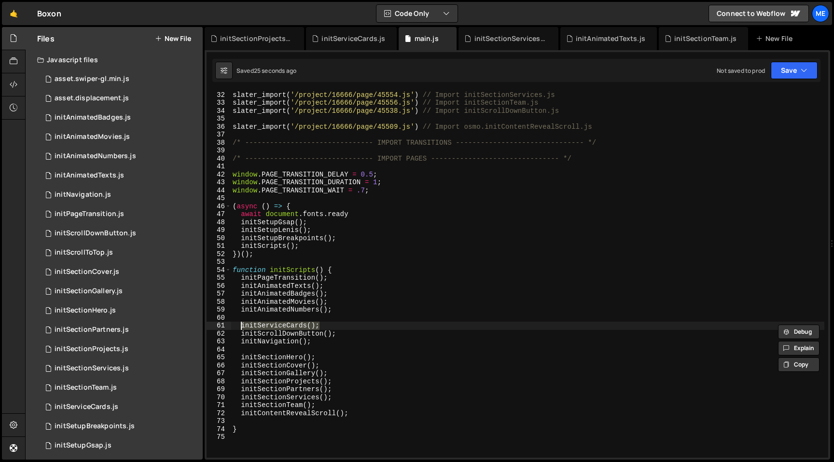
type textarea "/*initServiceCards();*/"
